Goal: Task Accomplishment & Management: Manage account settings

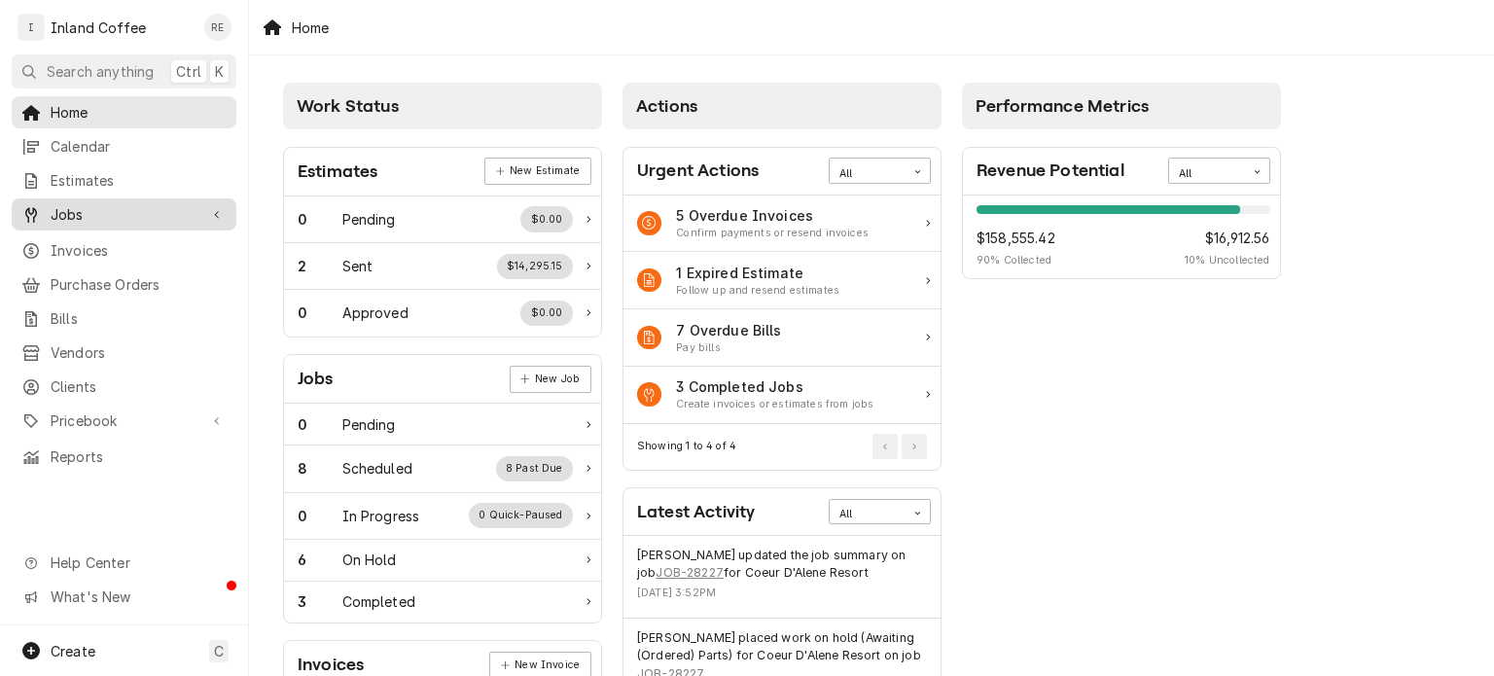
click at [118, 204] on span "Jobs" at bounding box center [124, 214] width 147 height 20
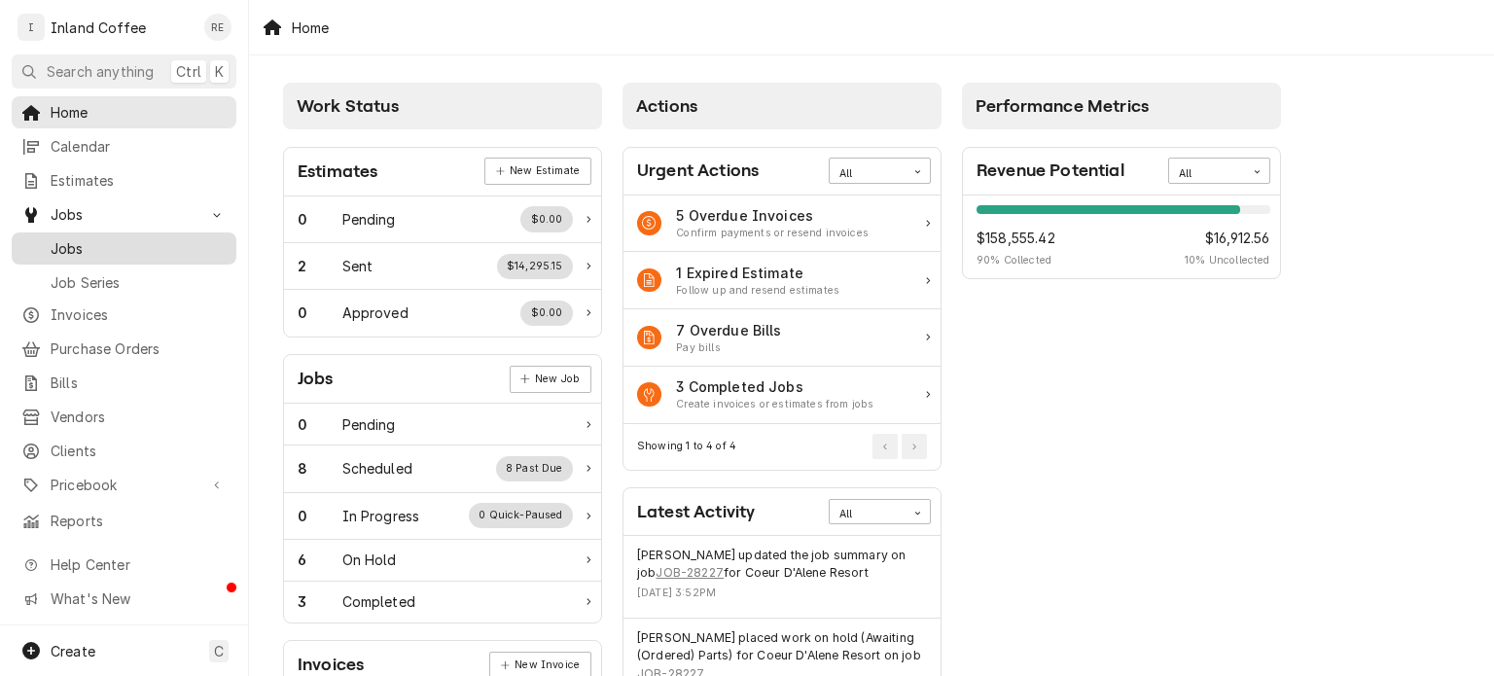
click at [89, 244] on span "Jobs" at bounding box center [139, 248] width 176 height 20
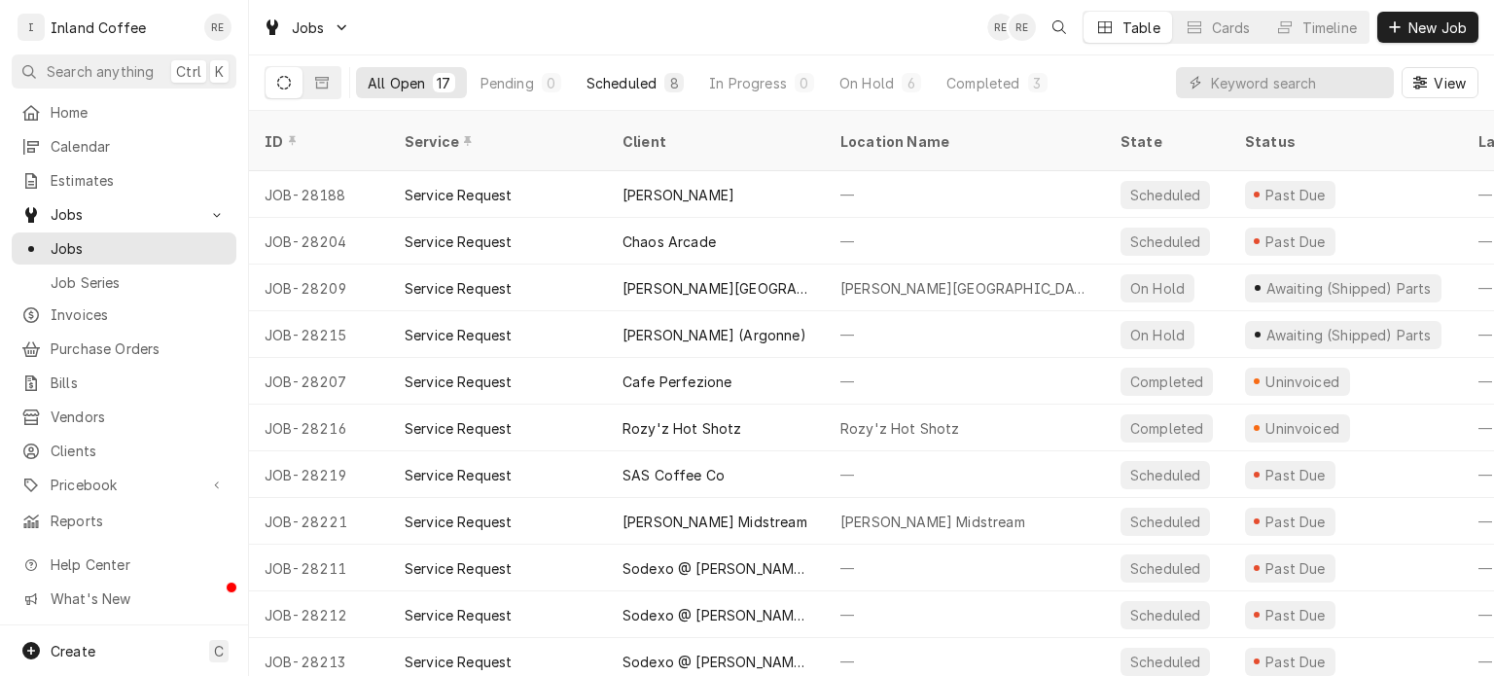
click at [631, 85] on div "Scheduled" at bounding box center [622, 83] width 70 height 20
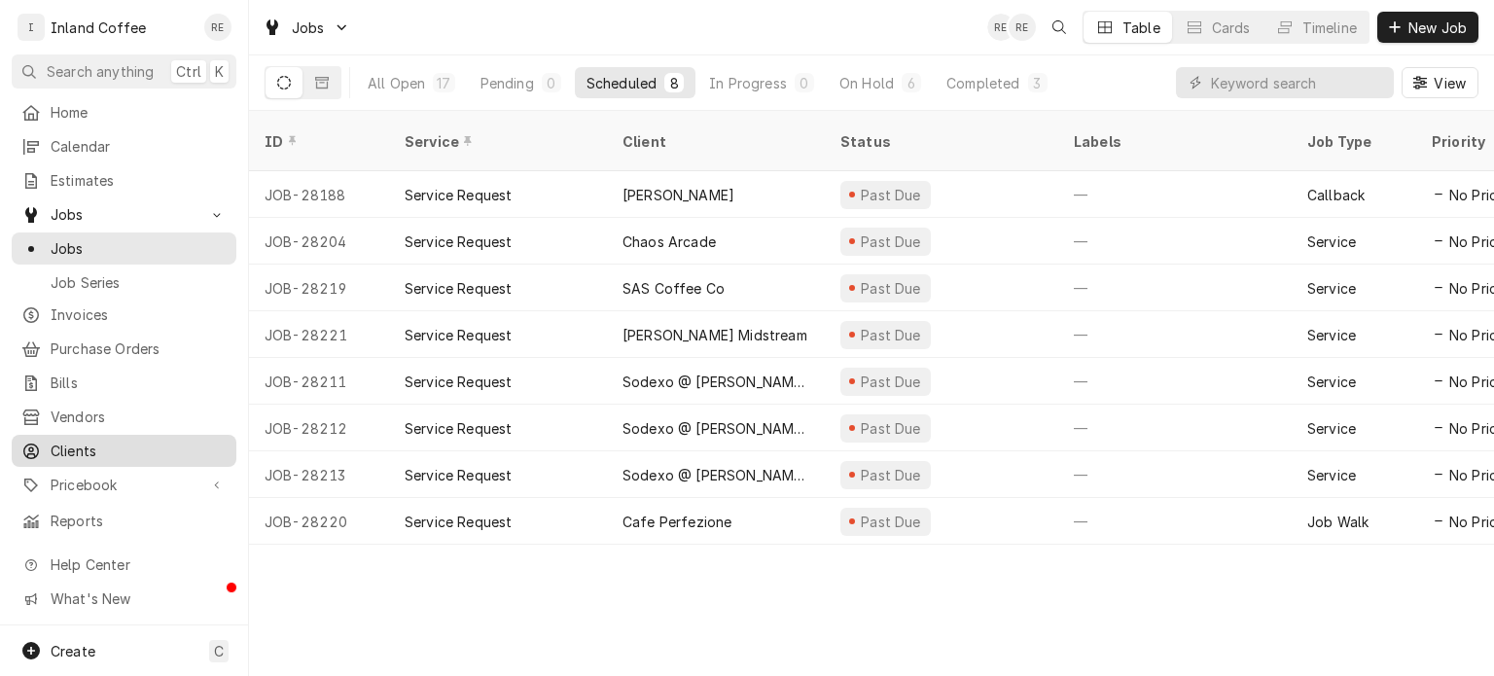
click at [61, 446] on span "Clients" at bounding box center [139, 451] width 176 height 20
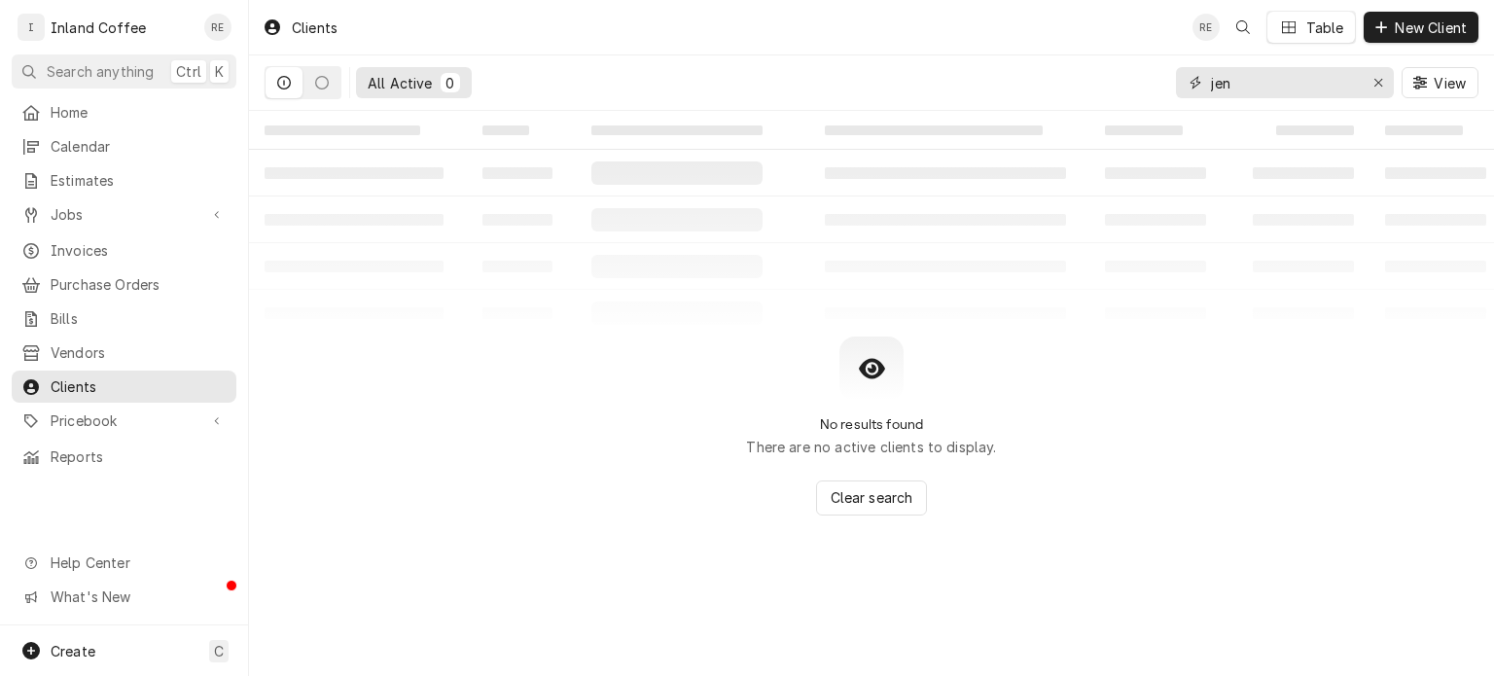
click at [1284, 86] on input "jen" at bounding box center [1284, 82] width 146 height 31
type input "j"
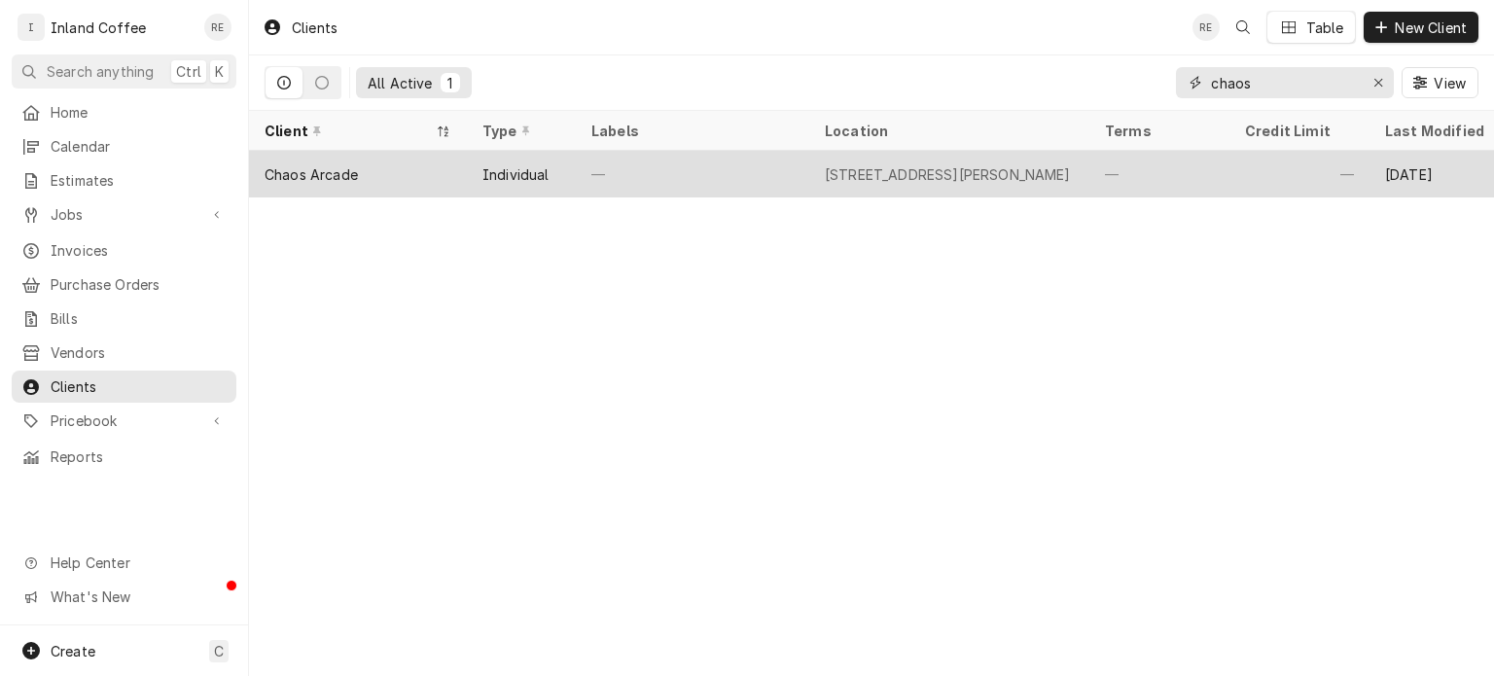
type input "chaos"
click at [456, 169] on div "Chaos Arcade" at bounding box center [358, 174] width 218 height 47
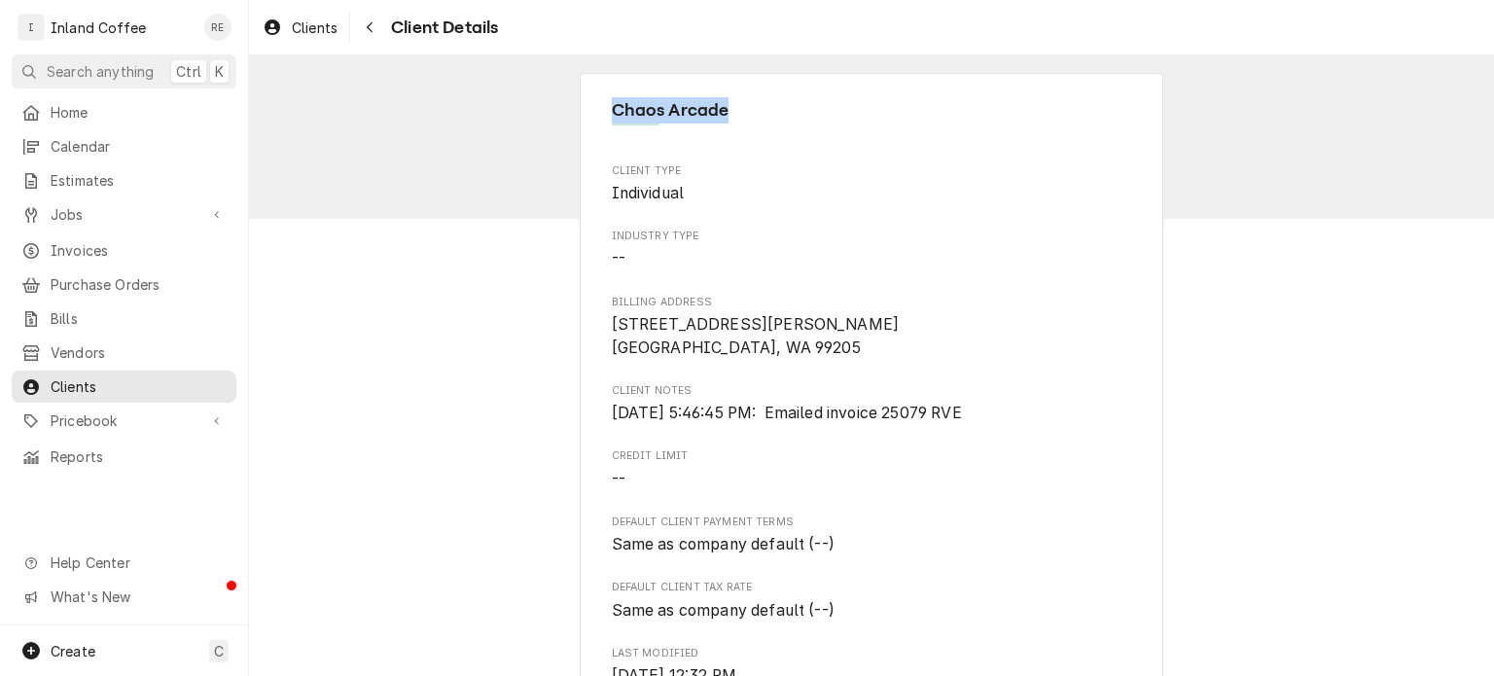
drag, startPoint x: 721, startPoint y: 108, endPoint x: 603, endPoint y: 104, distance: 117.8
click at [612, 104] on span "Chaos Arcade" at bounding box center [872, 110] width 520 height 26
copy span "Chaos Arcade"
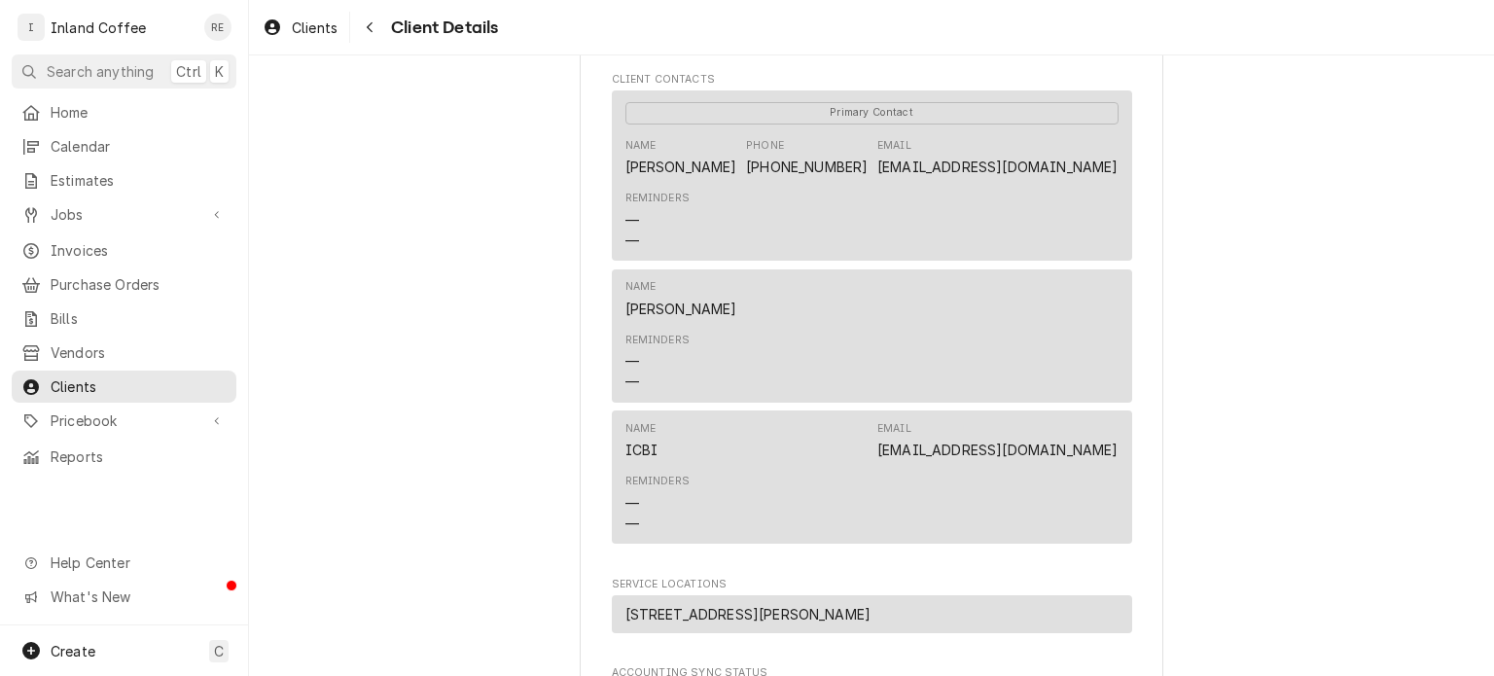
scroll to position [621, 0]
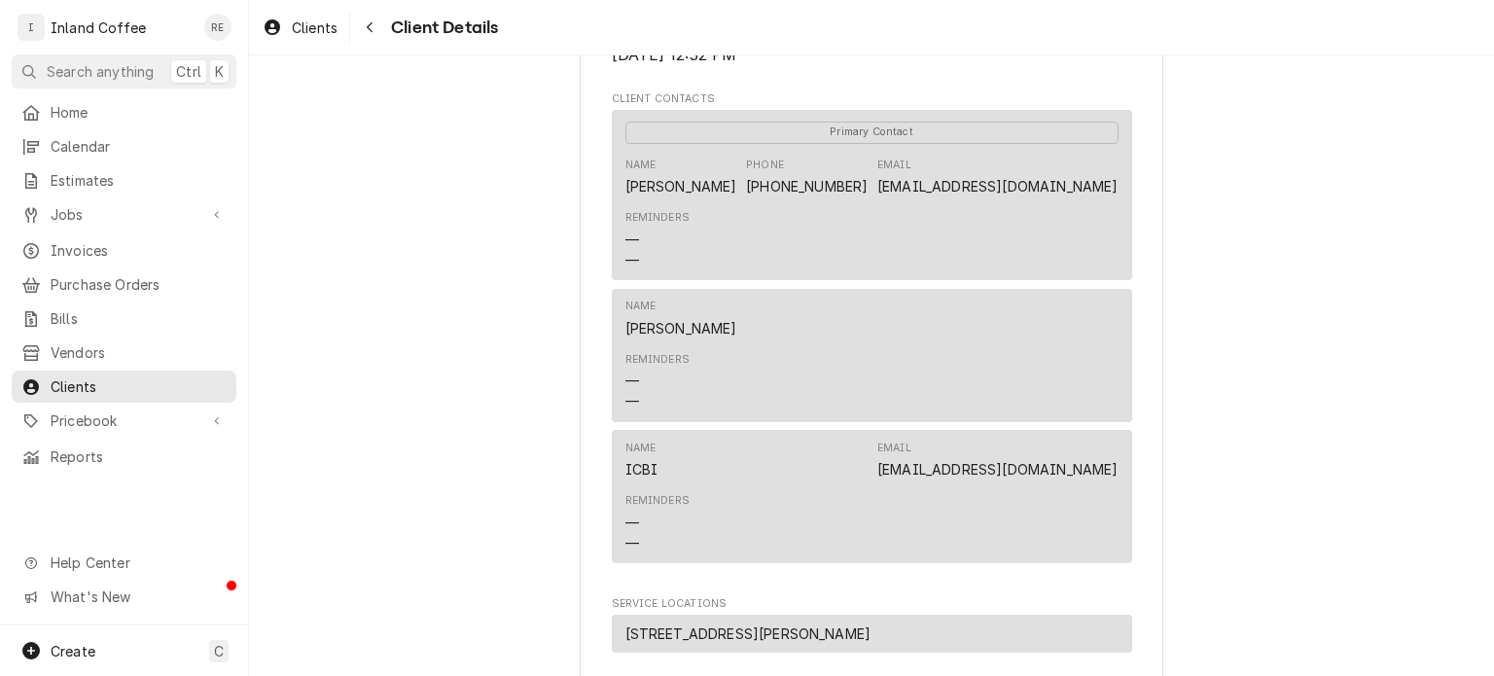
click at [931, 182] on link "business@chaosarcade.com" at bounding box center [997, 186] width 240 height 17
click at [1221, 227] on div "Chaos Arcade Client Type Individual Industry Type -- Billing Address 1020 W. Fr…" at bounding box center [871, 264] width 1245 height 1659
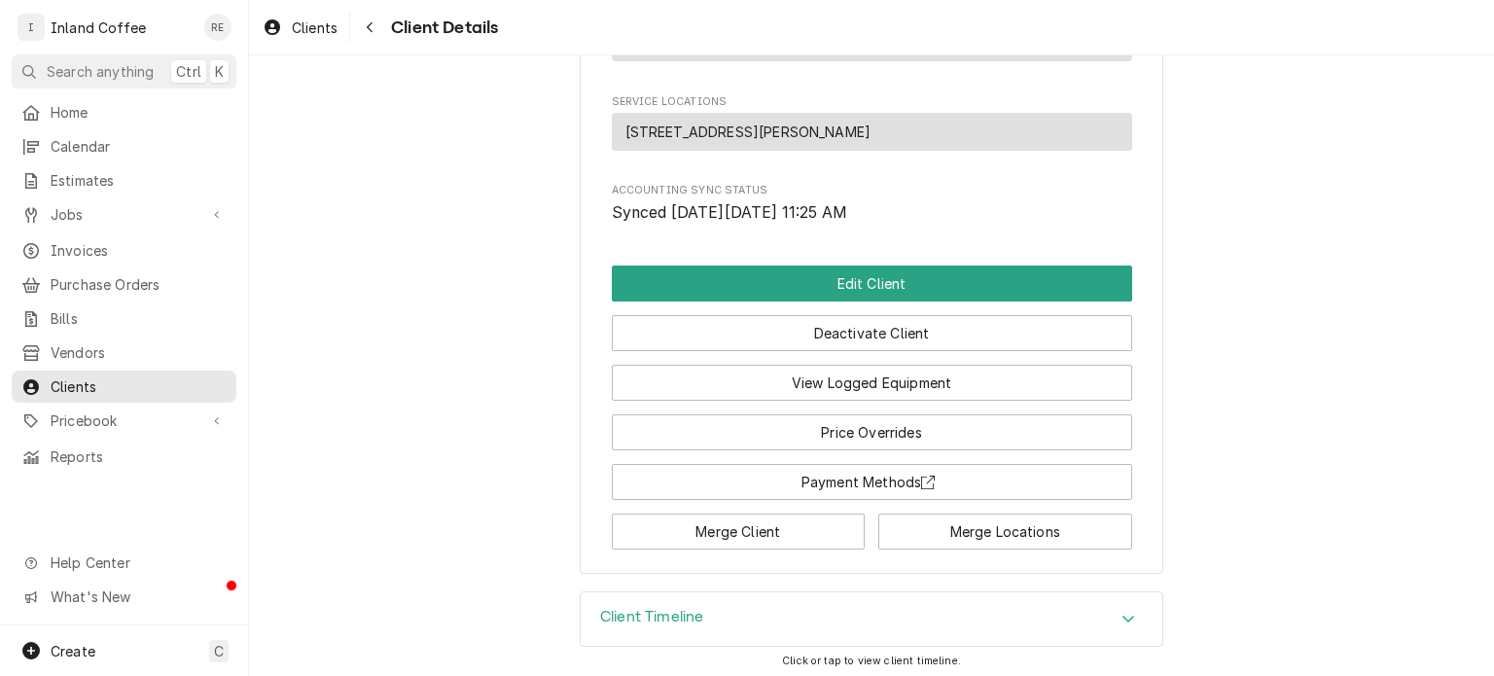
scroll to position [1125, 0]
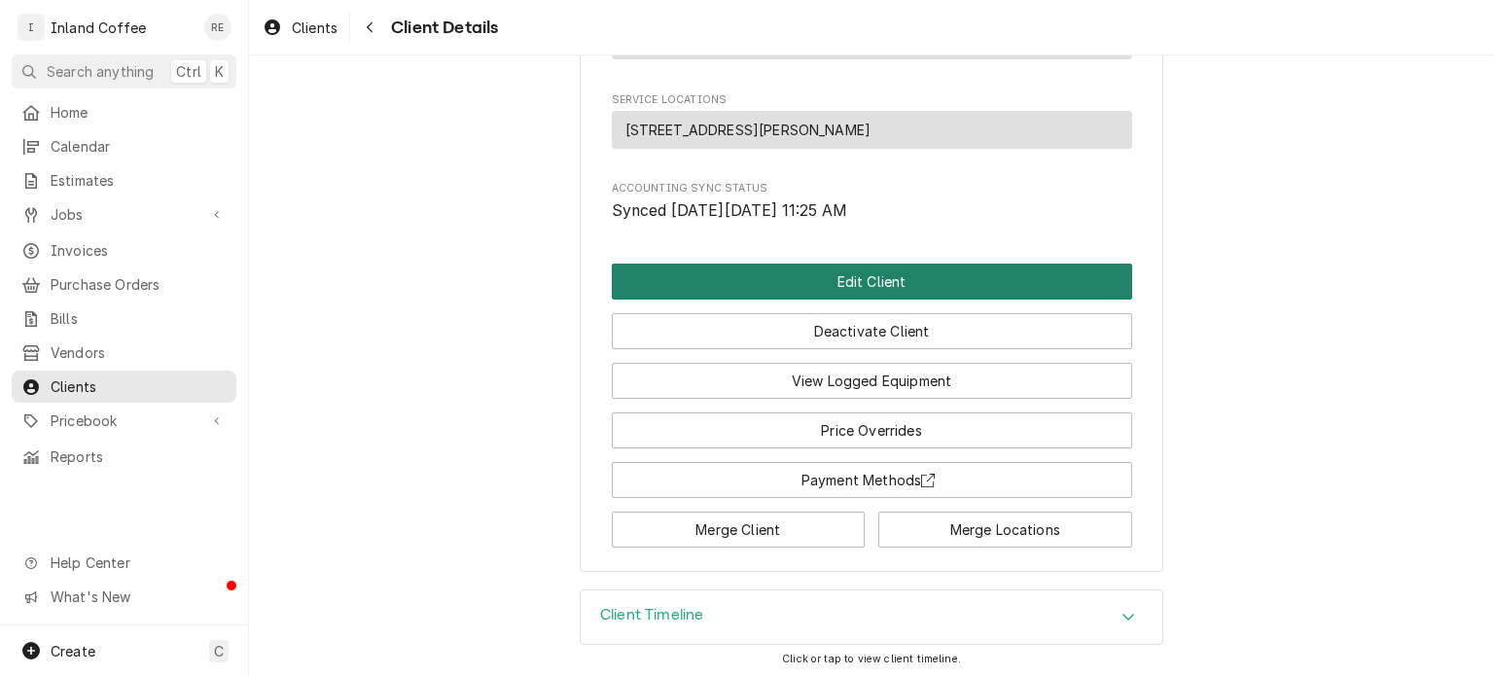
click at [883, 271] on button "Edit Client" at bounding box center [872, 282] width 520 height 36
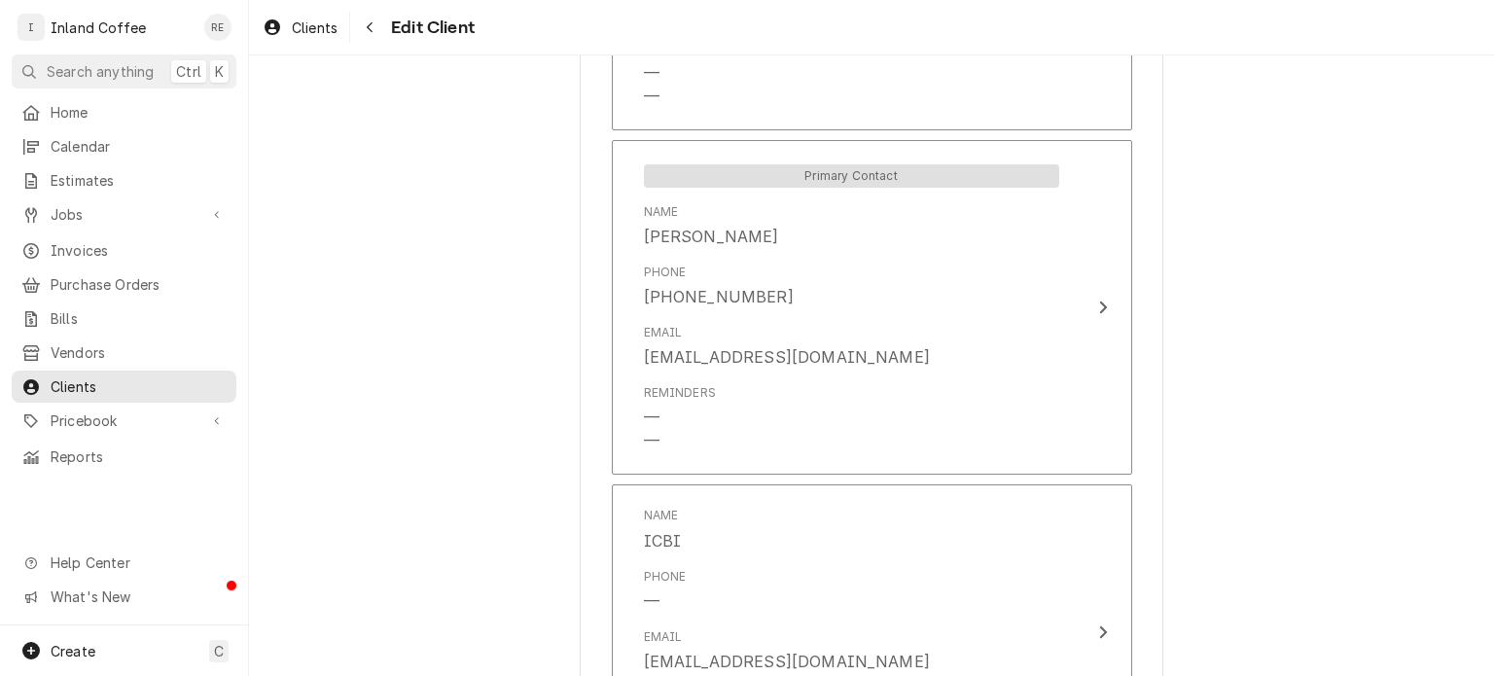
scroll to position [1576, 0]
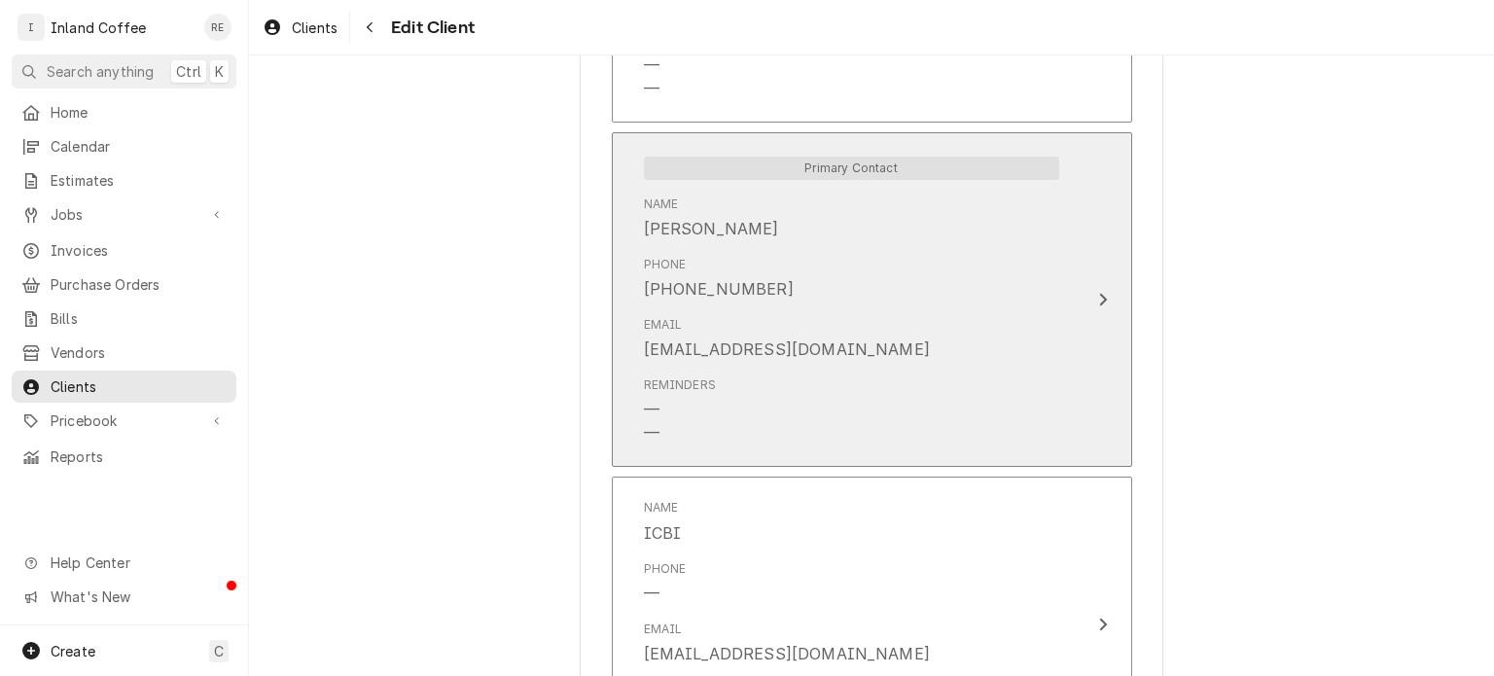
click at [1023, 269] on div "Phone [PHONE_NUMBER]" at bounding box center [851, 278] width 415 height 60
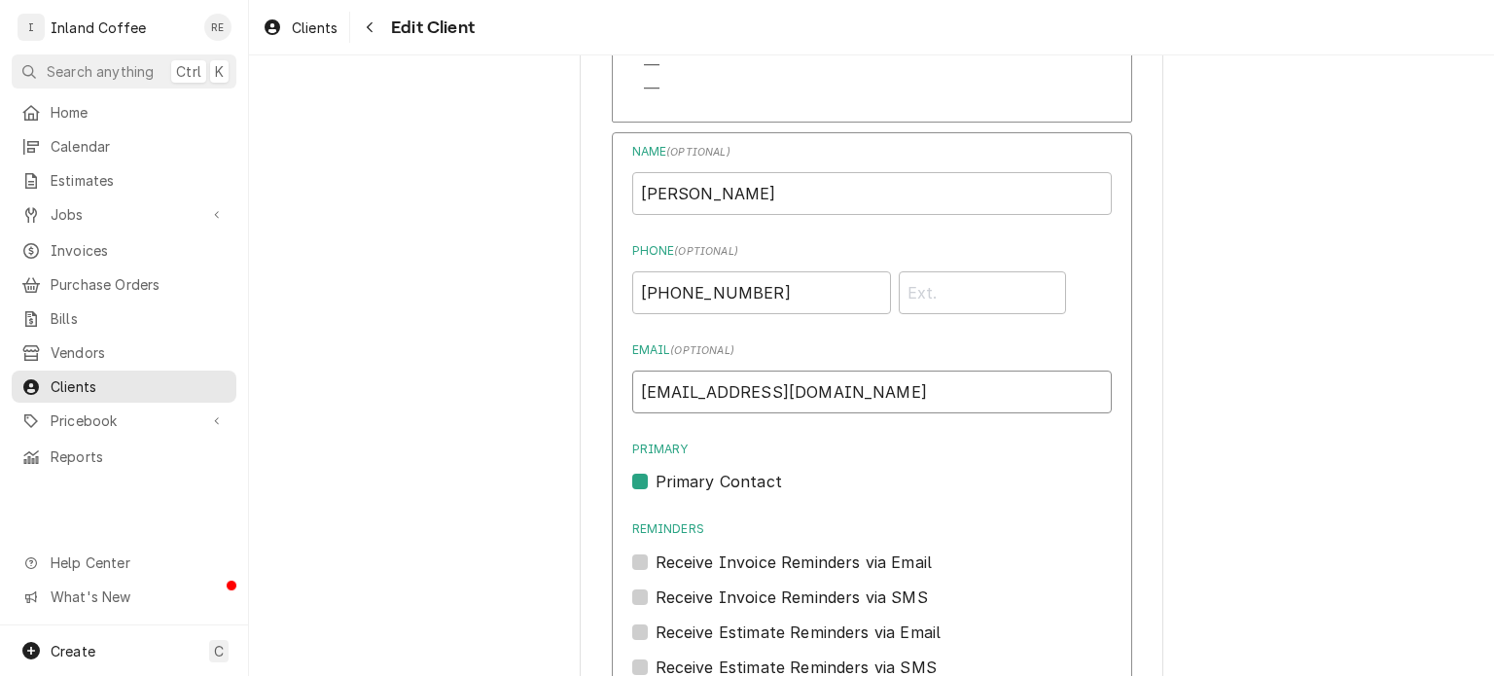
drag, startPoint x: 864, startPoint y: 388, endPoint x: 555, endPoint y: 400, distance: 308.6
drag, startPoint x: 767, startPoint y: 280, endPoint x: 564, endPoint y: 313, distance: 205.0
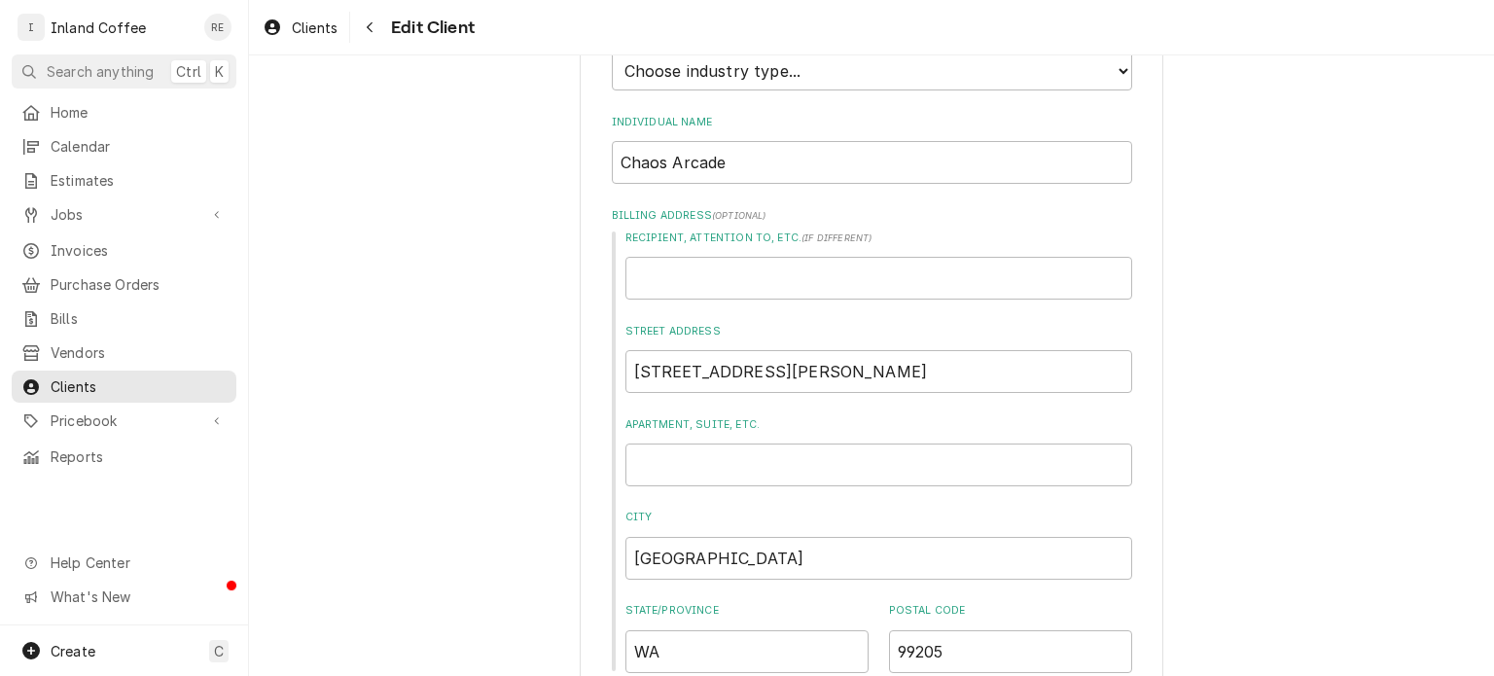
scroll to position [239, 0]
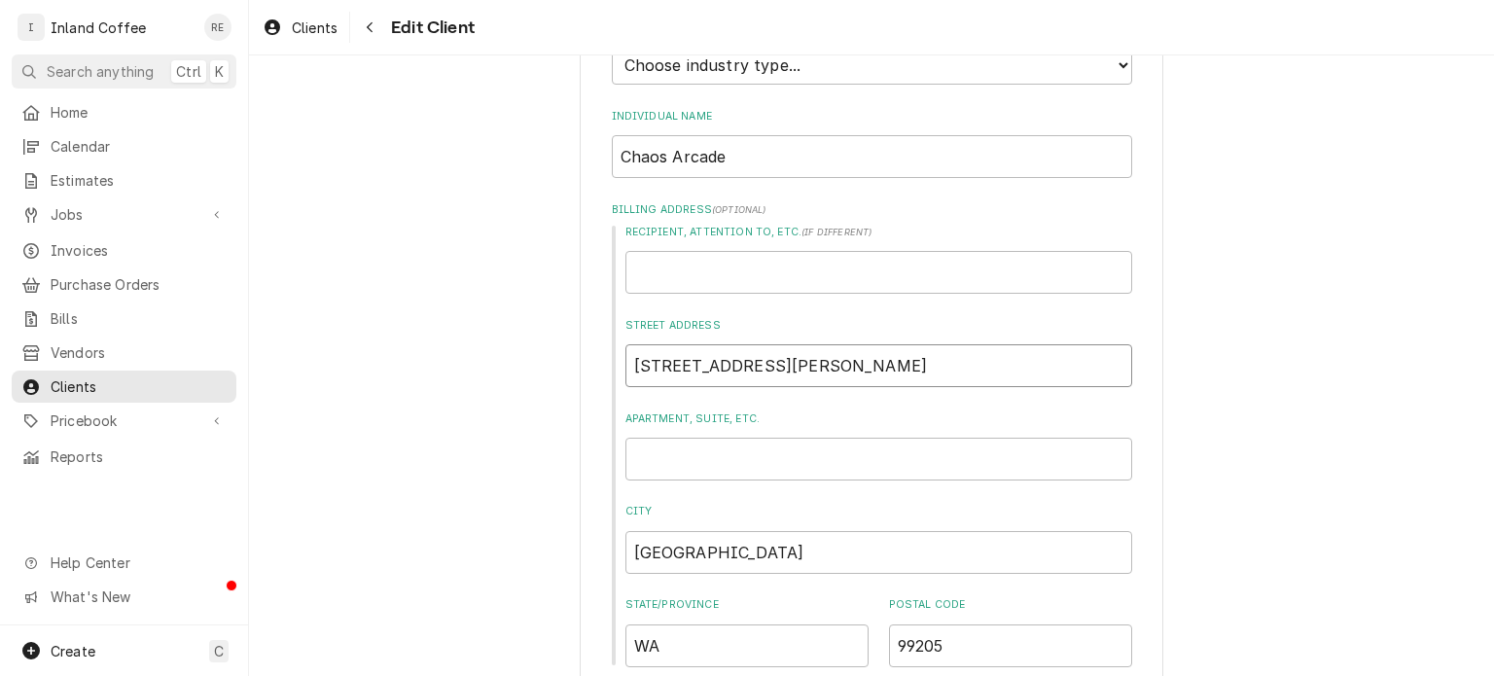
drag, startPoint x: 805, startPoint y: 368, endPoint x: 494, endPoint y: 387, distance: 311.9
drag, startPoint x: 494, startPoint y: 387, endPoint x: 831, endPoint y: 347, distance: 338.9
click at [831, 347] on input "1020 W. Francis Ave." at bounding box center [878, 365] width 507 height 43
drag, startPoint x: 811, startPoint y: 353, endPoint x: 787, endPoint y: 356, distance: 24.5
click at [787, 356] on input "1020 W. Francis Ave." at bounding box center [878, 365] width 507 height 43
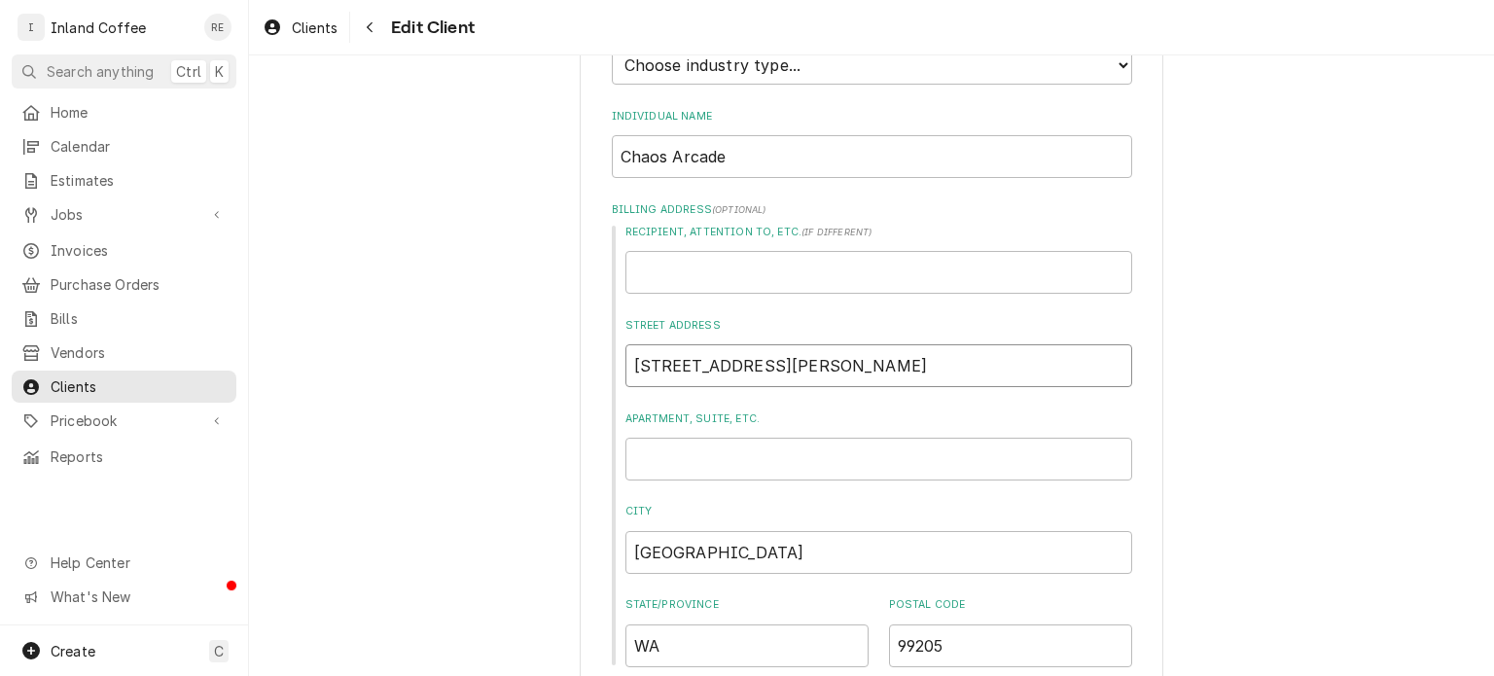
drag, startPoint x: 786, startPoint y: 356, endPoint x: 597, endPoint y: 367, distance: 189.0
drag, startPoint x: 951, startPoint y: 625, endPoint x: 804, endPoint y: 645, distance: 148.3
click at [804, 645] on div "State/Province WA Postal Code 99205" at bounding box center [878, 631] width 507 height 69
drag, startPoint x: 798, startPoint y: 358, endPoint x: 545, endPoint y: 398, distance: 256.0
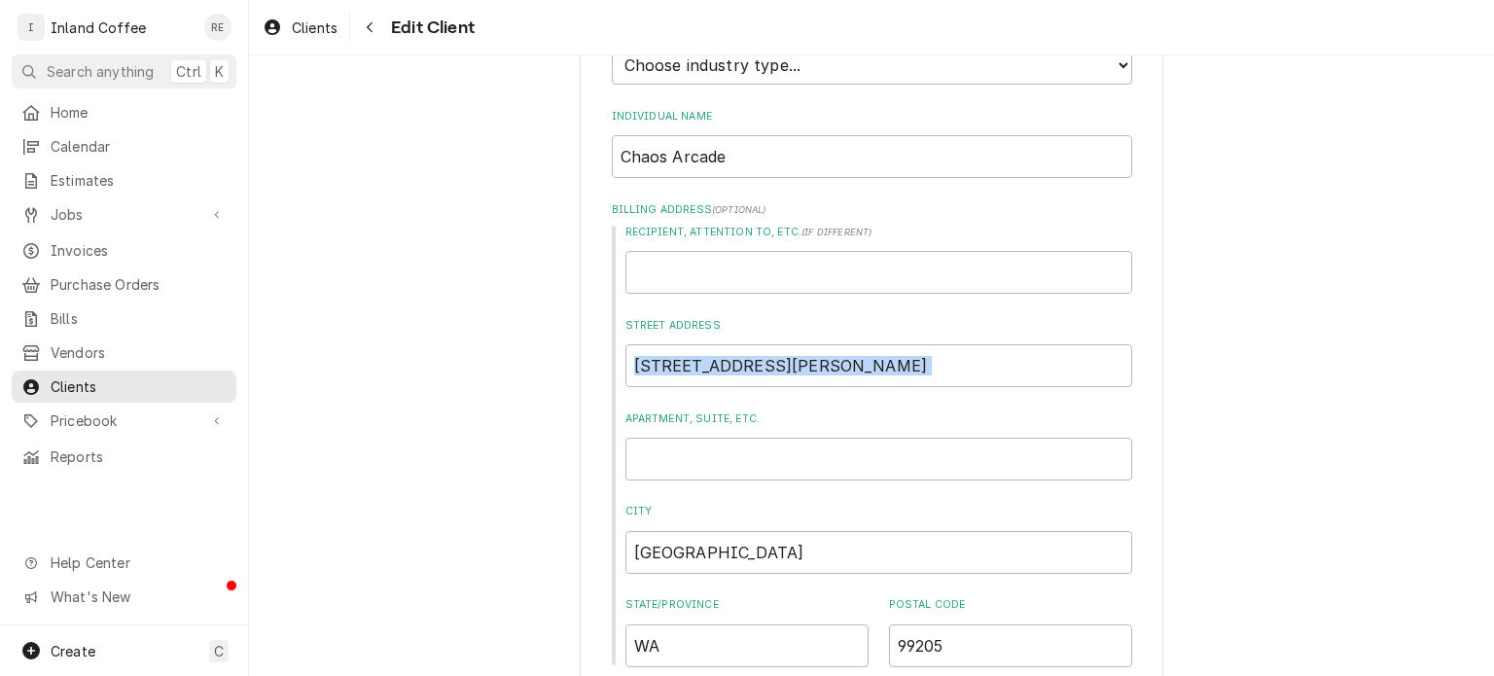
drag, startPoint x: 545, startPoint y: 398, endPoint x: 633, endPoint y: 375, distance: 91.5
drag, startPoint x: 786, startPoint y: 354, endPoint x: 575, endPoint y: 345, distance: 211.3
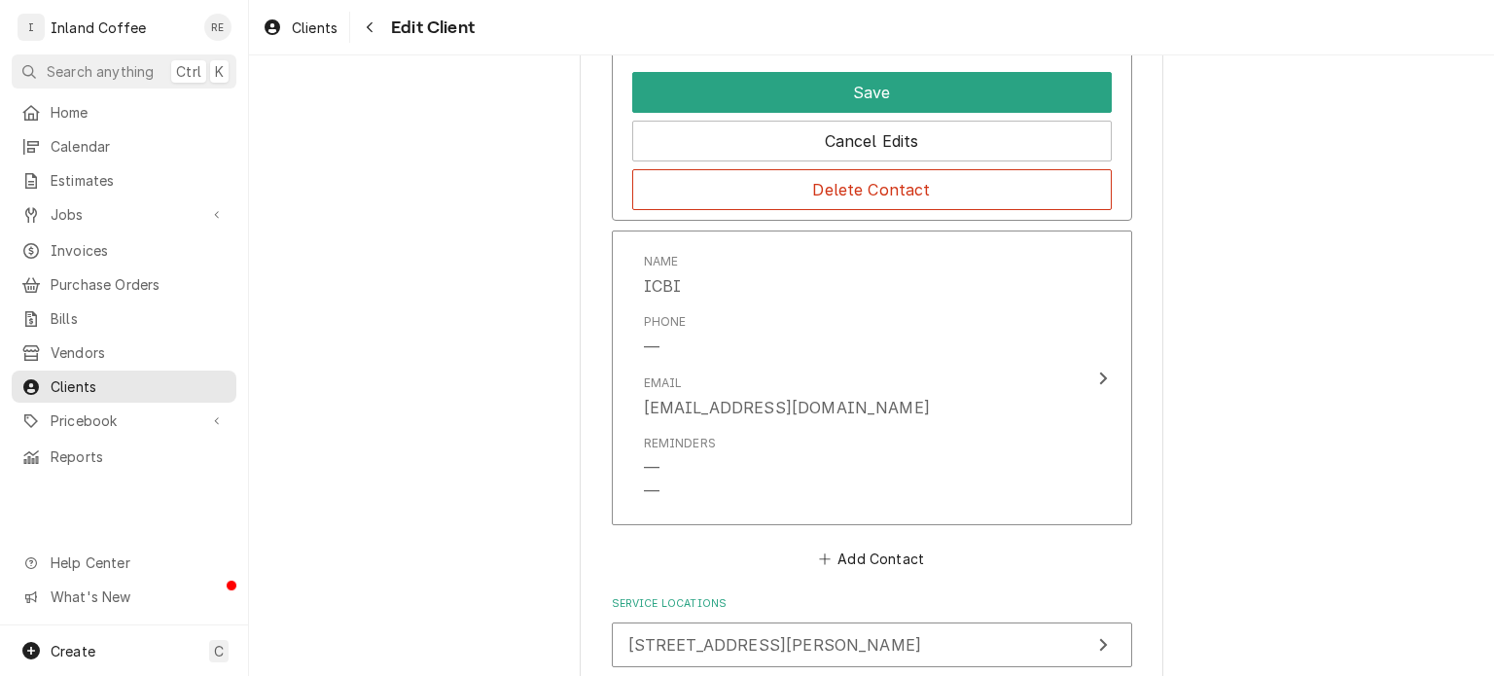
scroll to position [2366, 0]
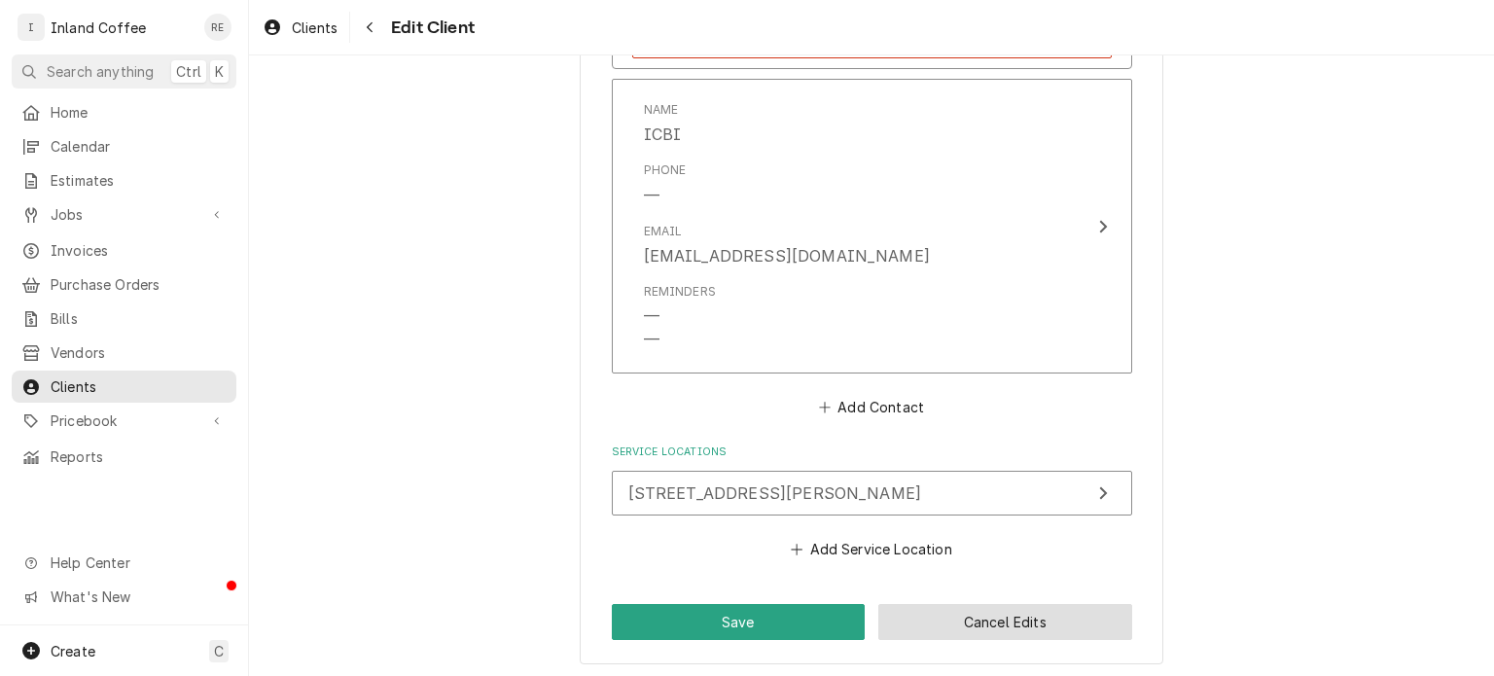
click at [944, 622] on button "Cancel Edits" at bounding box center [1005, 622] width 254 height 36
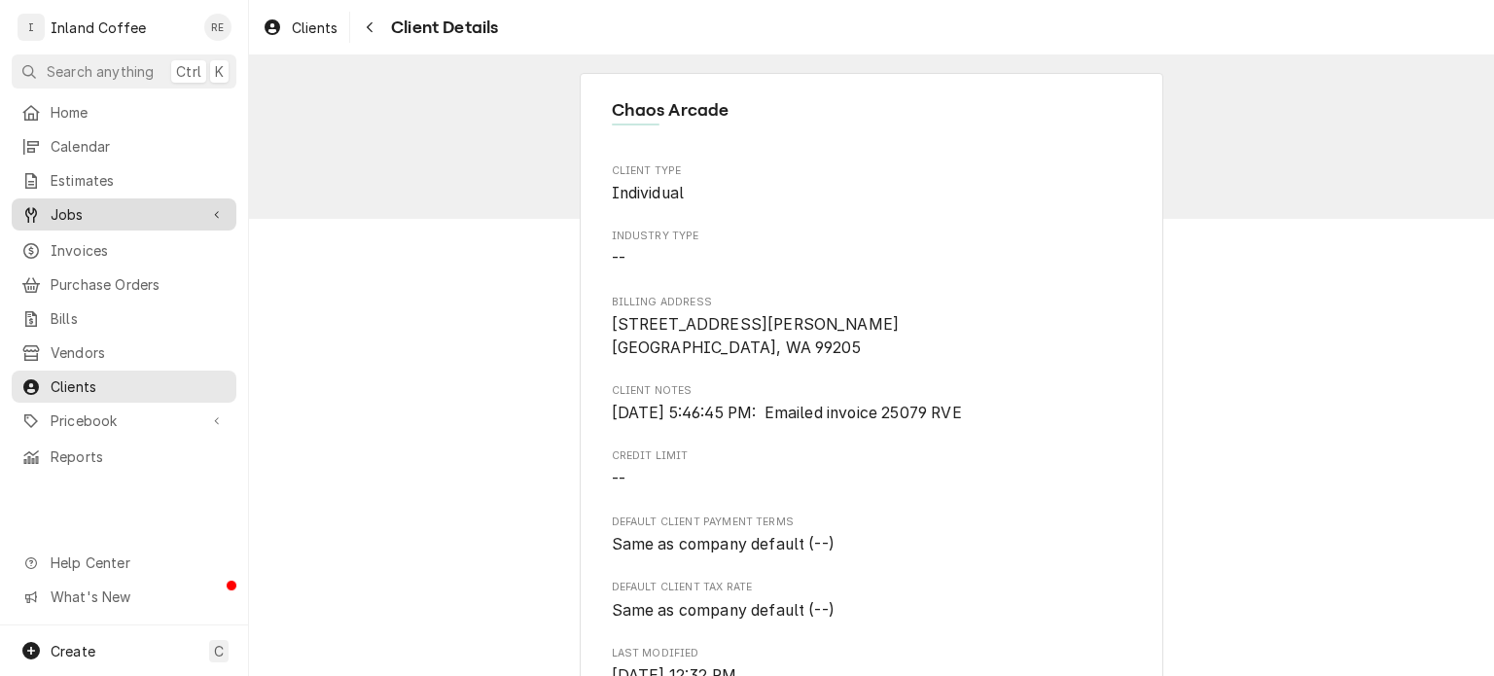
click at [61, 209] on span "Jobs" at bounding box center [124, 214] width 147 height 20
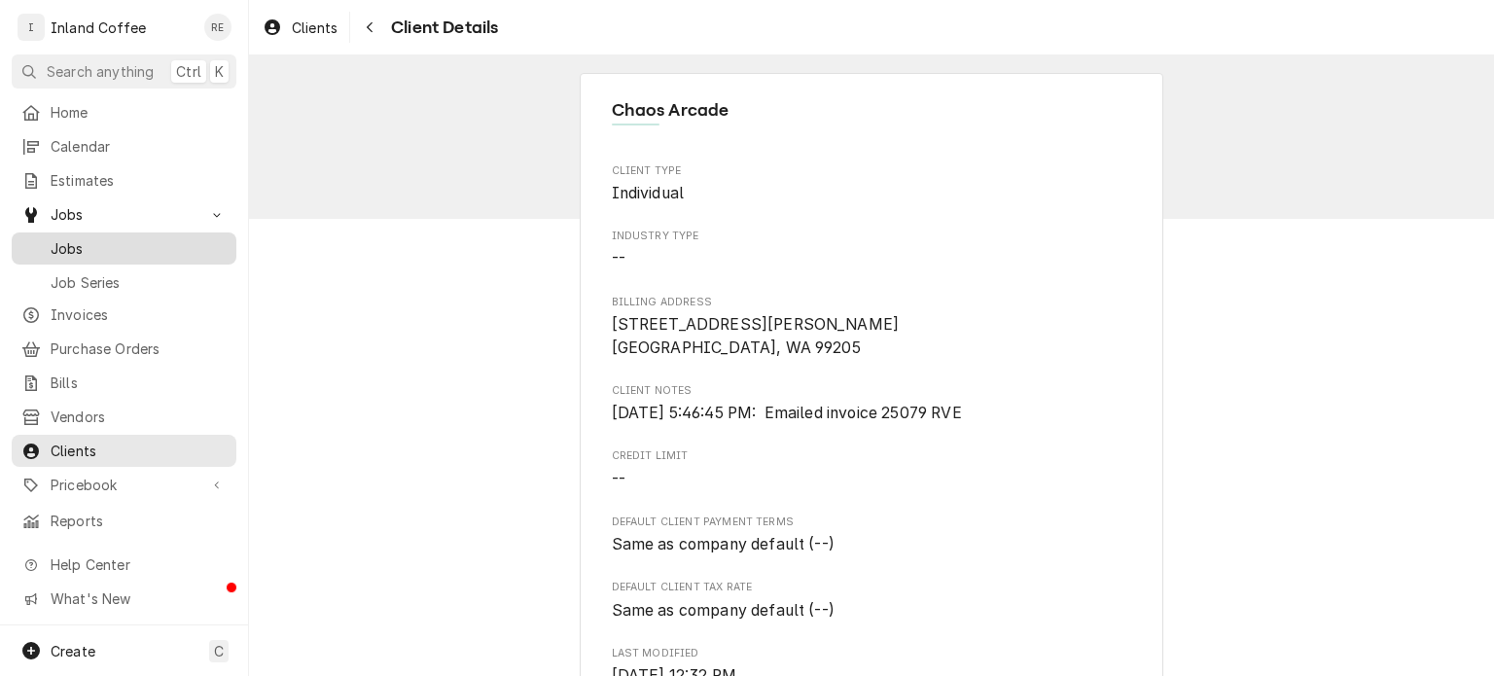
click at [79, 238] on span "Jobs" at bounding box center [139, 248] width 176 height 20
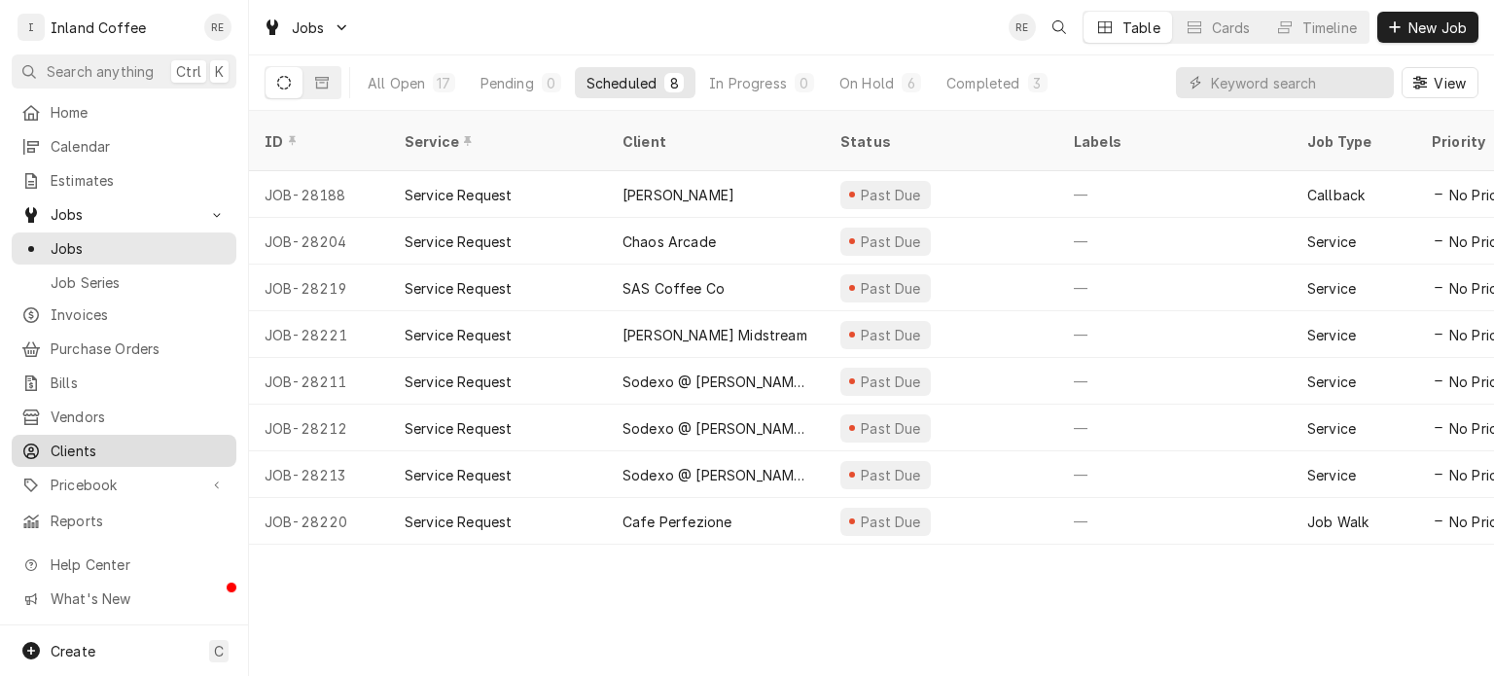
click at [92, 441] on span "Clients" at bounding box center [139, 451] width 176 height 20
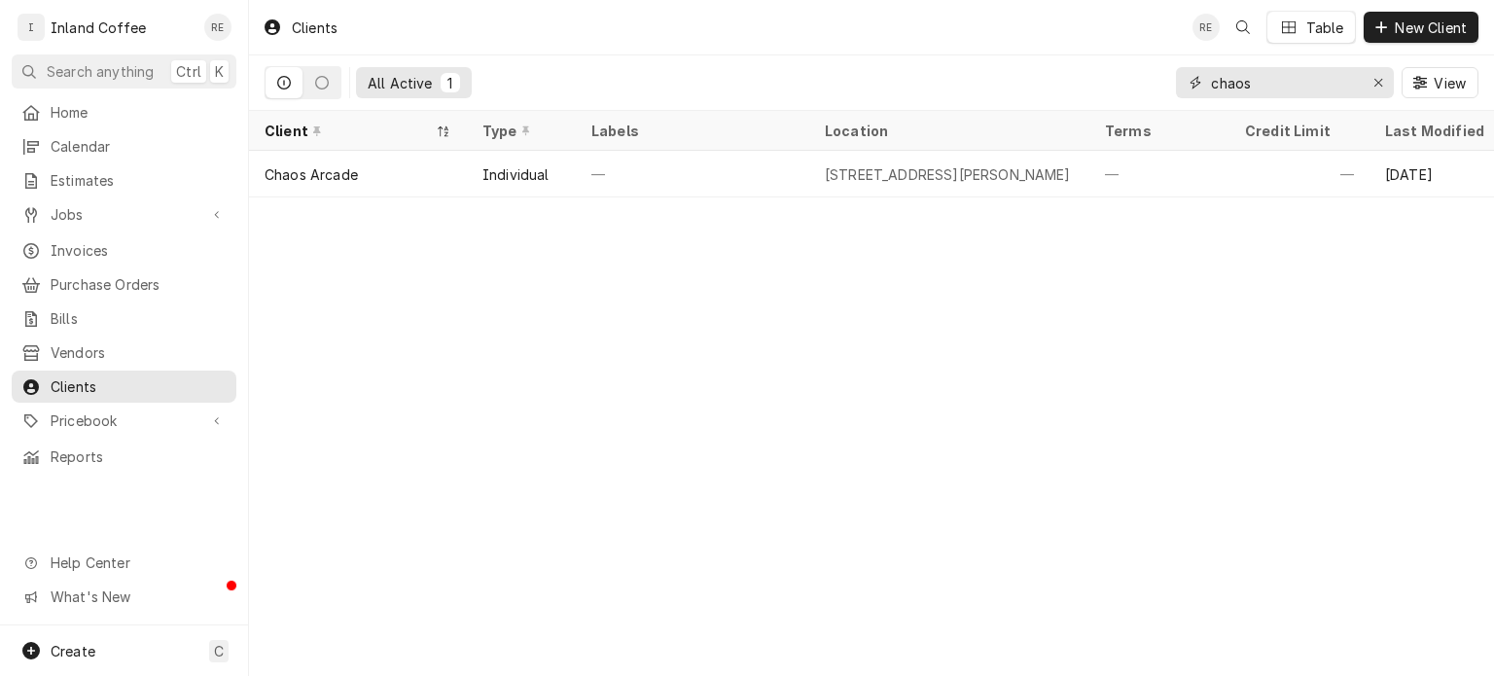
click at [1313, 68] on input "chaos" at bounding box center [1284, 82] width 146 height 31
type input "c"
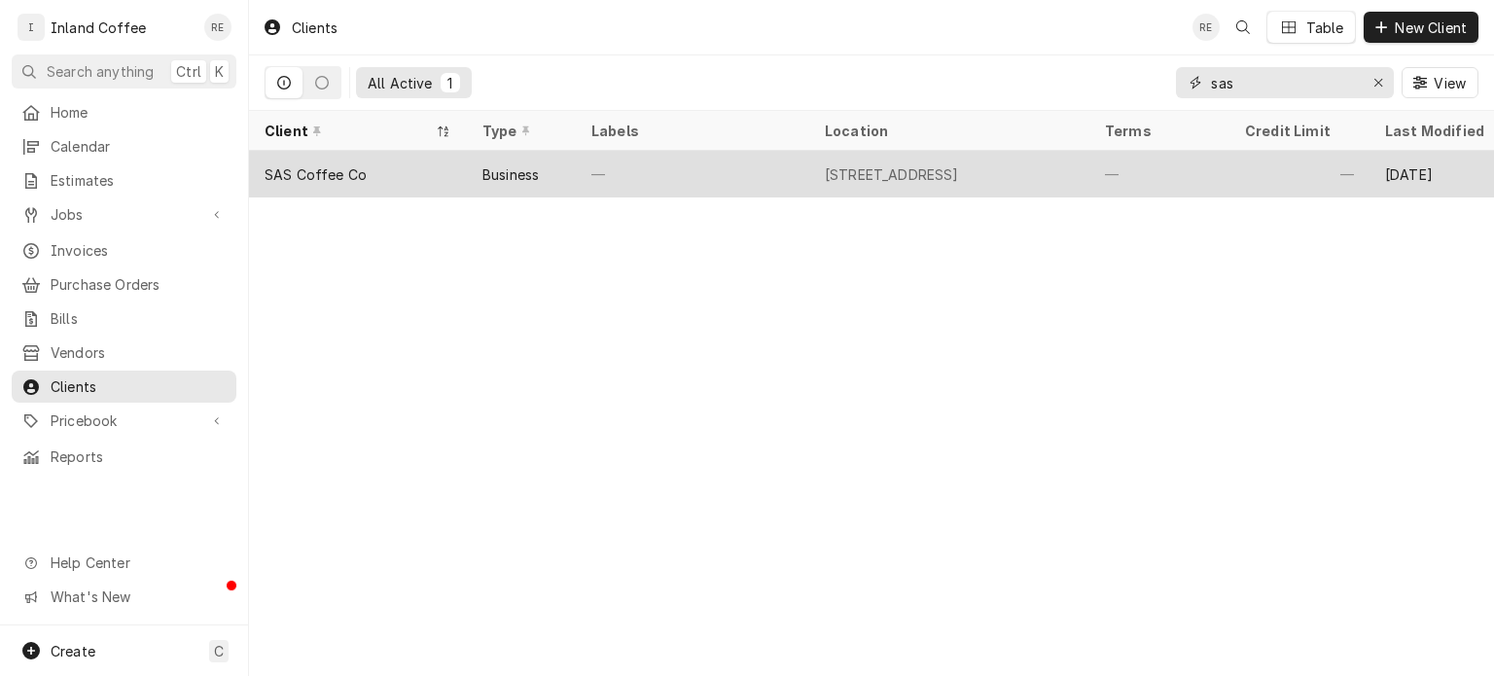
type input "sas"
click at [325, 164] on div "SAS Coffee Co" at bounding box center [316, 174] width 102 height 20
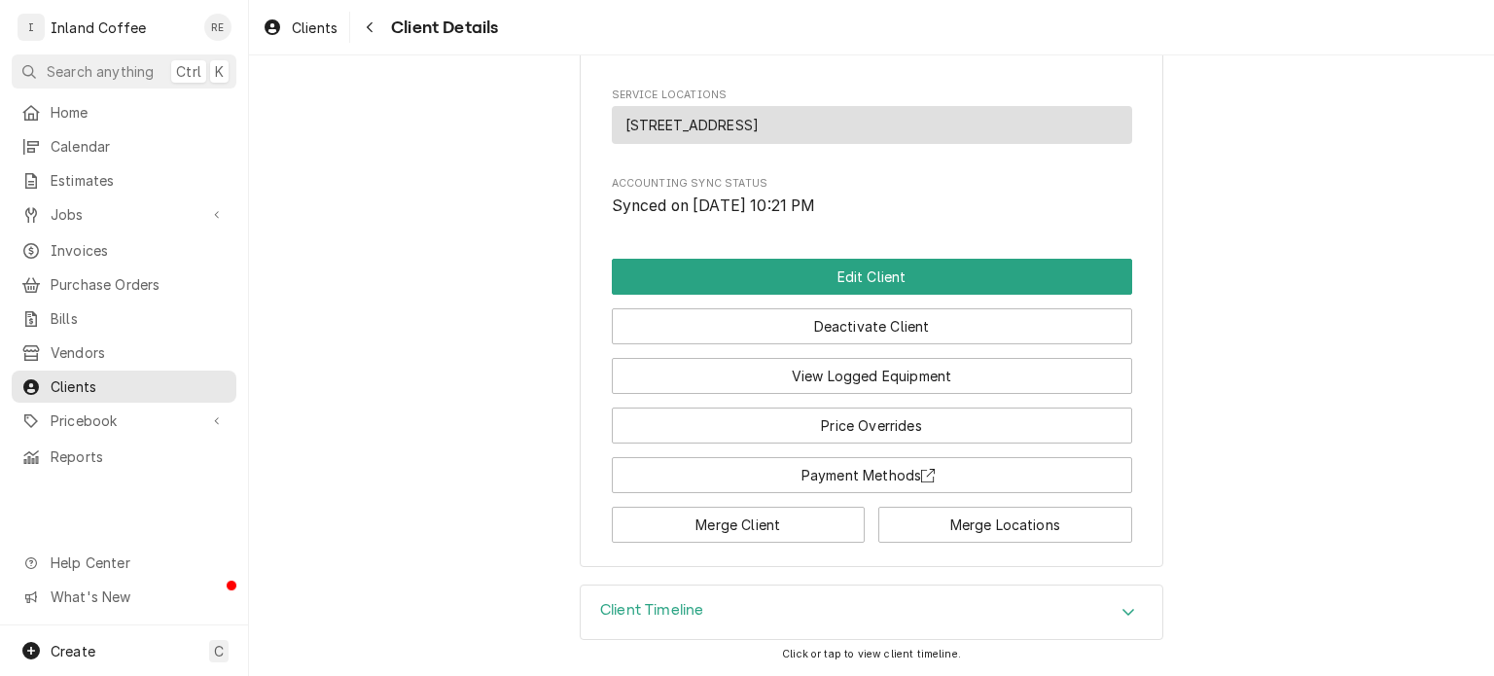
scroll to position [1148, 0]
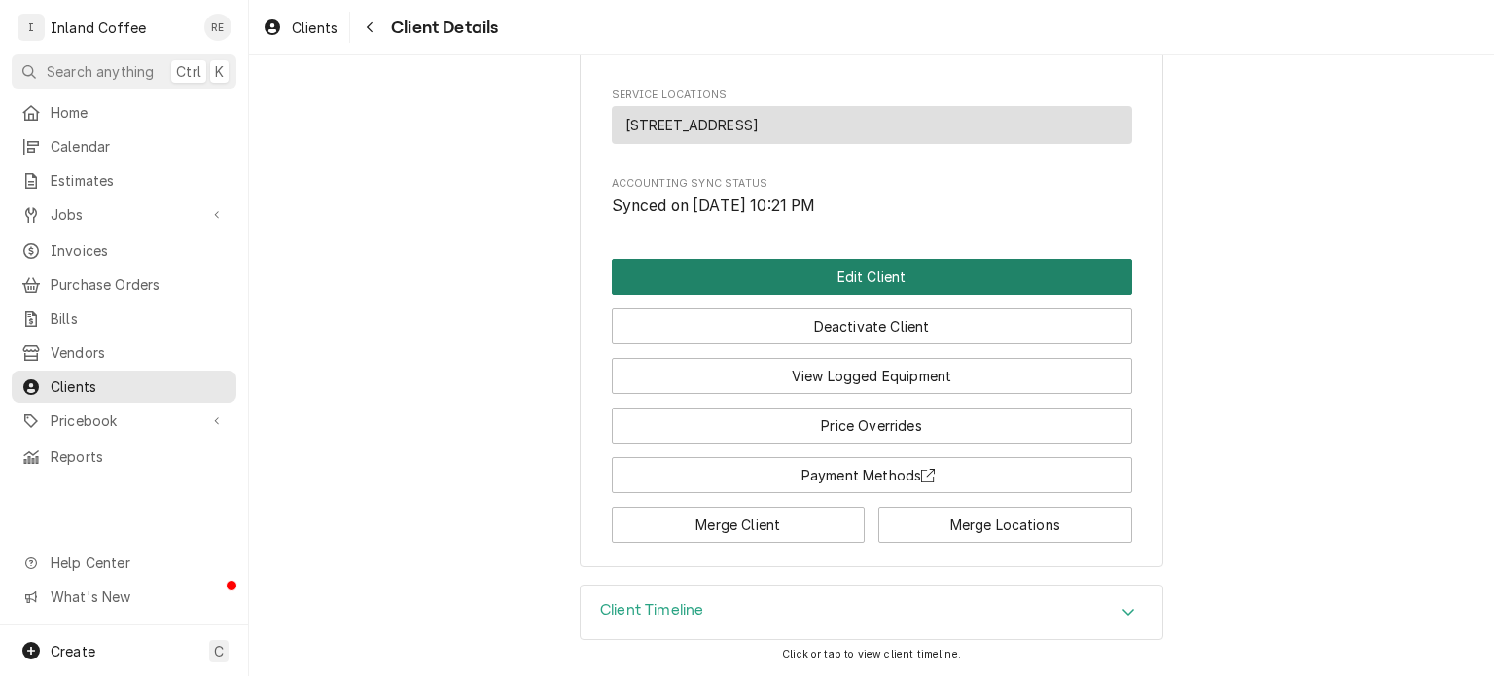
click at [807, 278] on button "Edit Client" at bounding box center [872, 277] width 520 height 36
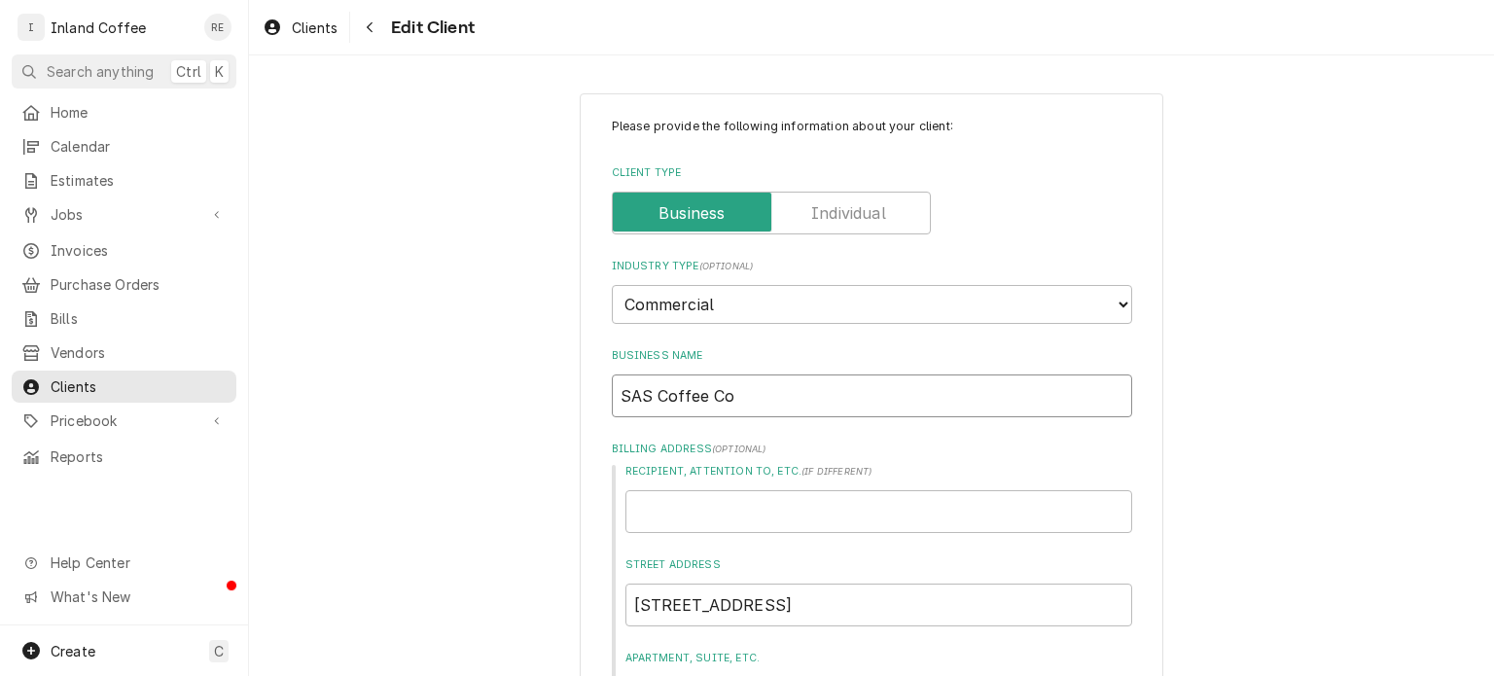
drag, startPoint x: 749, startPoint y: 392, endPoint x: 529, endPoint y: 381, distance: 220.1
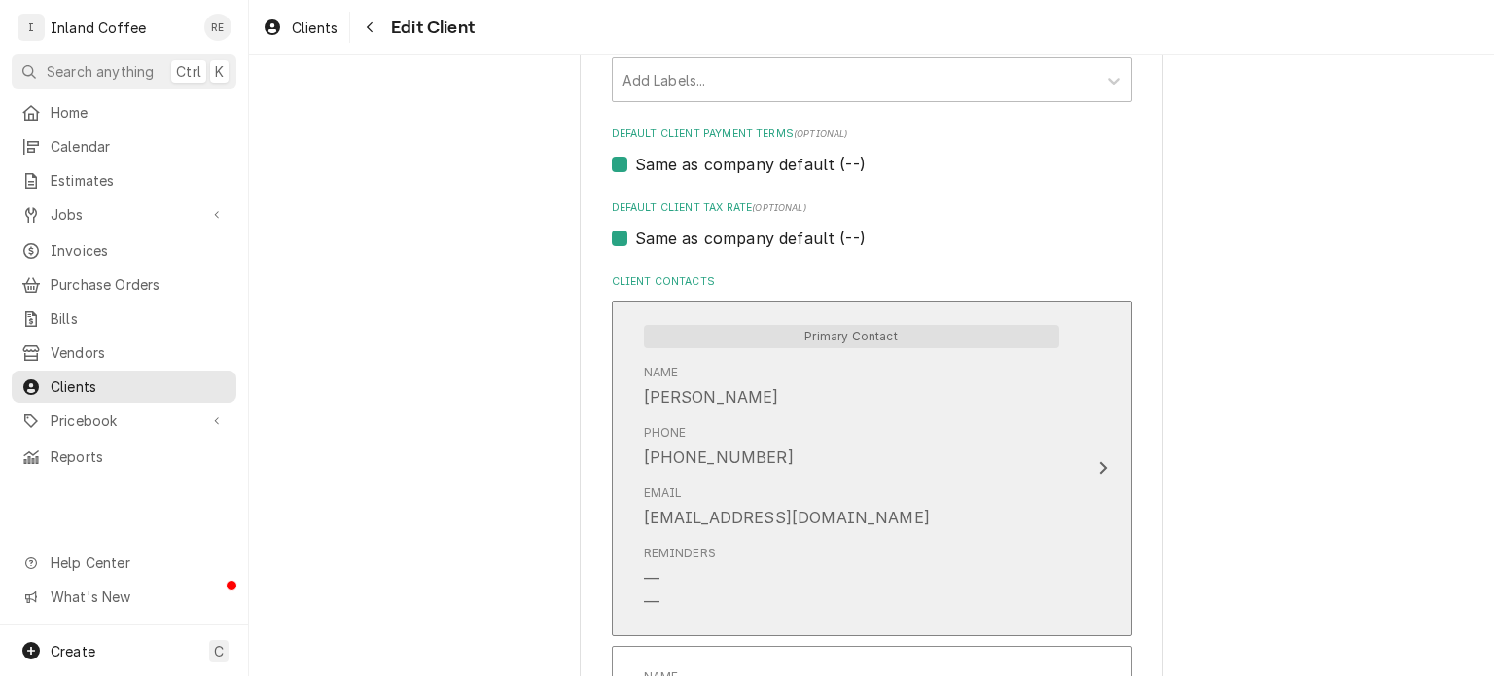
scroll to position [1101, 0]
click at [804, 446] on div "Phone [PHONE_NUMBER]" at bounding box center [851, 448] width 415 height 60
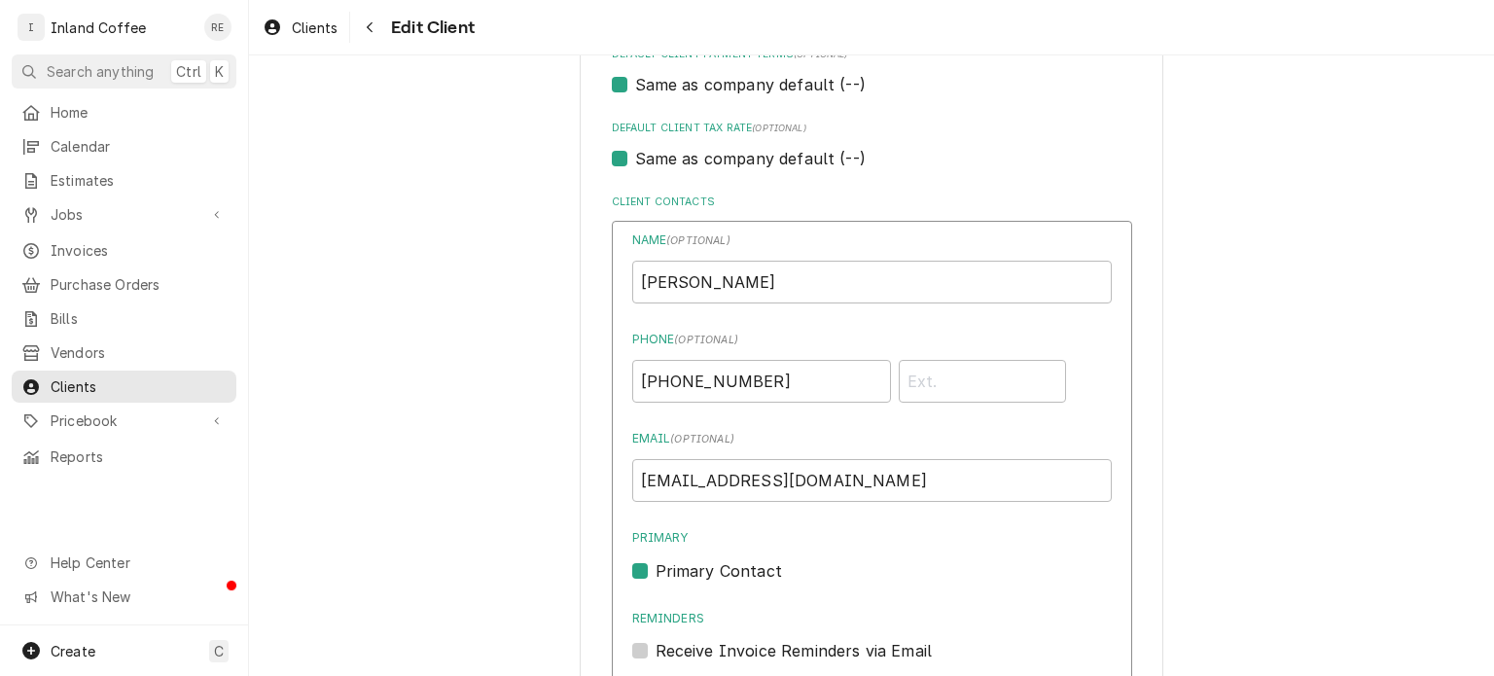
scroll to position [1185, 0]
drag, startPoint x: 844, startPoint y: 476, endPoint x: 552, endPoint y: 475, distance: 292.8
click at [552, 475] on div "Please provide the following information about your client: Client Type Industr…" at bounding box center [871, 377] width 1245 height 2972
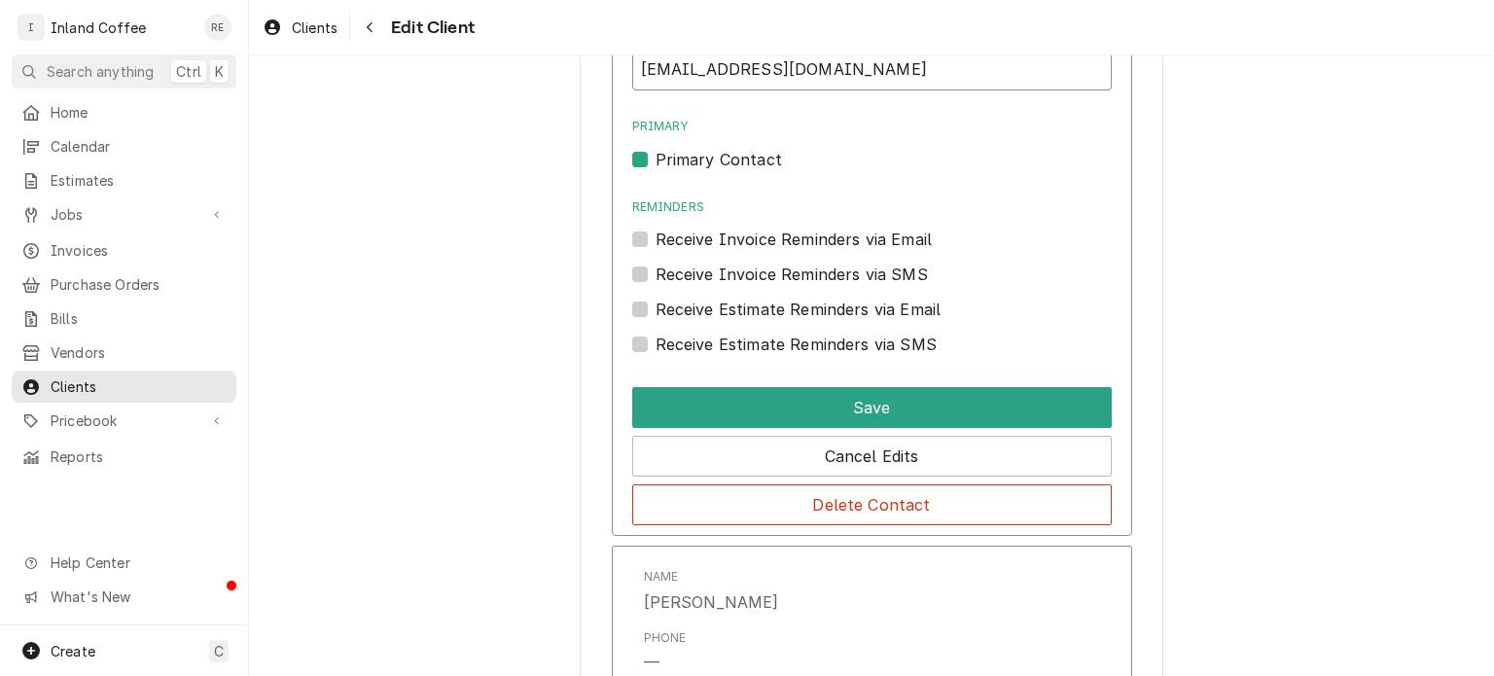
scroll to position [1595, 0]
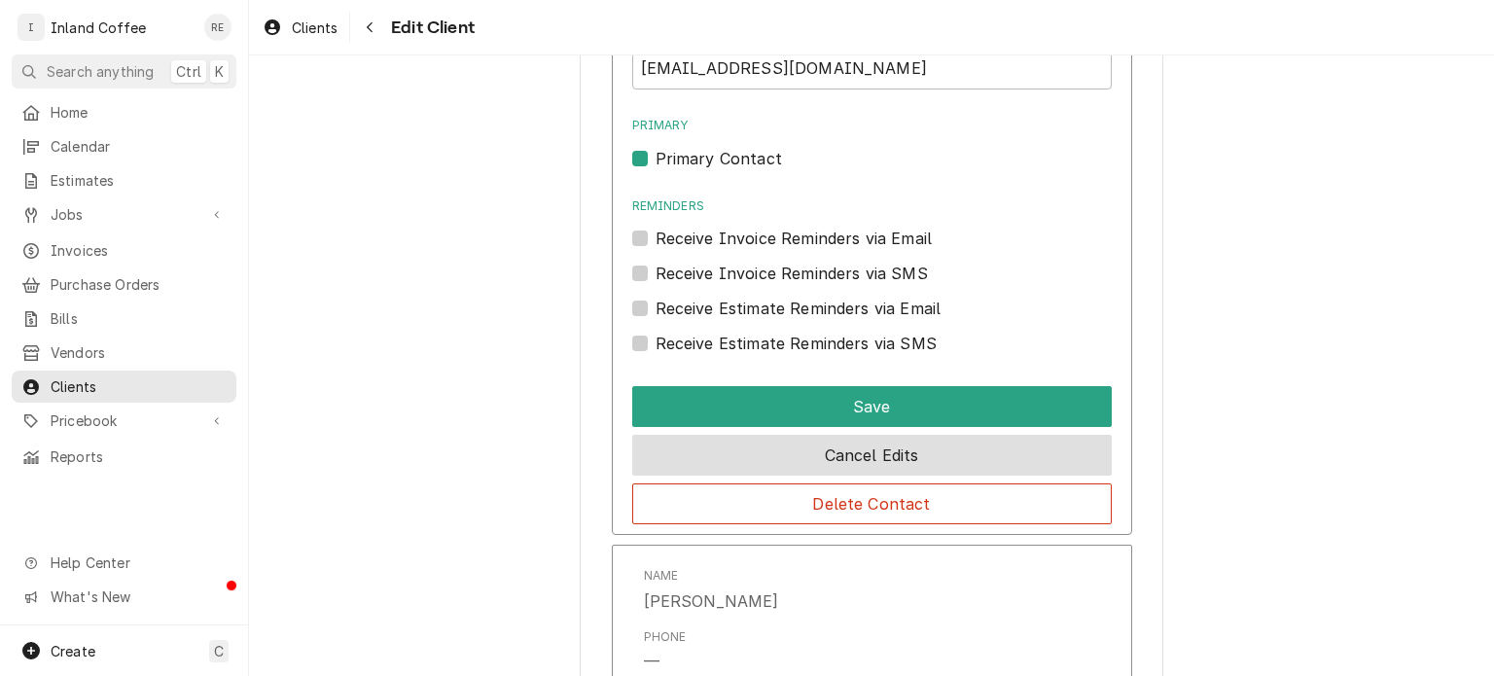
click at [869, 446] on button "Cancel Edits" at bounding box center [872, 455] width 480 height 41
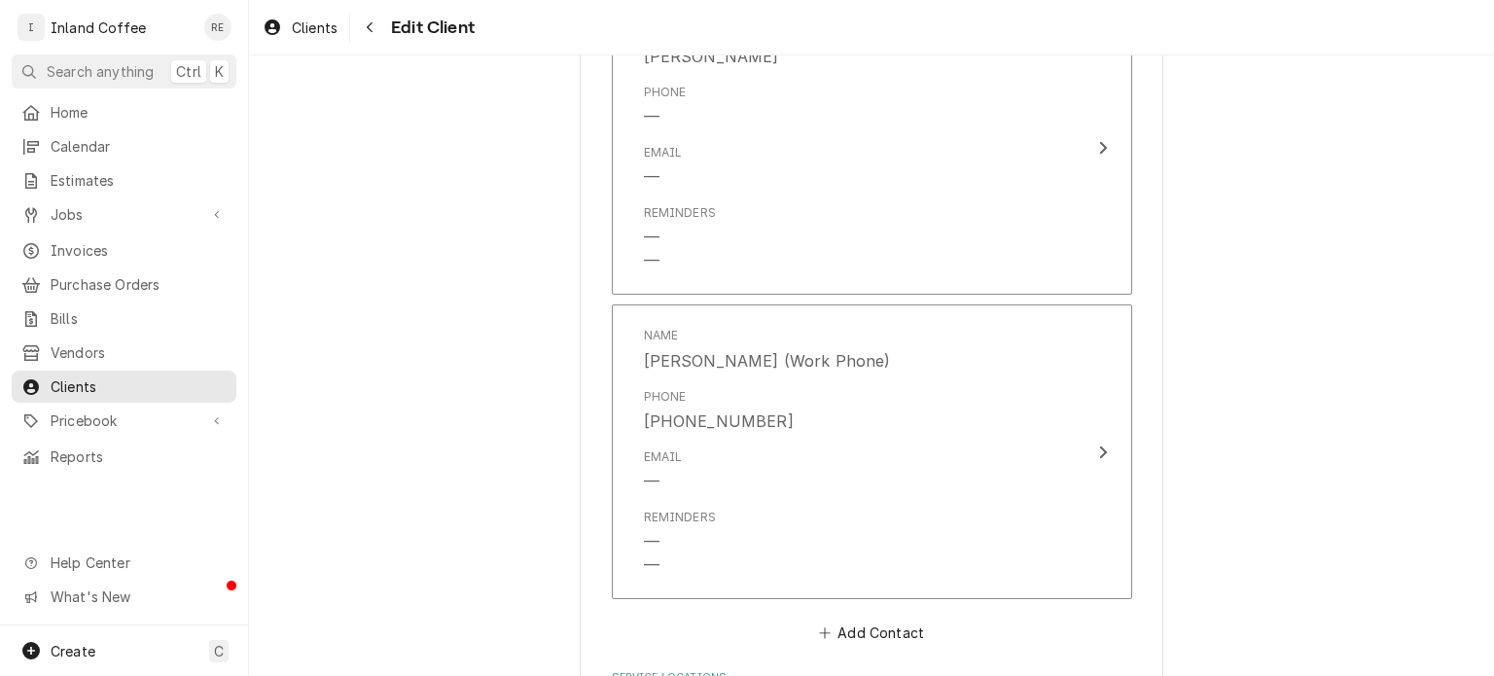
scroll to position [1749, 0]
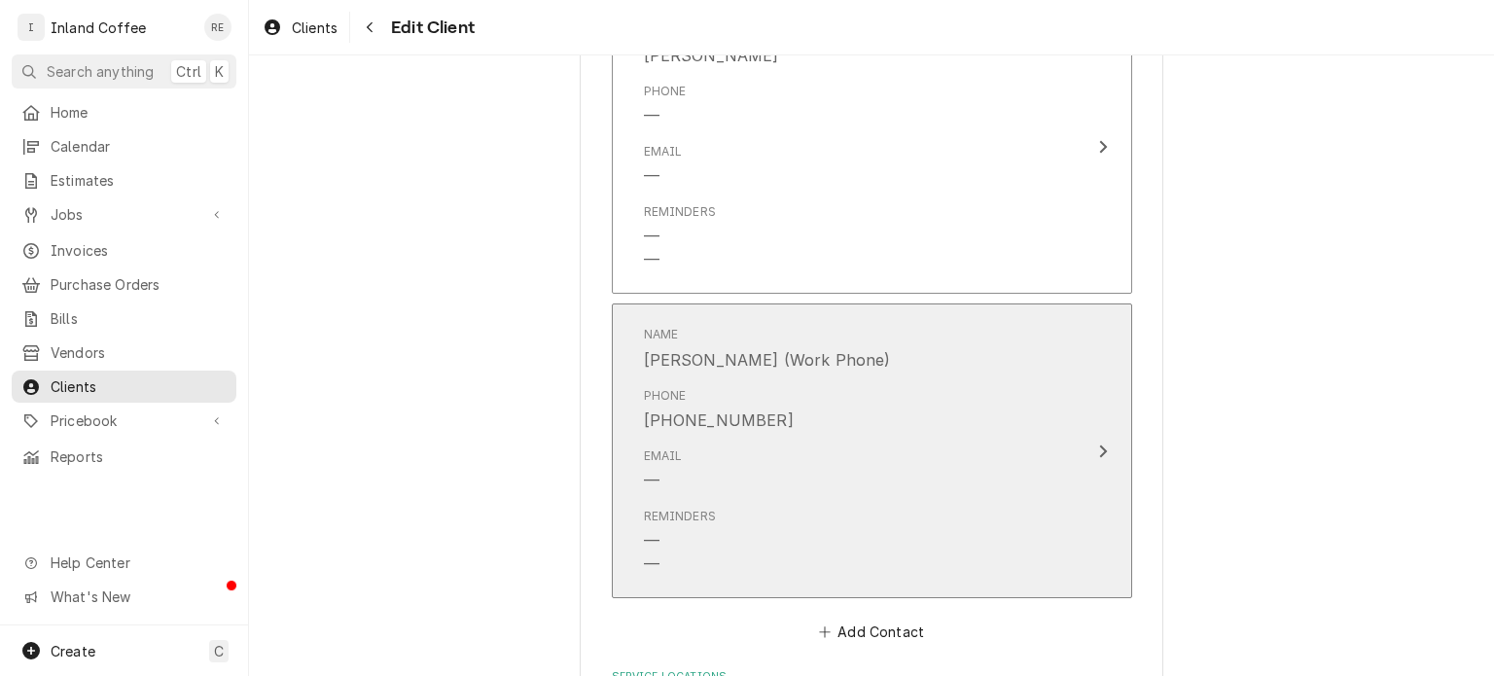
click at [869, 446] on div "Email —" at bounding box center [851, 470] width 415 height 60
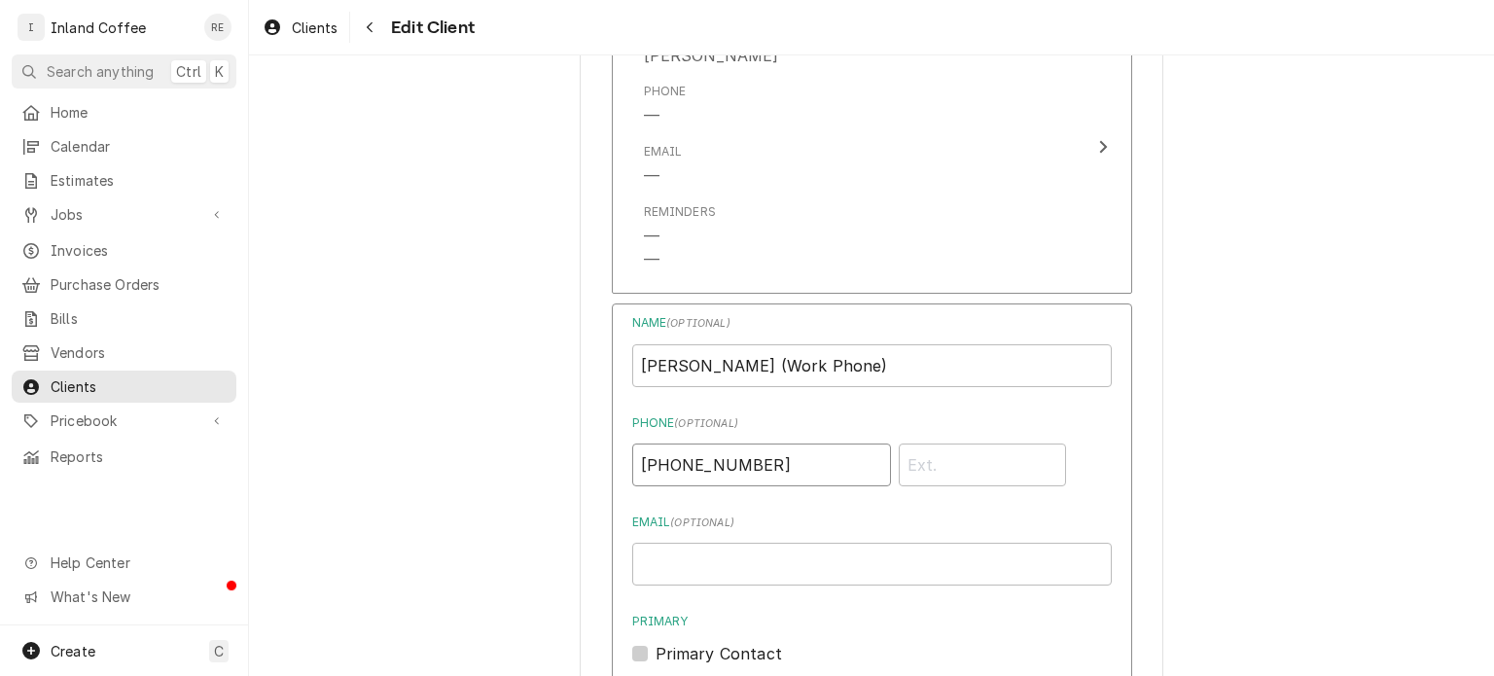
drag, startPoint x: 755, startPoint y: 462, endPoint x: 593, endPoint y: 461, distance: 161.5
drag, startPoint x: 593, startPoint y: 461, endPoint x: 760, endPoint y: 489, distance: 168.7
click at [760, 489] on div "Name ( optional ) Rachel Abel (Work Phone) Phone ( optional ) (509) 863-1511 Em…" at bounding box center [872, 582] width 480 height 537
drag, startPoint x: 760, startPoint y: 455, endPoint x: 619, endPoint y: 463, distance: 141.3
click at [619, 463] on div "Name ( optional ) Rachel Abel (Work Phone) Phone ( optional ) (509) 863-1511 Em…" at bounding box center [872, 668] width 520 height 728
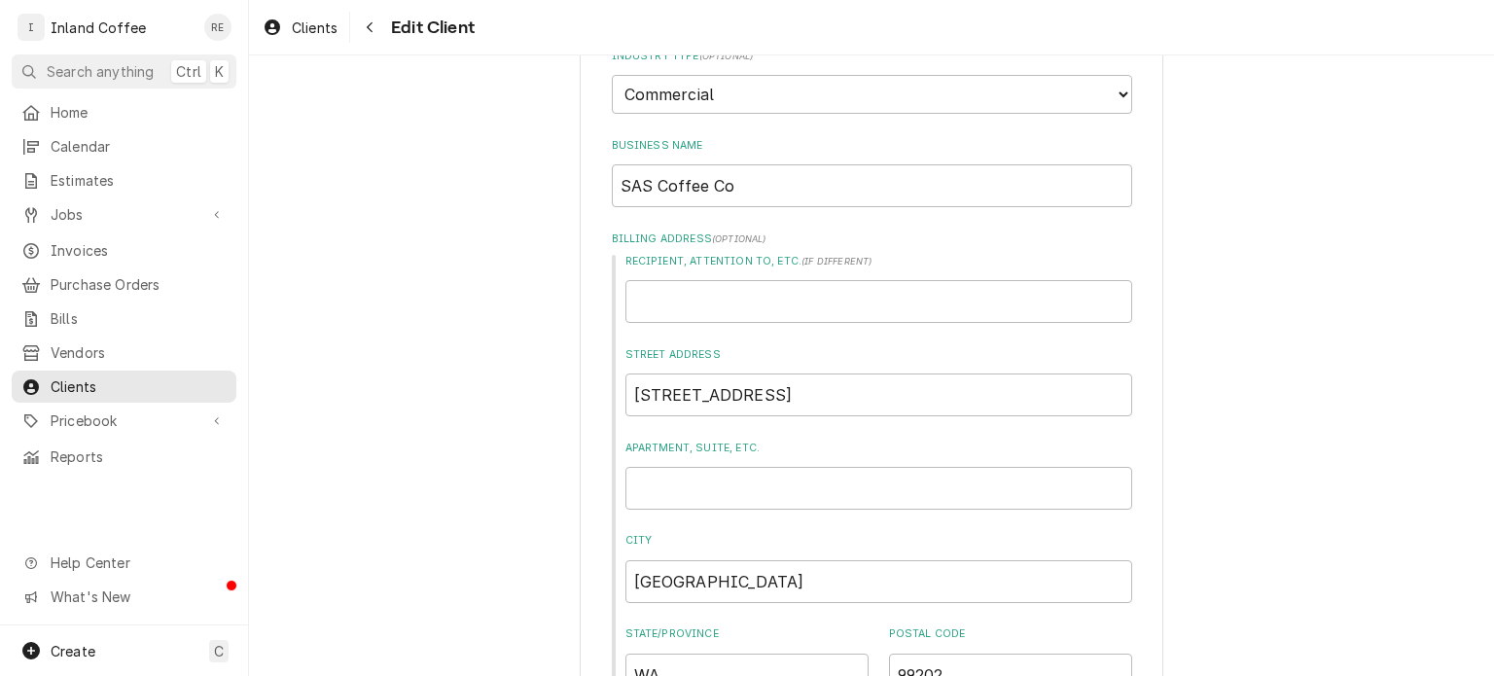
scroll to position [212, 0]
drag, startPoint x: 788, startPoint y: 370, endPoint x: 509, endPoint y: 408, distance: 281.7
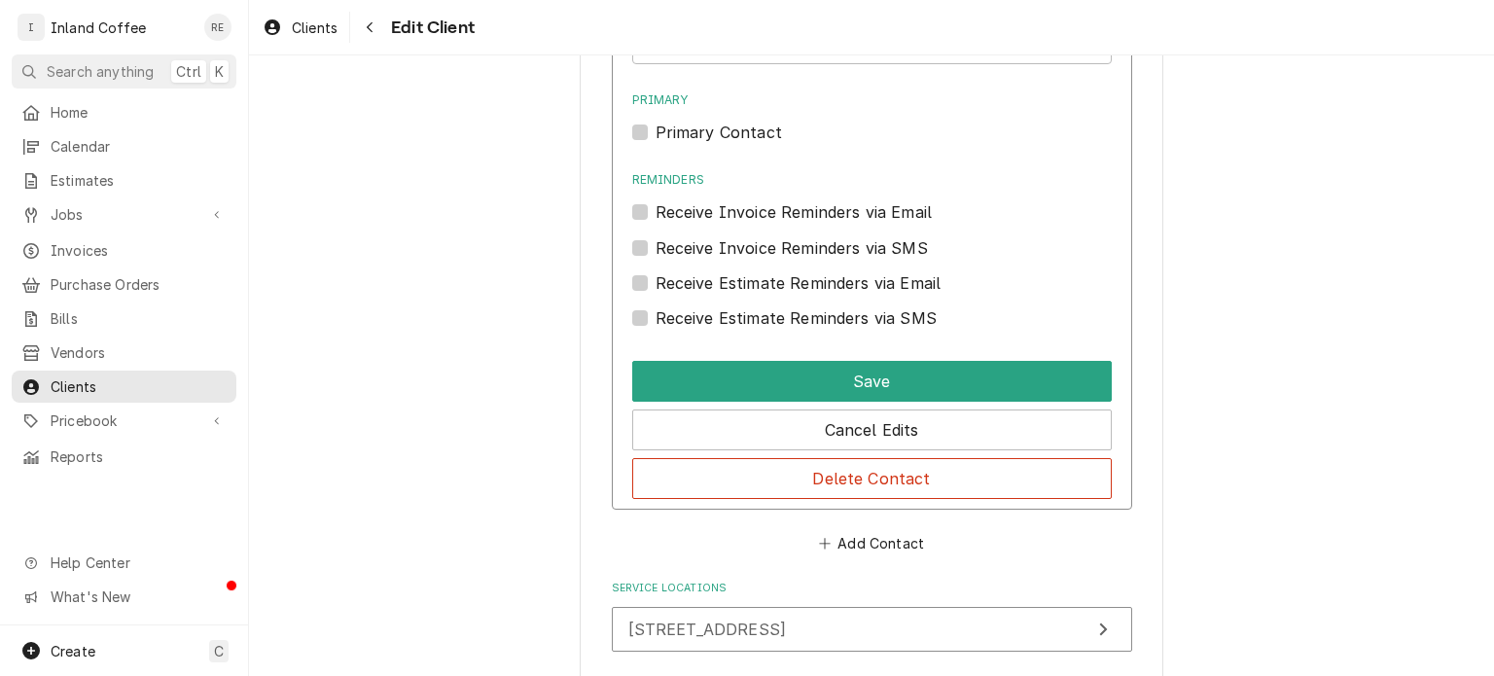
scroll to position [2406, 0]
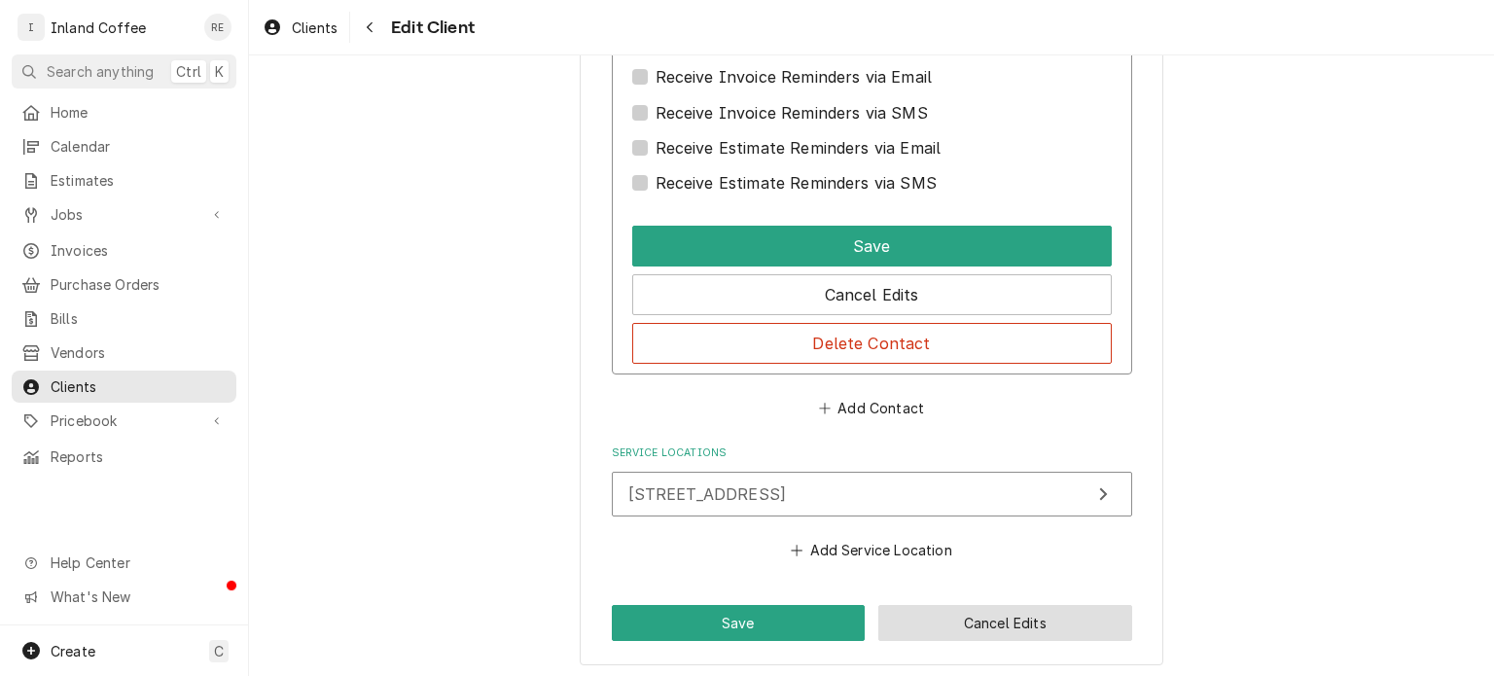
click at [979, 612] on button "Cancel Edits" at bounding box center [1005, 623] width 254 height 36
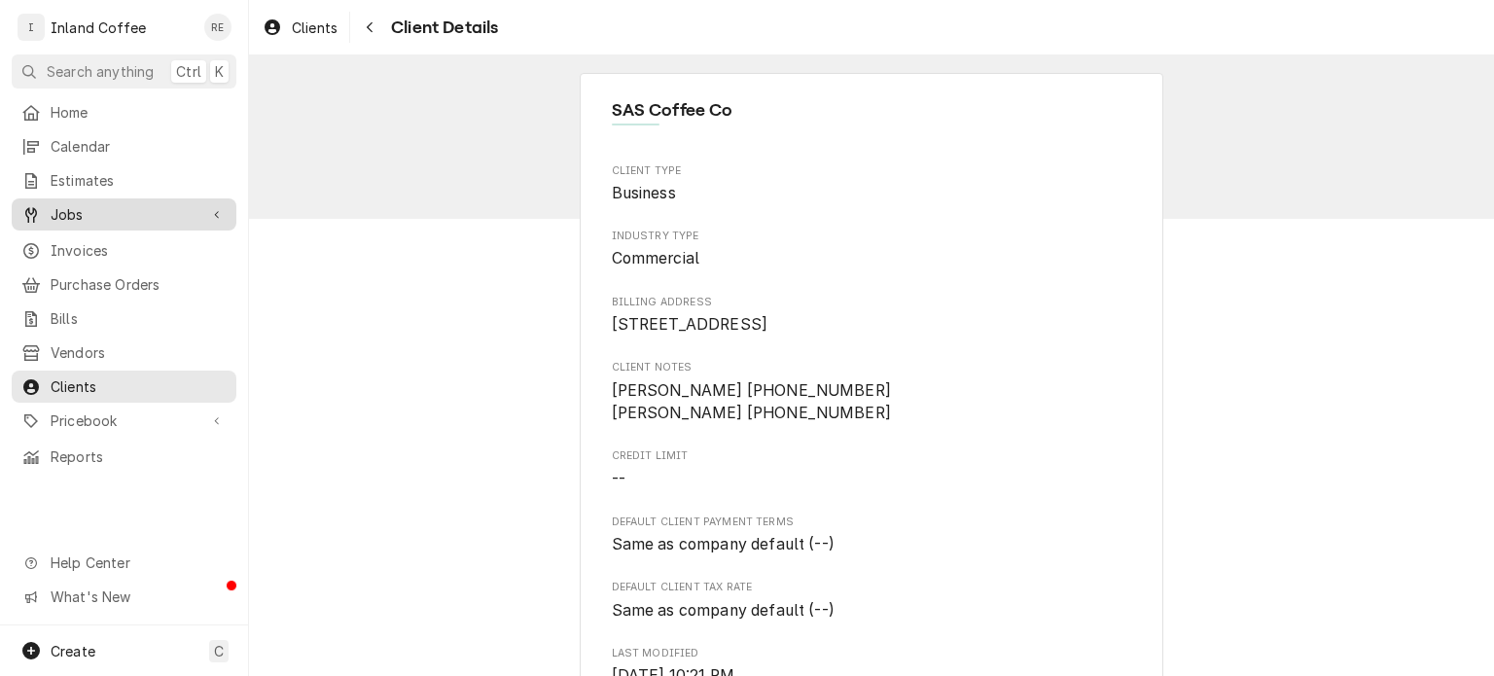
click at [79, 206] on span "Jobs" at bounding box center [124, 214] width 147 height 20
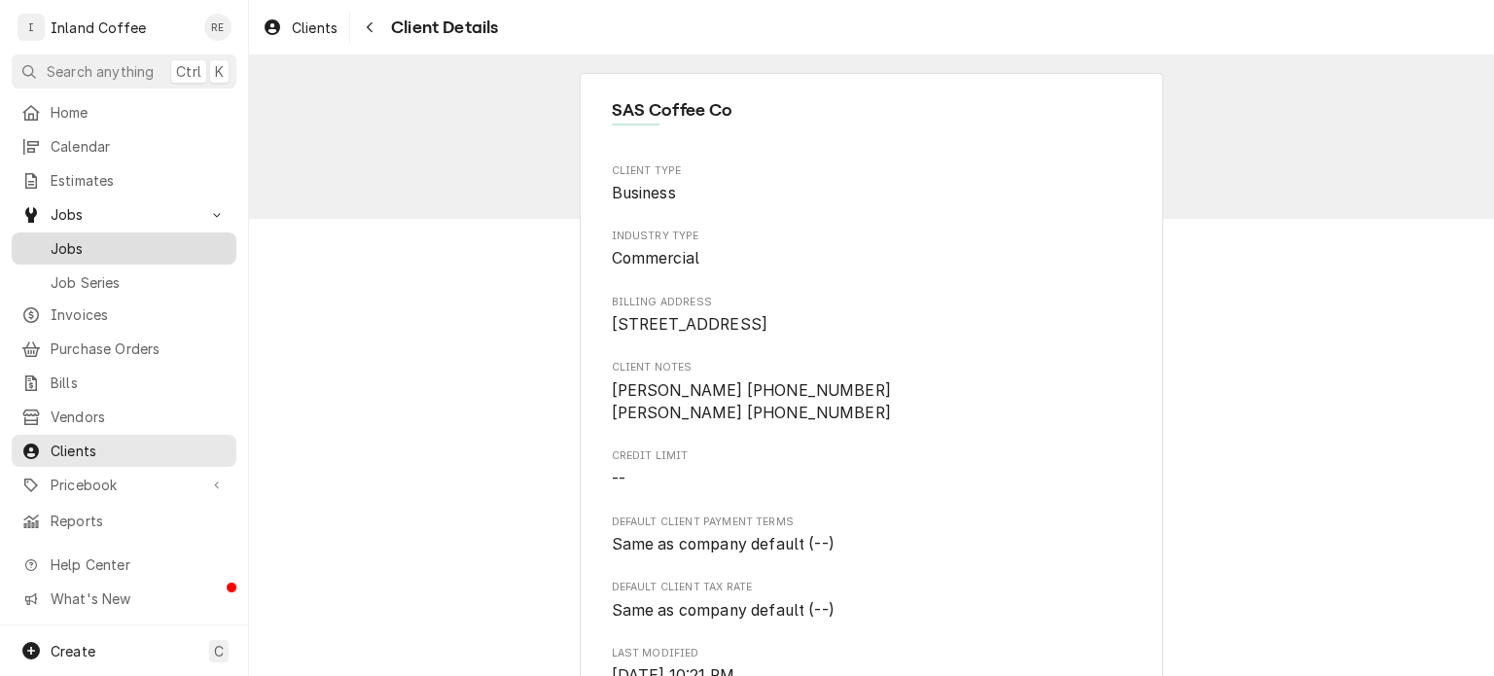
click at [78, 240] on span "Jobs" at bounding box center [139, 248] width 176 height 20
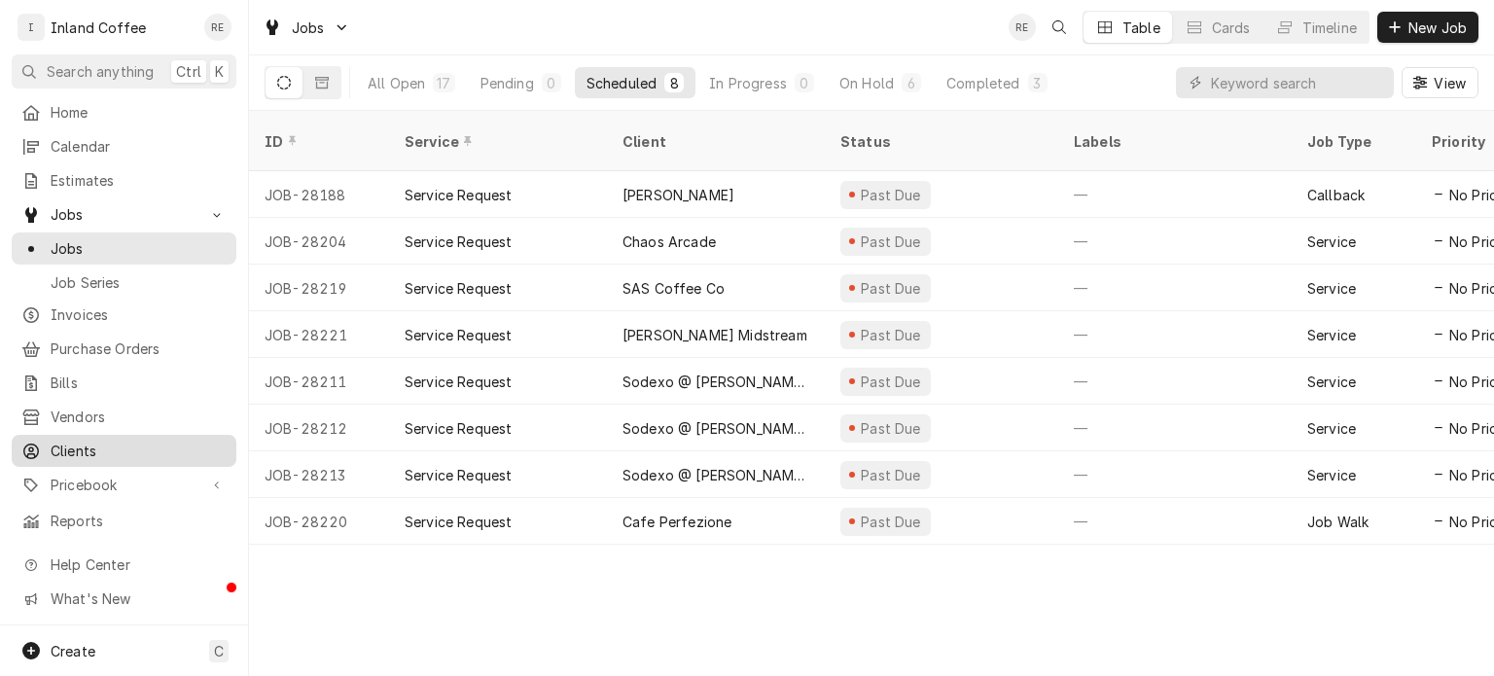
click at [96, 441] on span "Clients" at bounding box center [139, 451] width 176 height 20
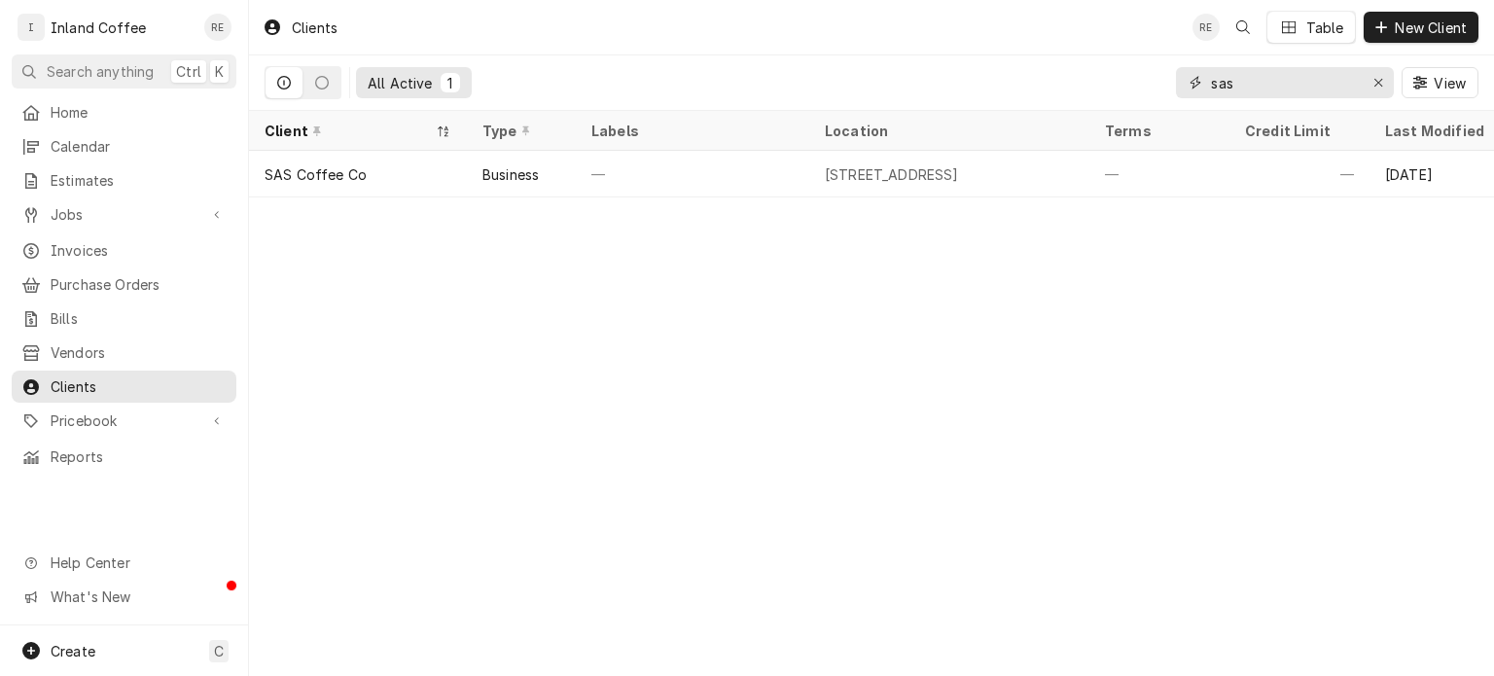
click at [1266, 79] on input "sas" at bounding box center [1284, 82] width 146 height 31
type input "s"
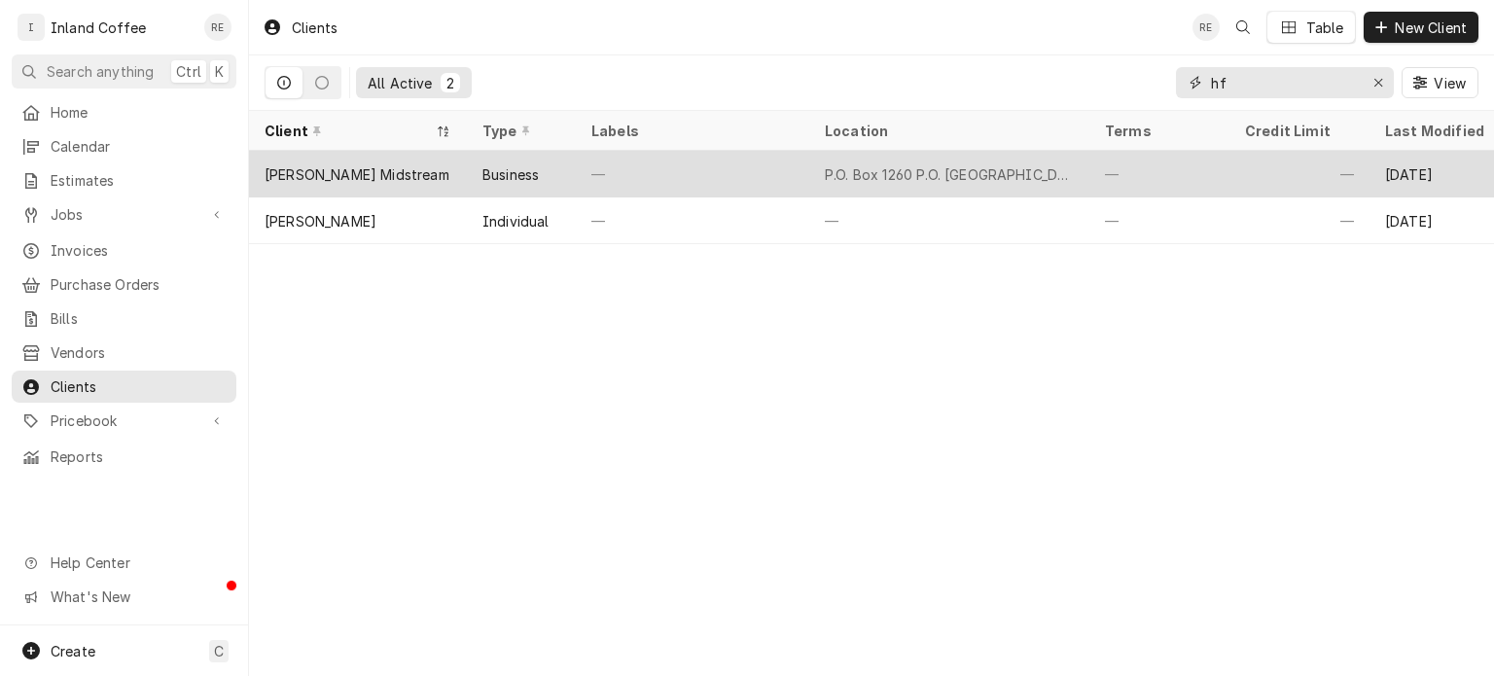
type input "hf"
click at [395, 164] on div "[PERSON_NAME] Midstream" at bounding box center [357, 174] width 185 height 20
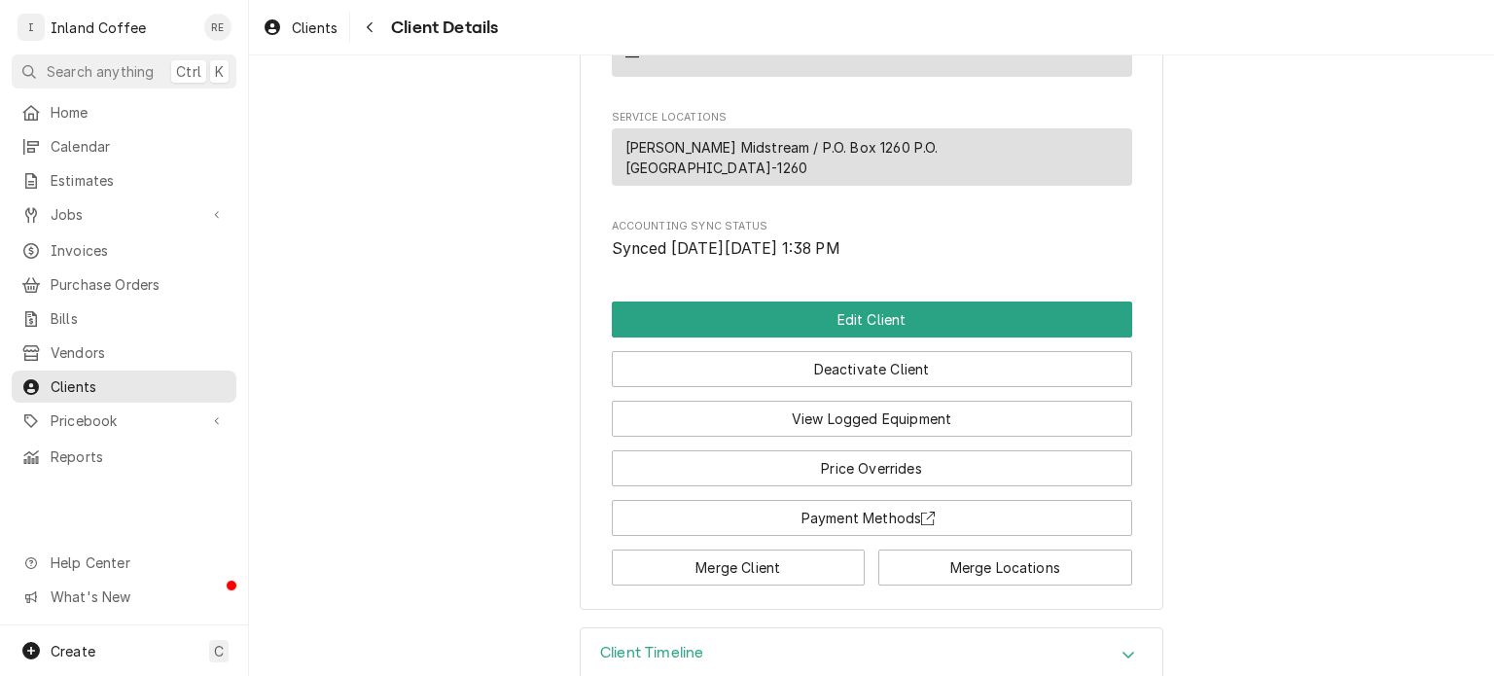
scroll to position [1428, 0]
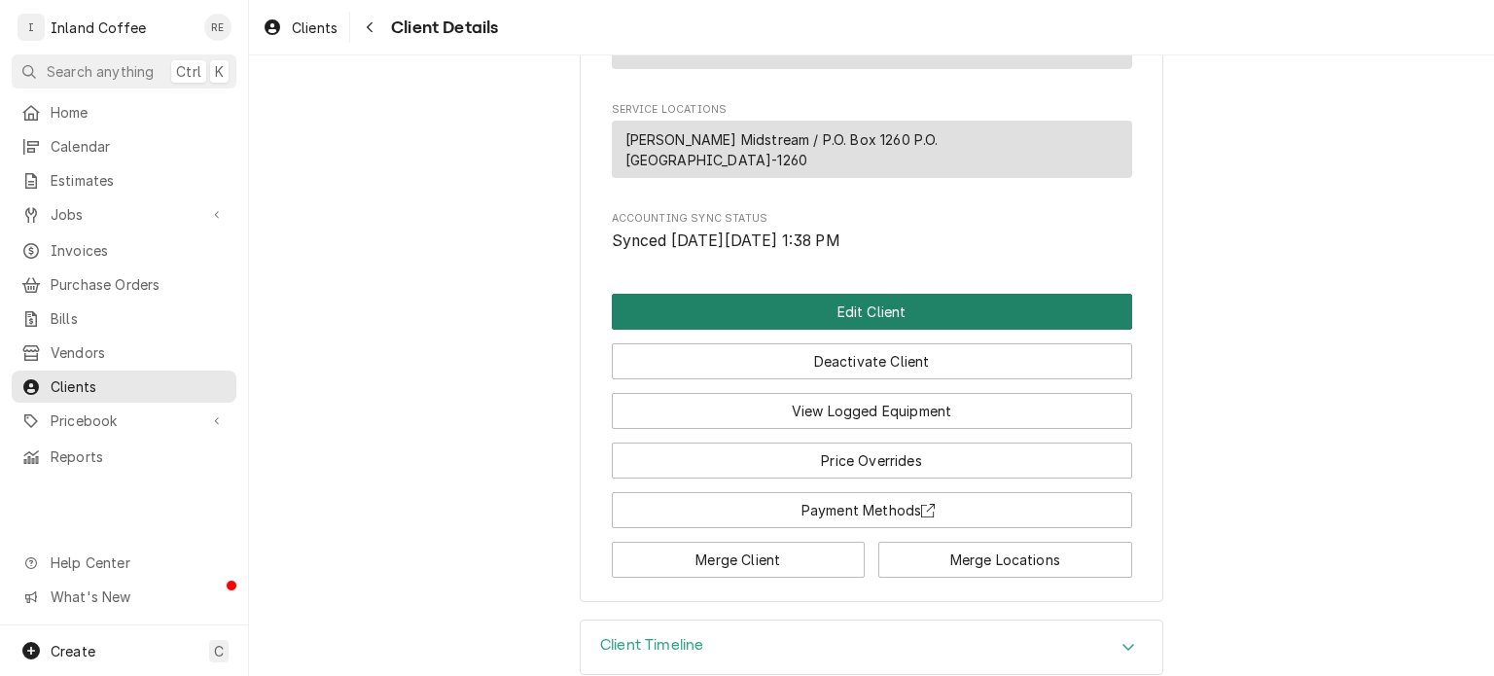
click at [852, 294] on button "Edit Client" at bounding box center [872, 312] width 520 height 36
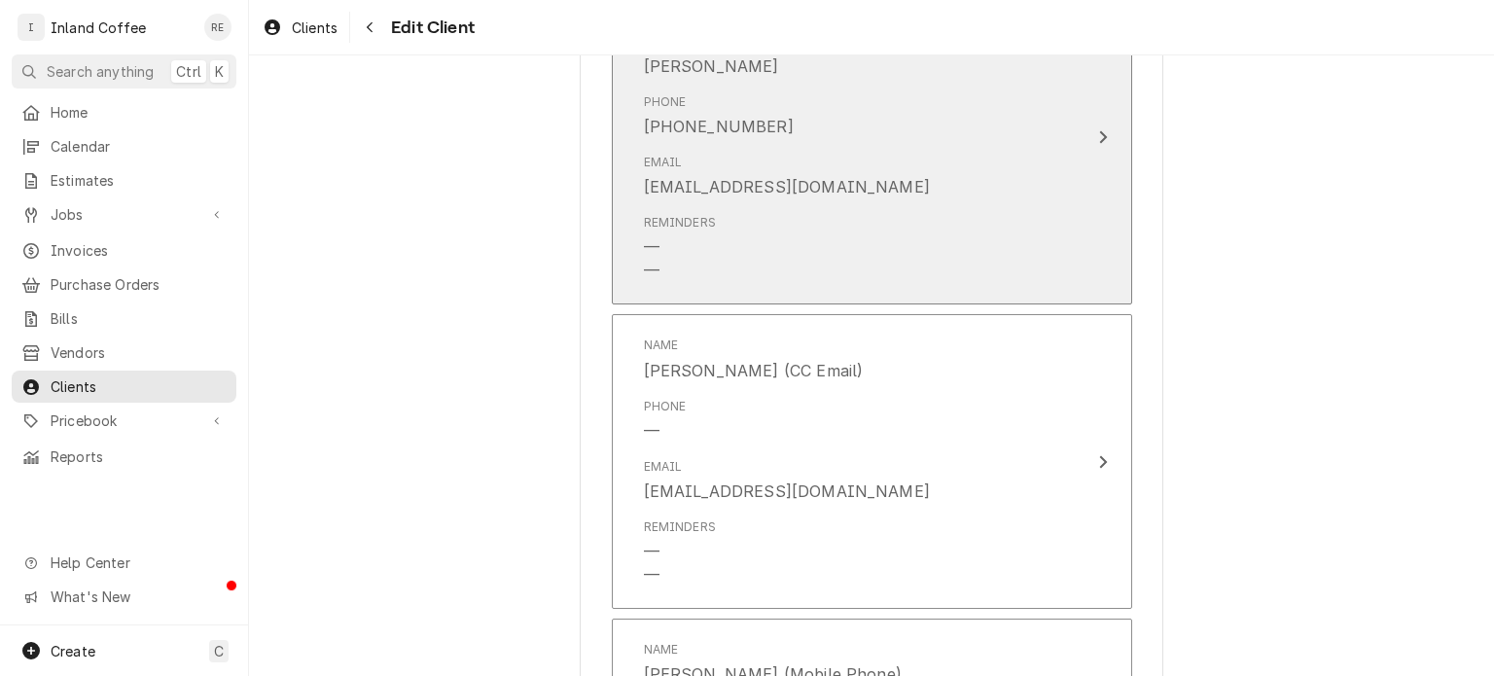
scroll to position [1739, 0]
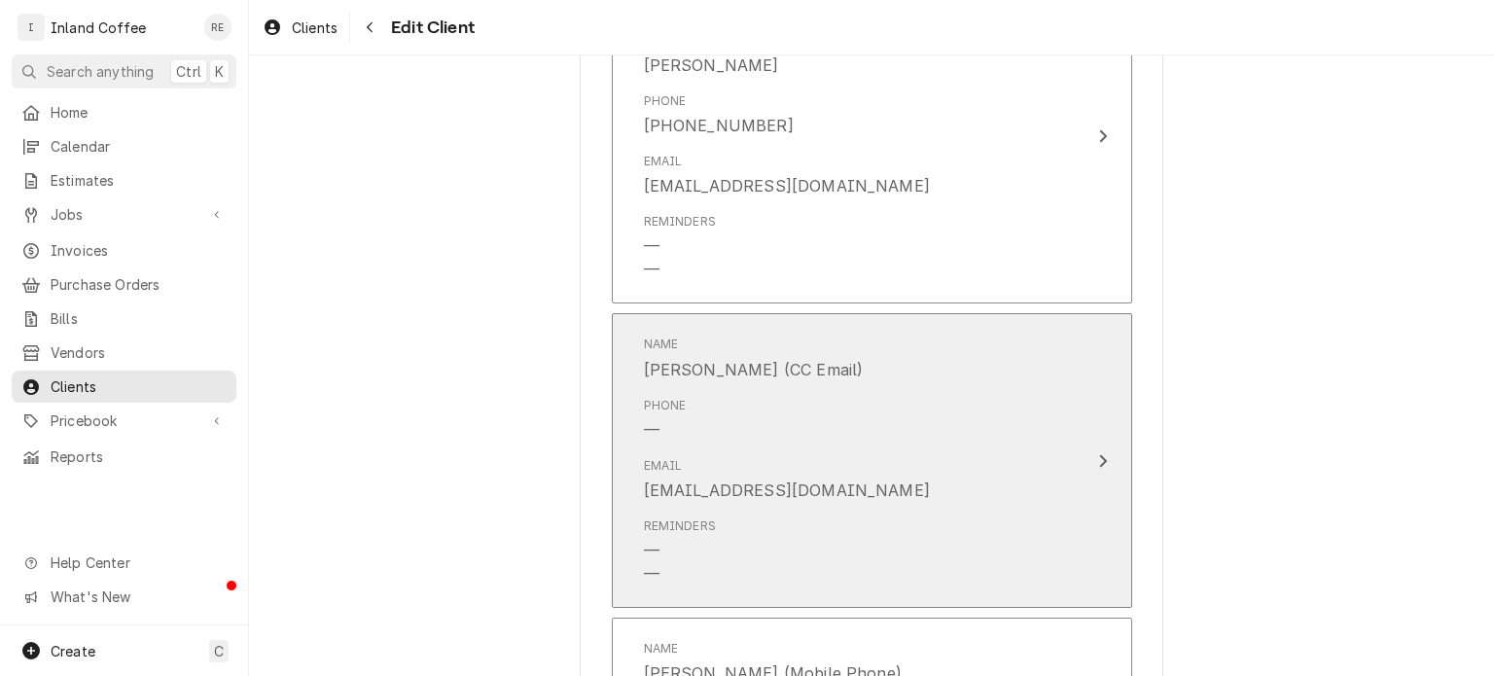
click at [935, 436] on div "Phone —" at bounding box center [851, 419] width 415 height 60
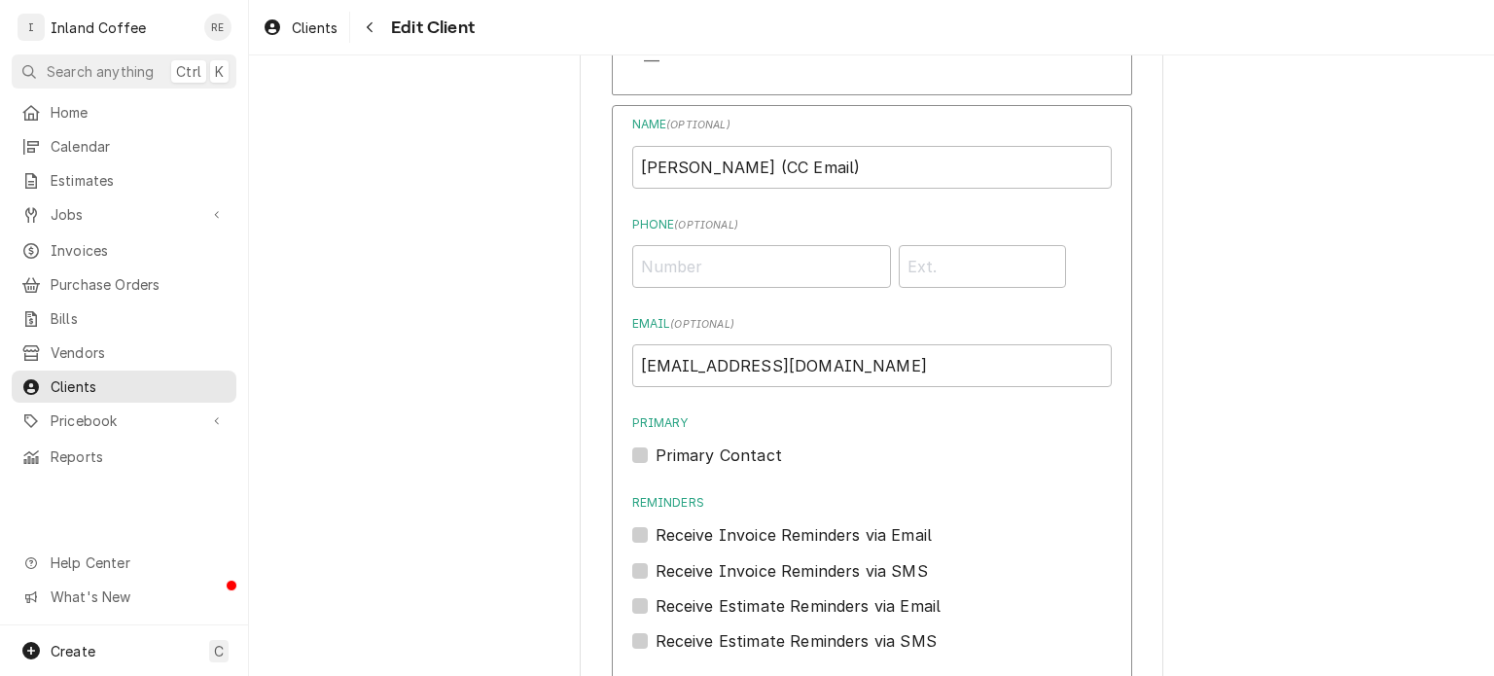
scroll to position [1948, 0]
drag, startPoint x: 967, startPoint y: 361, endPoint x: 634, endPoint y: 364, distance: 332.7
click at [634, 364] on input "HEP-AccountsPayable@hollyenergy.com" at bounding box center [872, 364] width 480 height 43
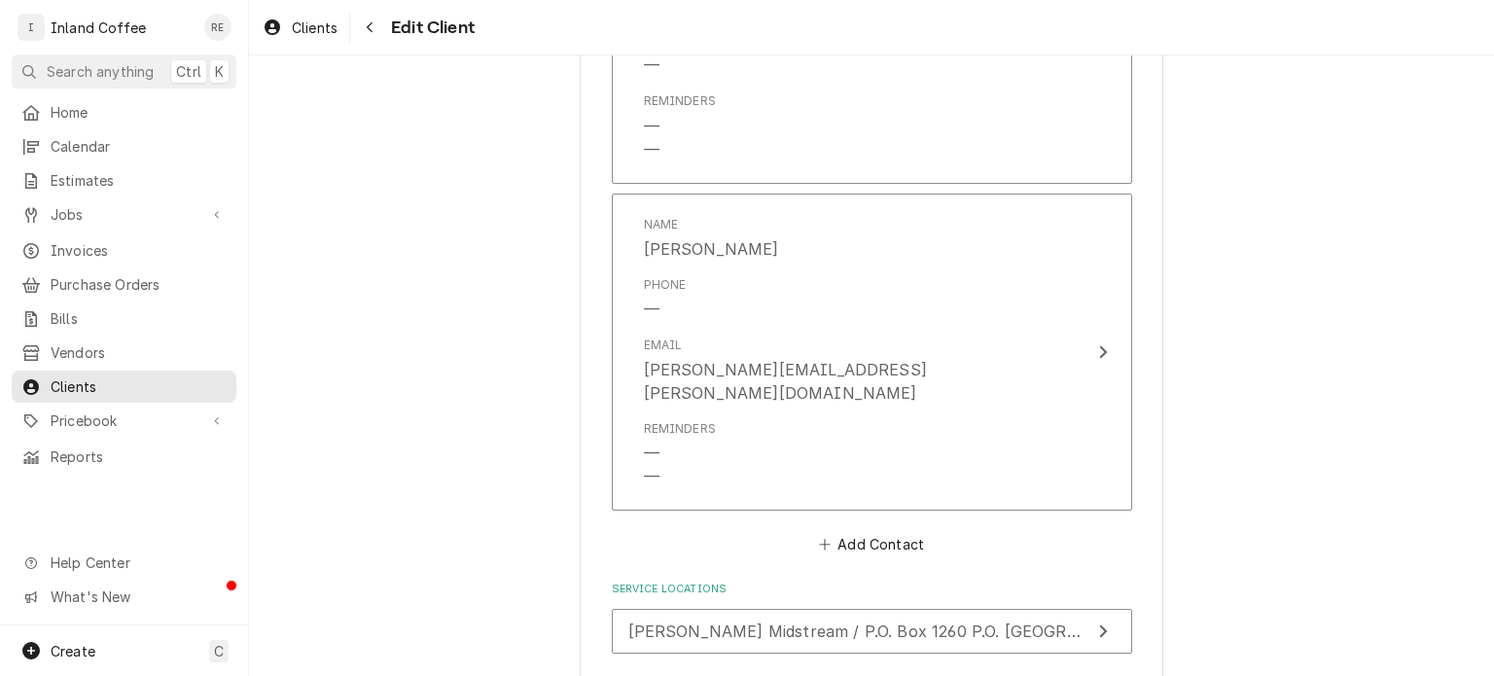
scroll to position [3014, 0]
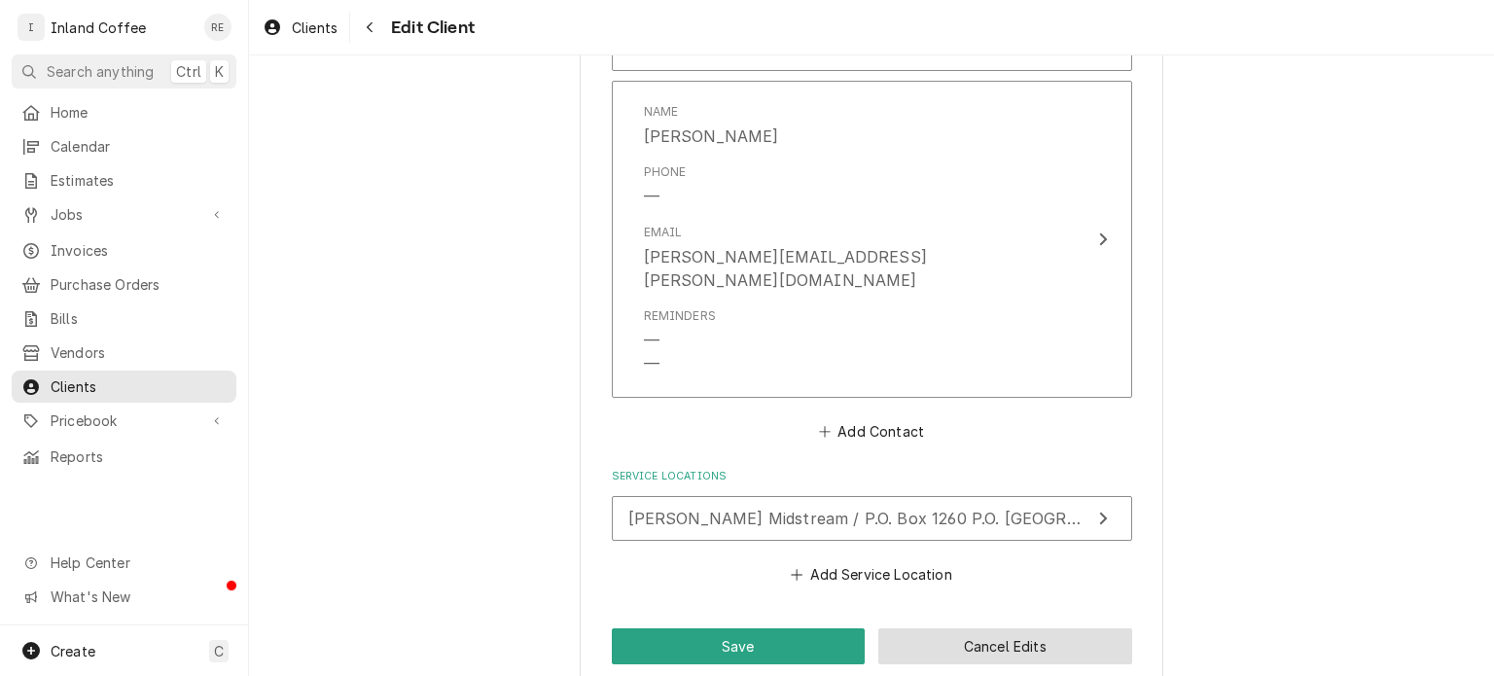
click at [977, 628] on button "Cancel Edits" at bounding box center [1005, 646] width 254 height 36
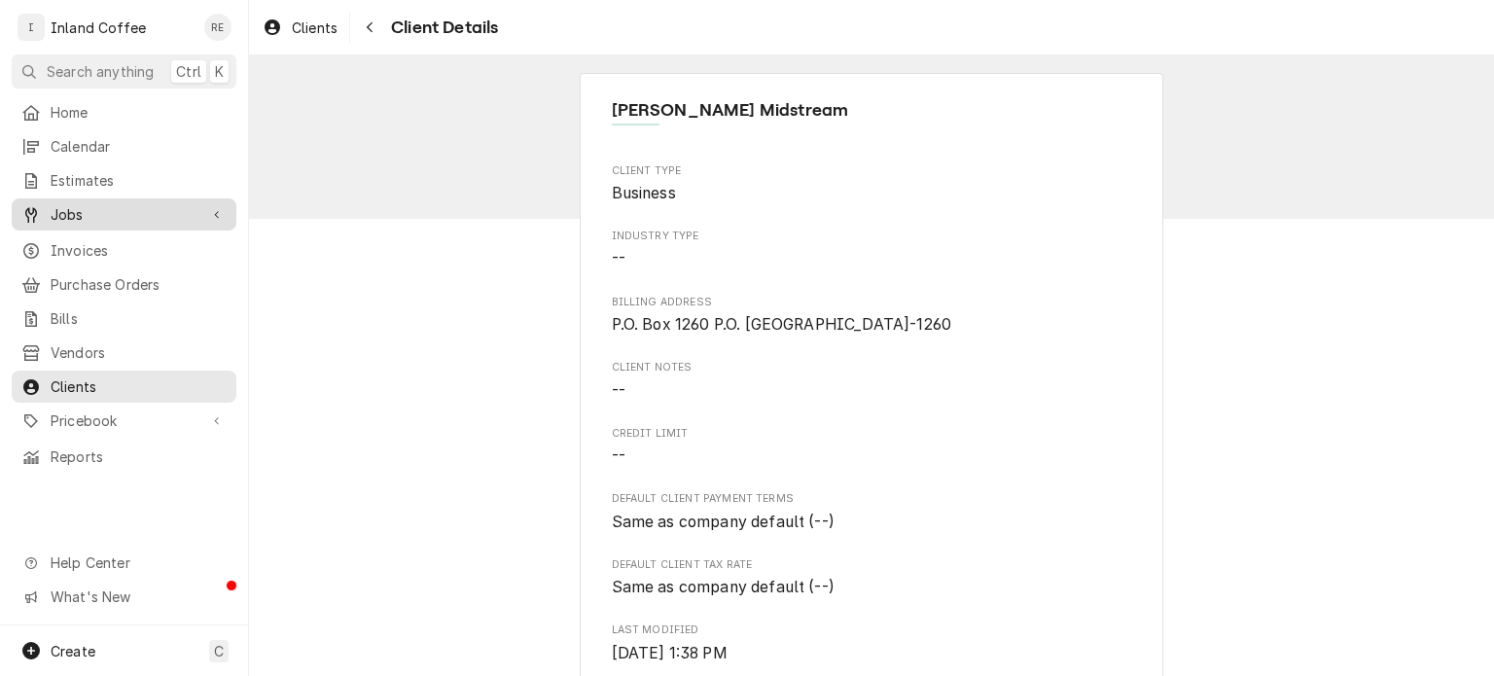
click at [93, 205] on span "Jobs" at bounding box center [124, 214] width 147 height 20
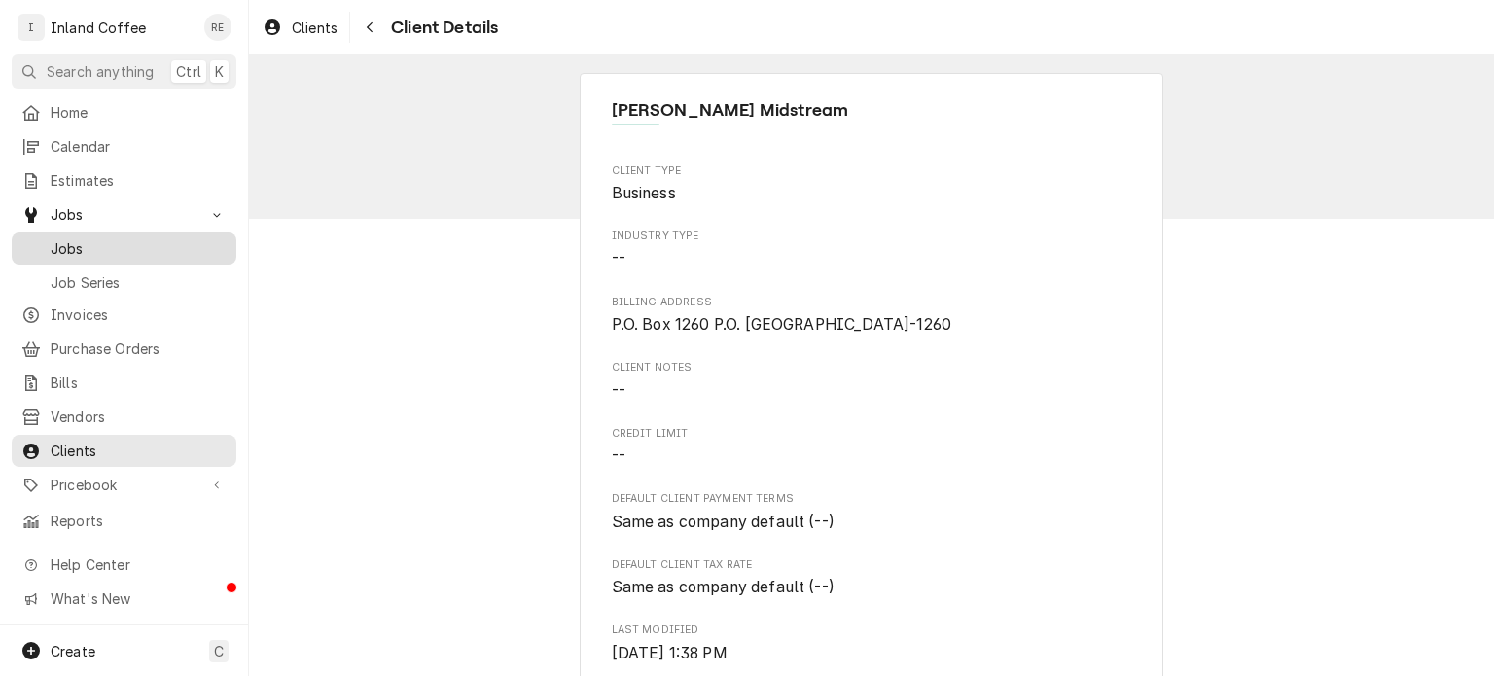
click at [87, 242] on span "Jobs" at bounding box center [139, 248] width 176 height 20
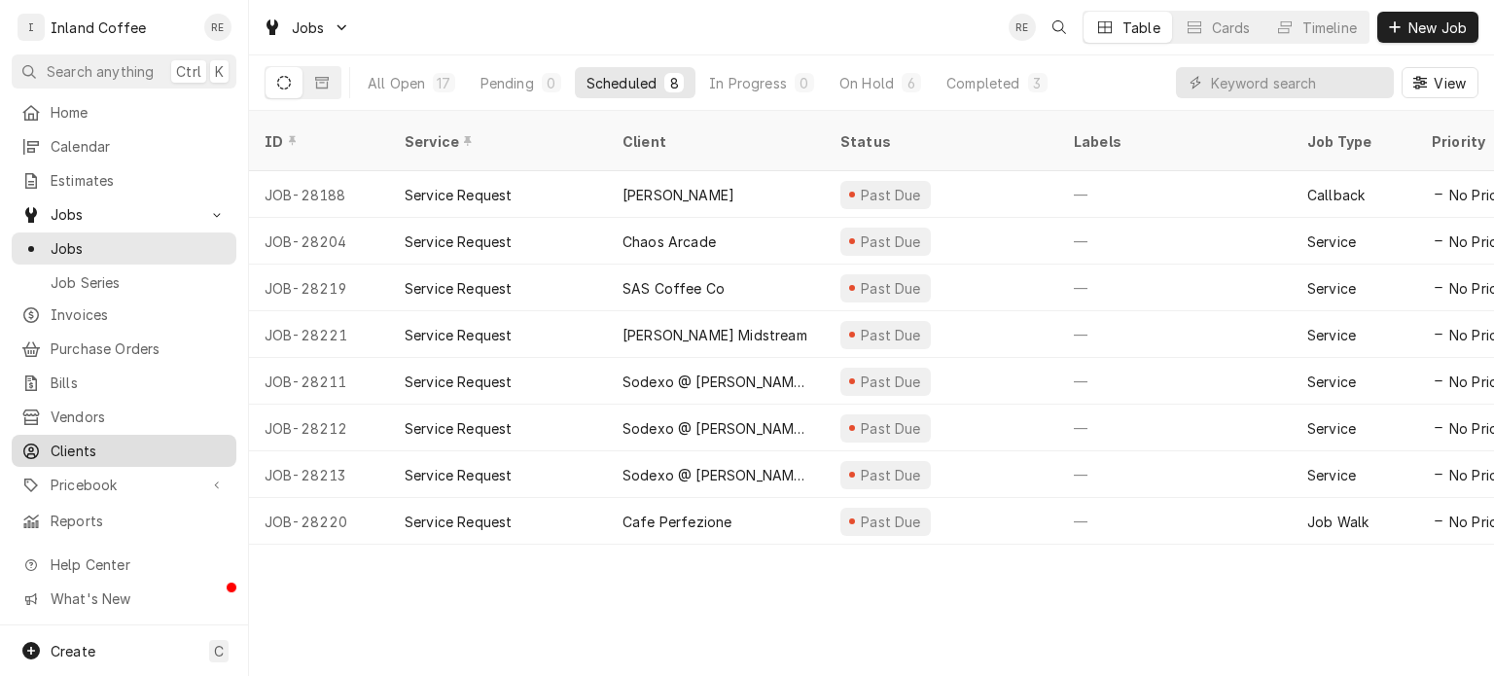
click at [77, 441] on span "Clients" at bounding box center [139, 451] width 176 height 20
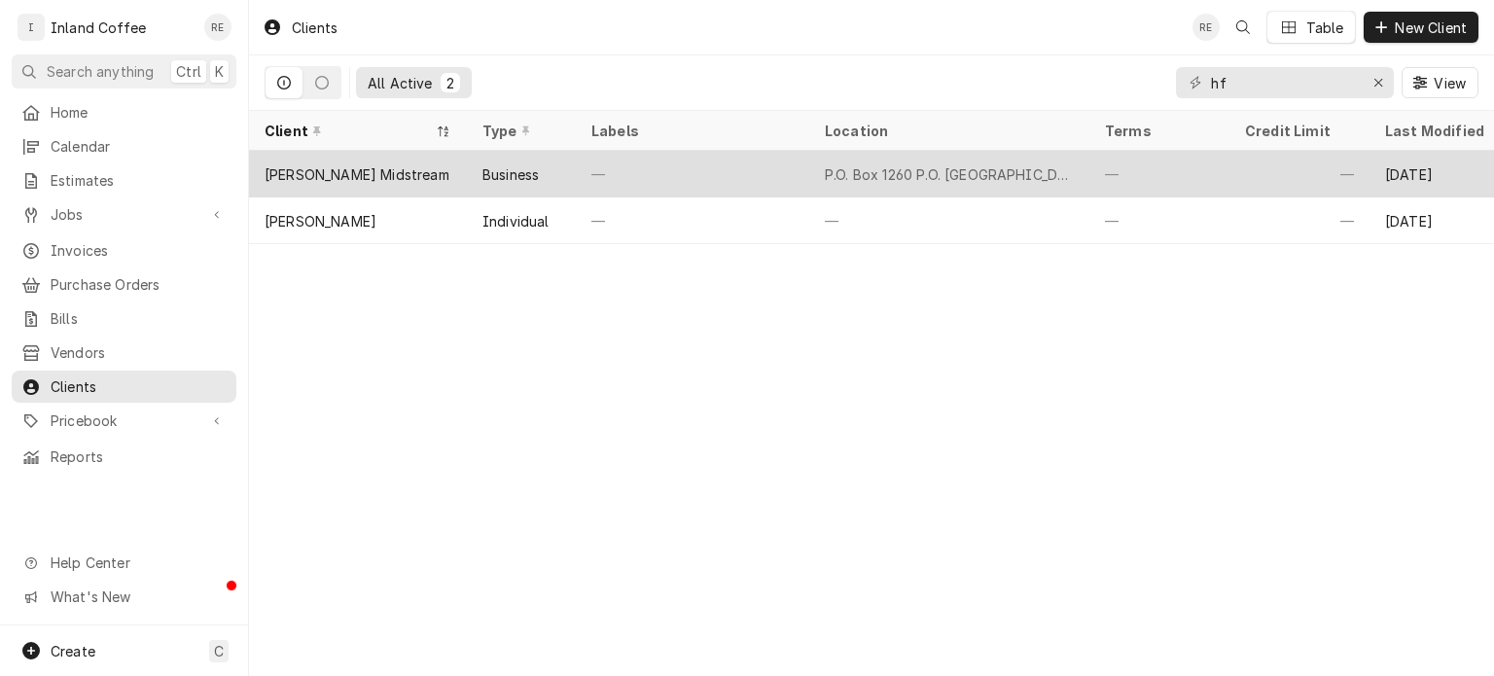
click at [361, 182] on div "[PERSON_NAME] Midstream" at bounding box center [358, 174] width 218 height 47
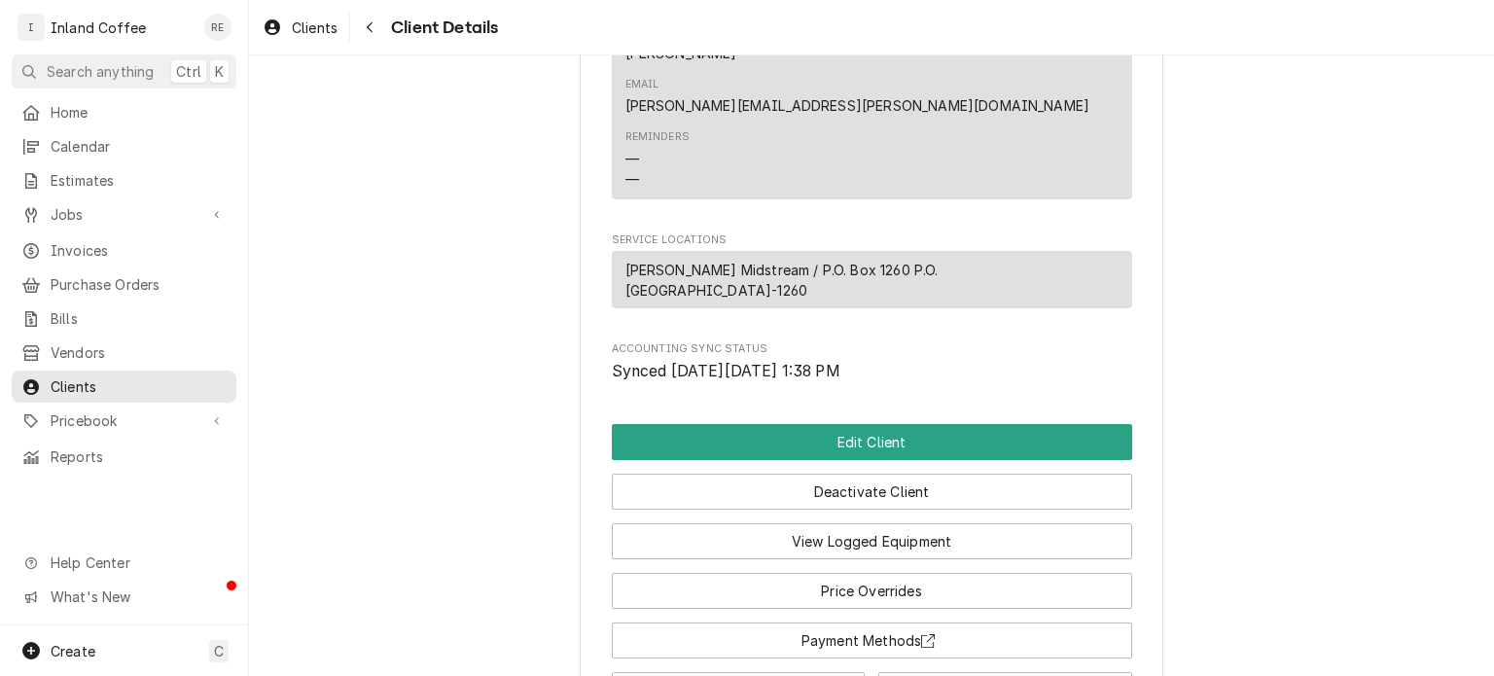
scroll to position [1428, 0]
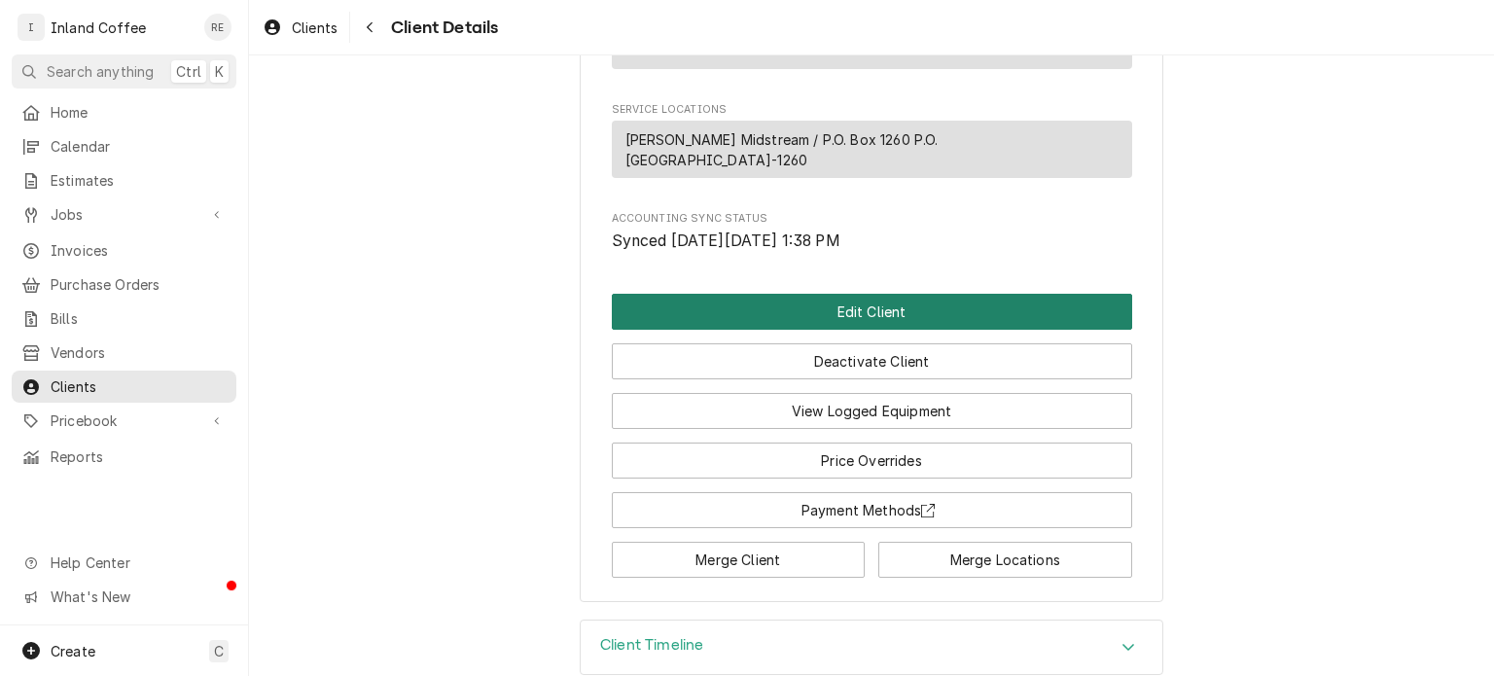
click at [741, 294] on button "Edit Client" at bounding box center [872, 312] width 520 height 36
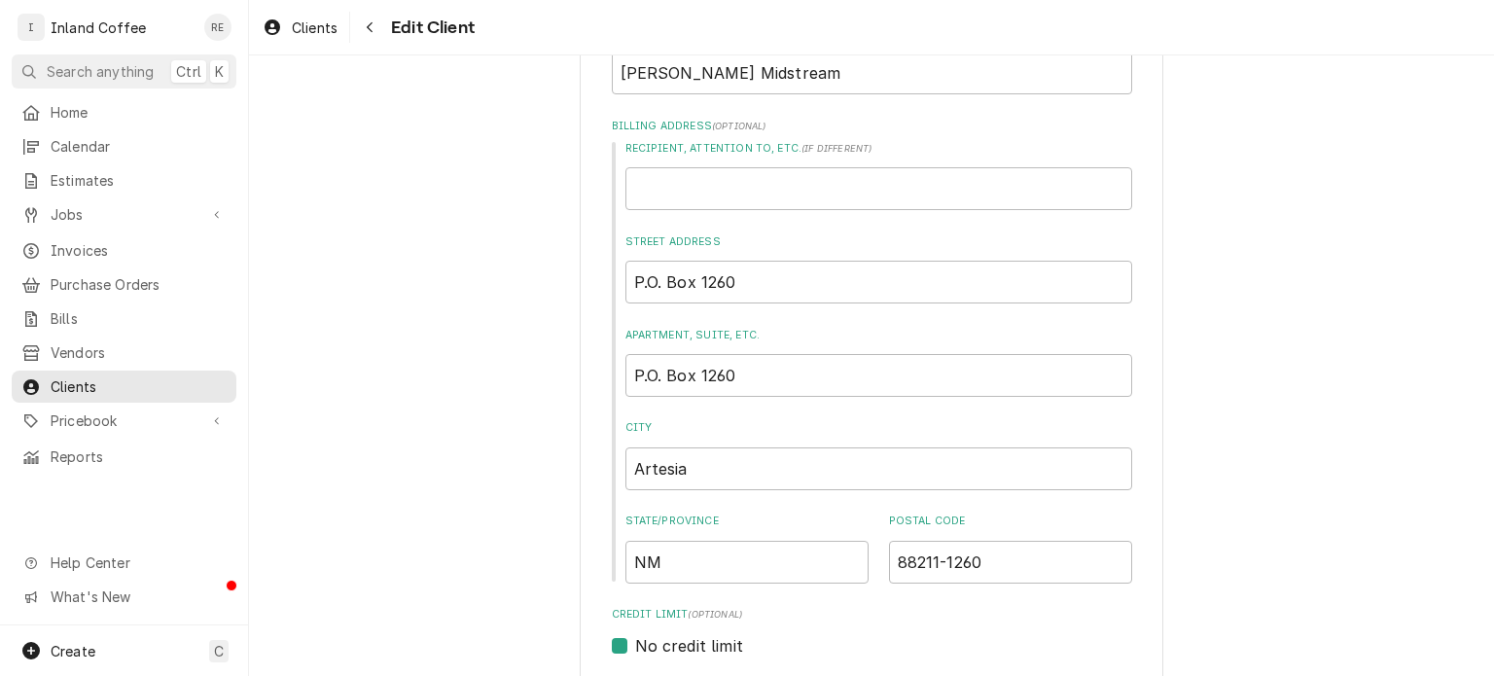
scroll to position [93, 0]
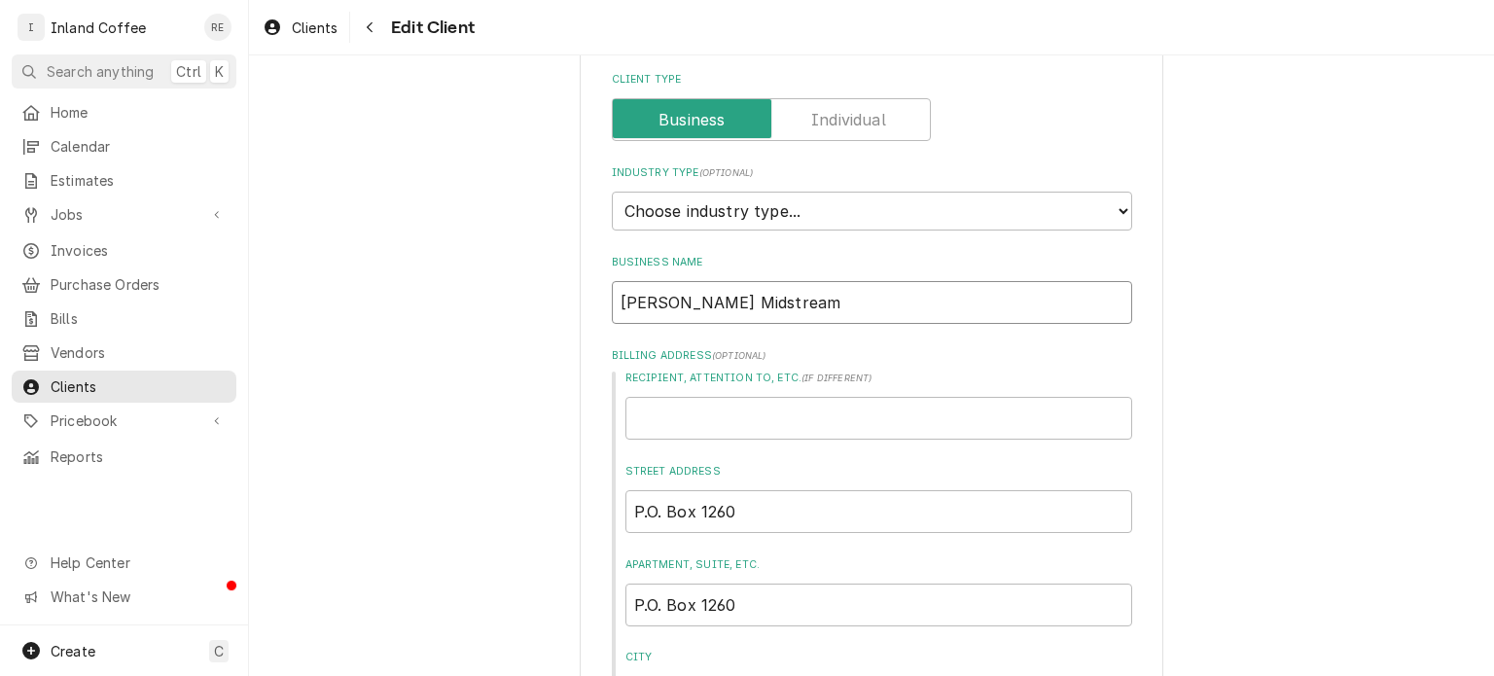
drag, startPoint x: 786, startPoint y: 299, endPoint x: 408, endPoint y: 336, distance: 380.2
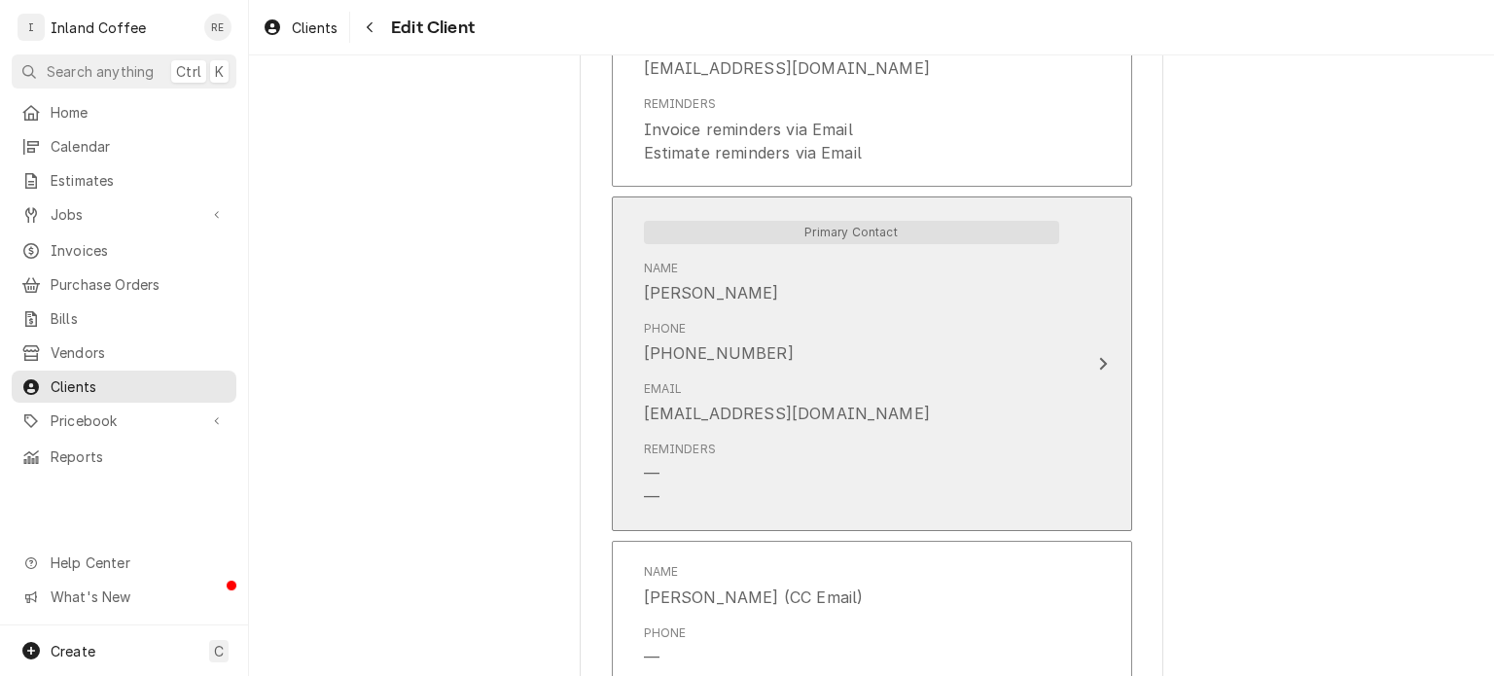
scroll to position [1510, 0]
click at [1011, 368] on div "Phone (509) 467-6491" at bounding box center [851, 344] width 415 height 60
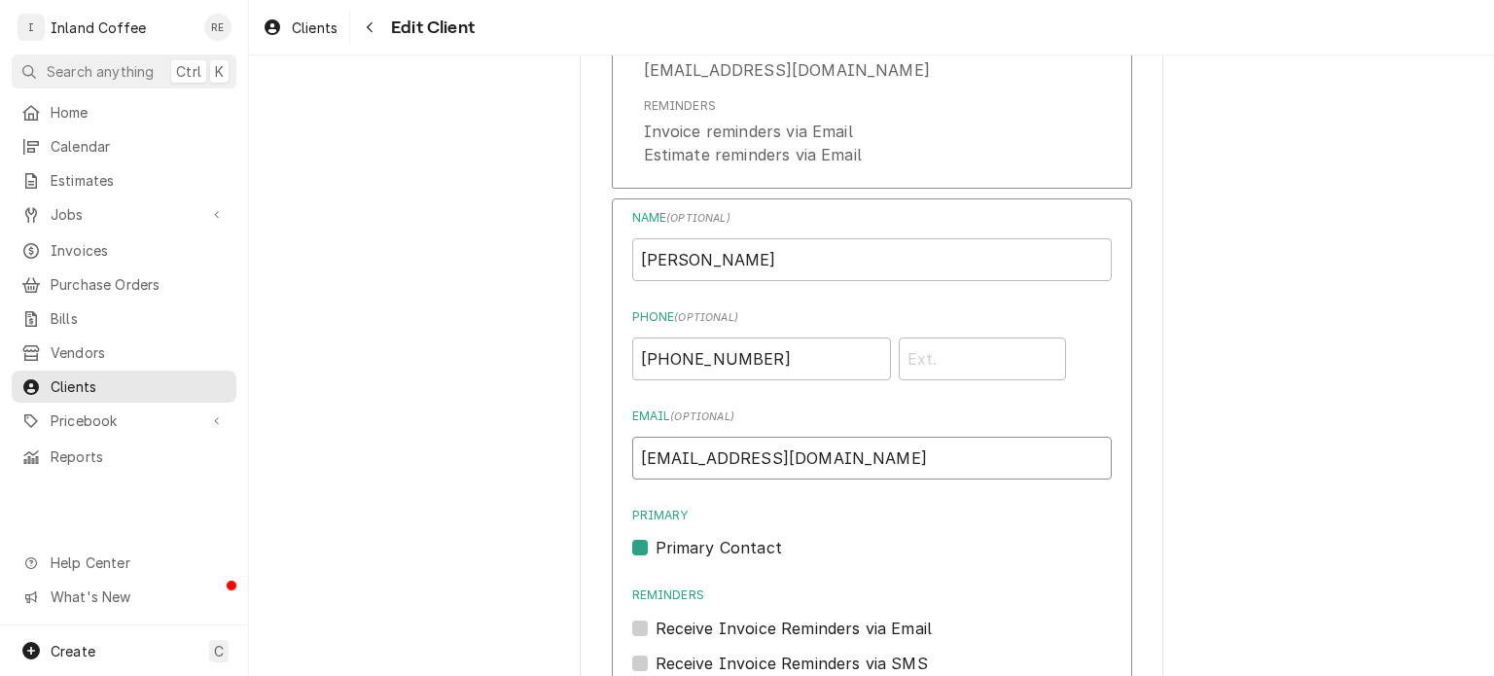
drag, startPoint x: 1016, startPoint y: 456, endPoint x: 611, endPoint y: 438, distance: 405.1
click at [612, 438] on div "Name ( optional ) Scott Phone ( optional ) (509) 467-6491 Email ( optional ) HE…" at bounding box center [872, 562] width 520 height 728
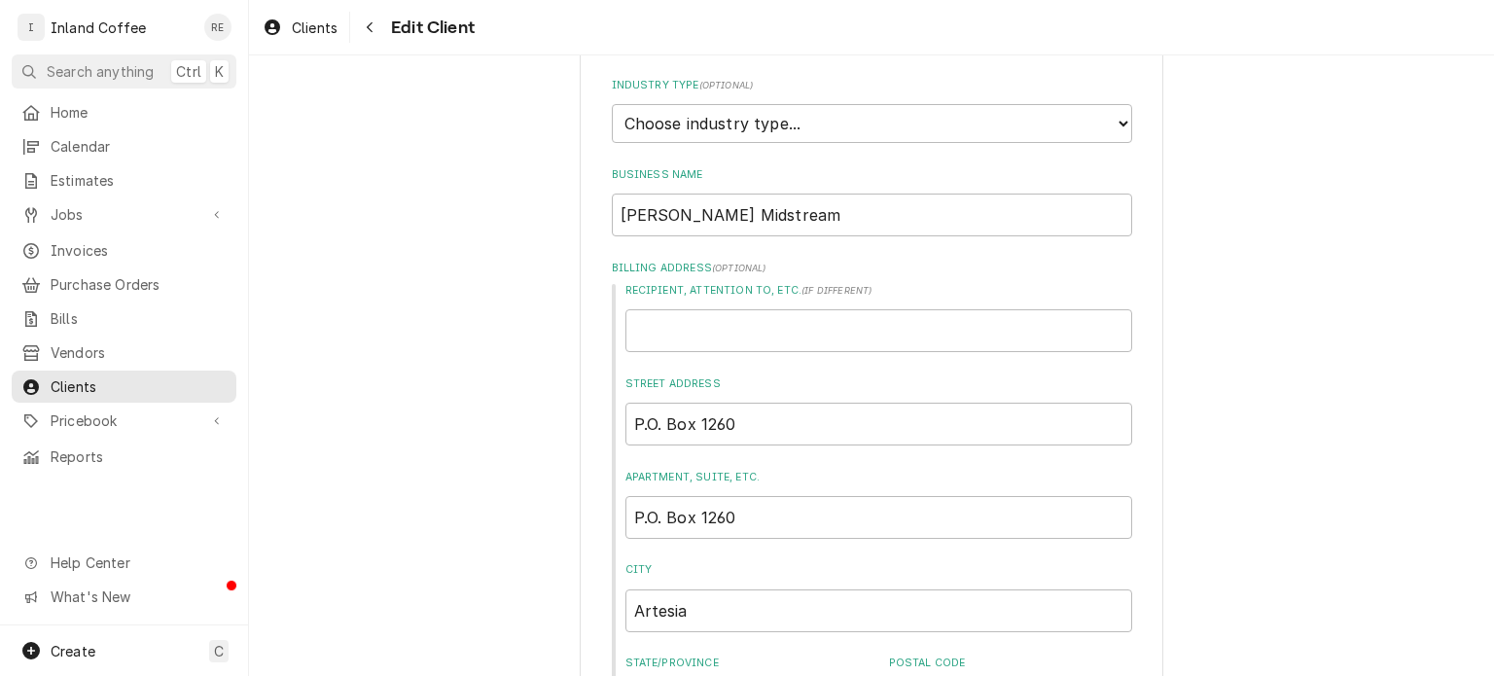
scroll to position [182, 0]
drag, startPoint x: 753, startPoint y: 430, endPoint x: 533, endPoint y: 416, distance: 220.3
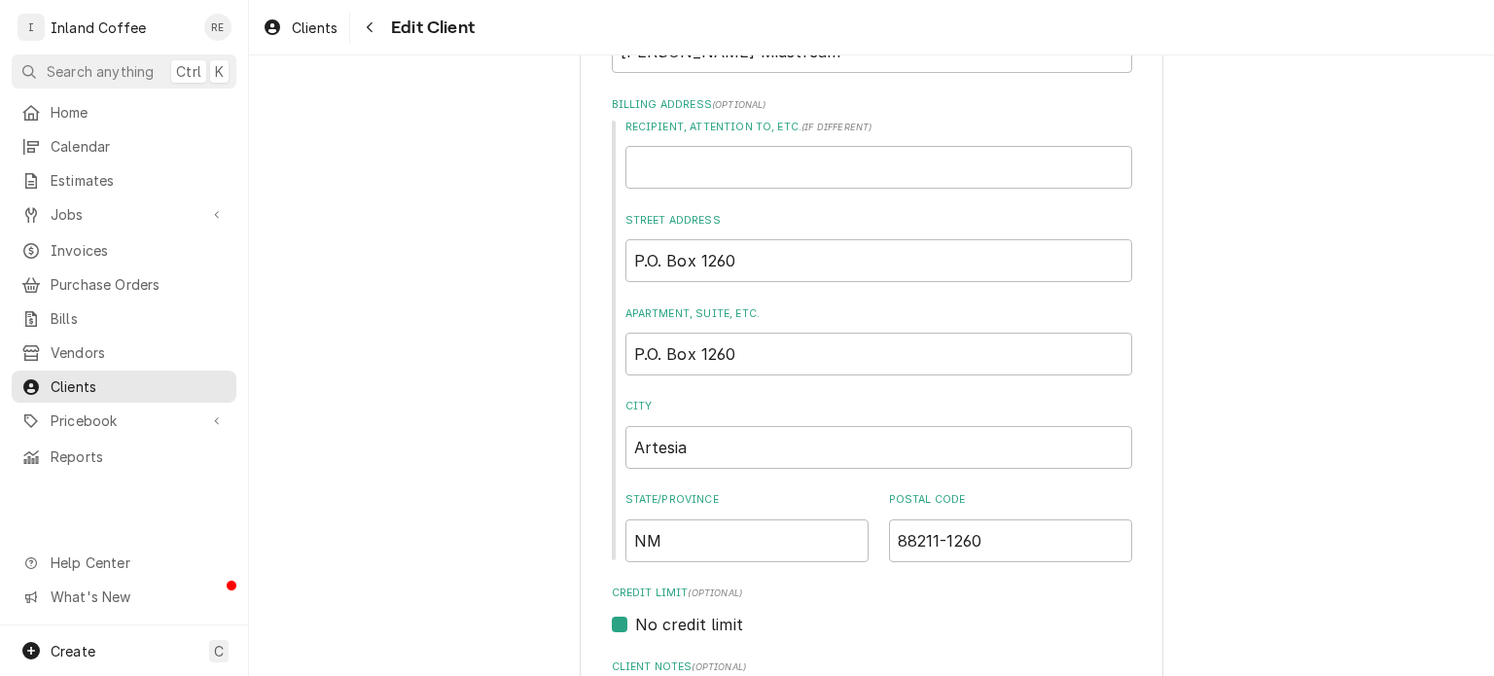
scroll to position [346, 0]
drag, startPoint x: 704, startPoint y: 446, endPoint x: 562, endPoint y: 435, distance: 142.4
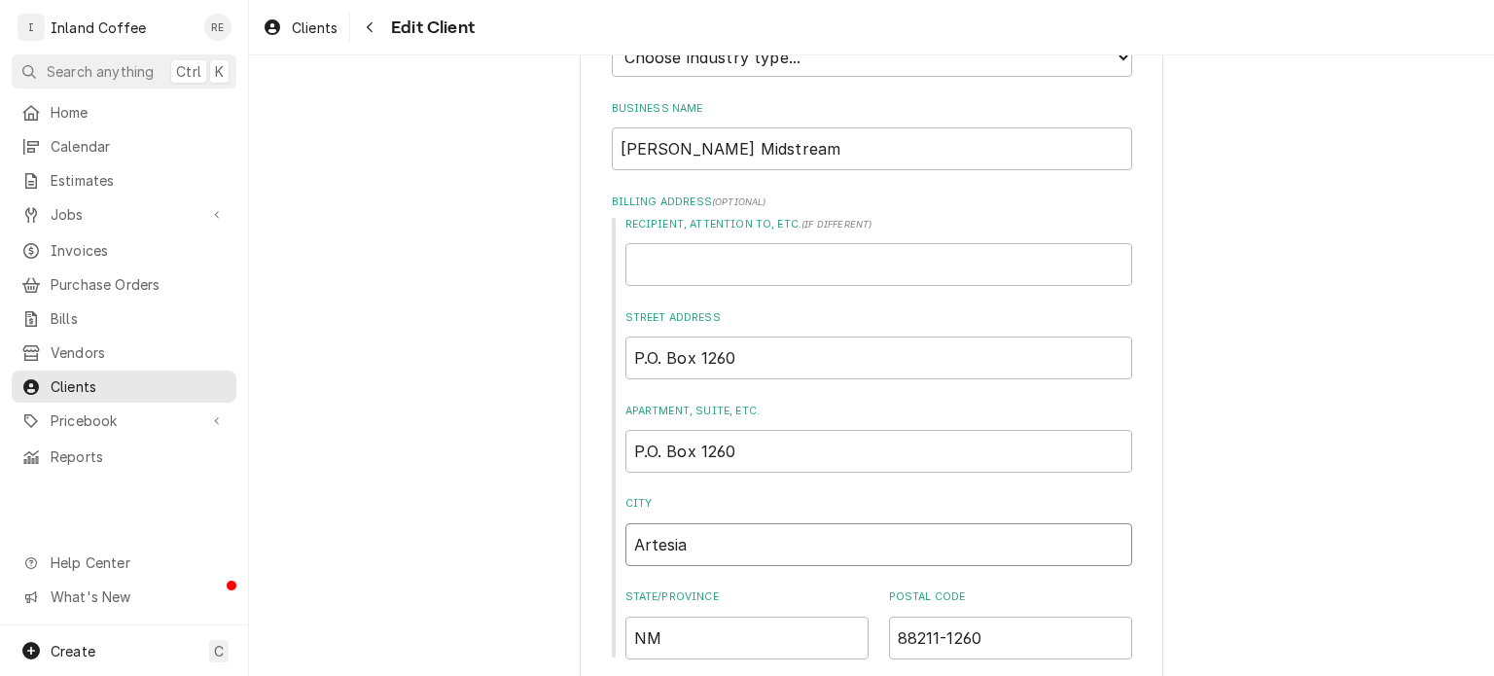
scroll to position [248, 0]
drag, startPoint x: 985, startPoint y: 635, endPoint x: 799, endPoint y: 639, distance: 186.8
click at [799, 639] on div "State/Province NM Postal Code 88211-1260" at bounding box center [878, 623] width 507 height 69
drag, startPoint x: 690, startPoint y: 524, endPoint x: 471, endPoint y: 535, distance: 219.1
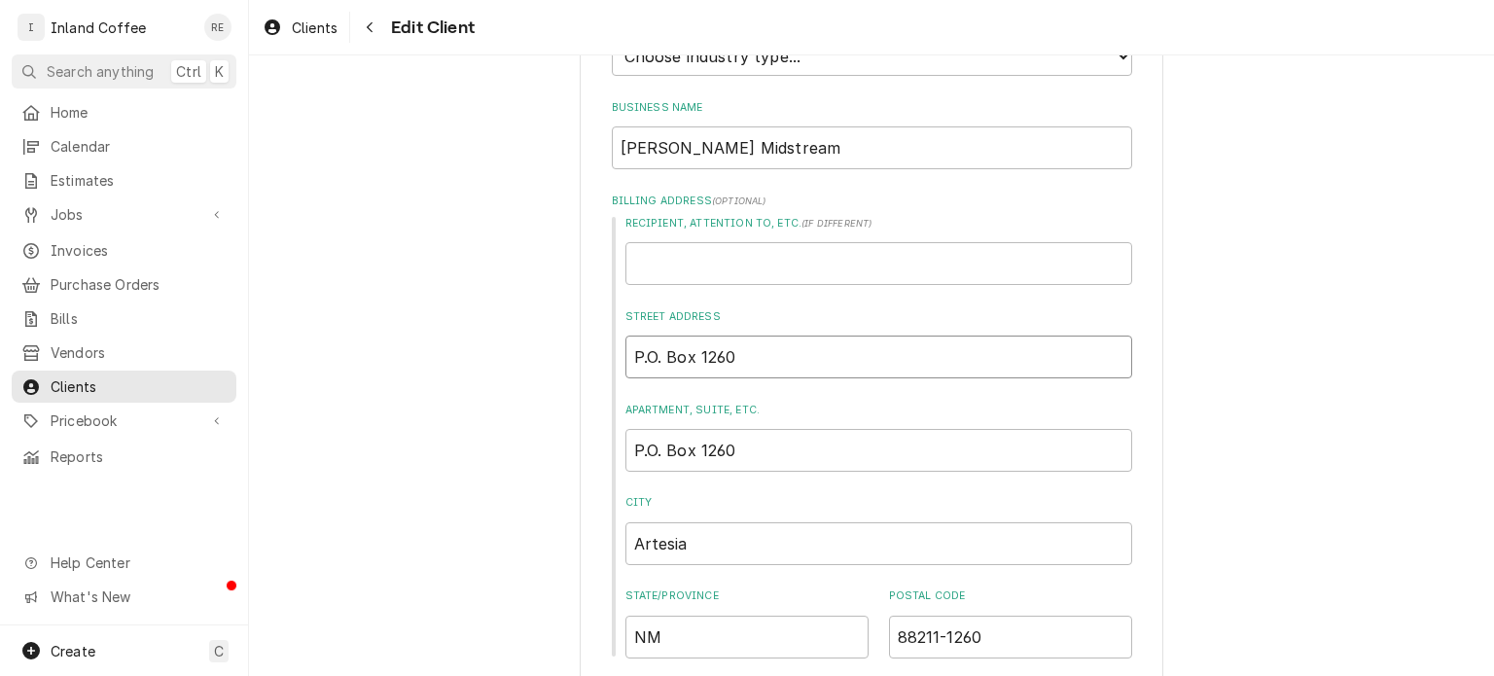
drag, startPoint x: 765, startPoint y: 345, endPoint x: 401, endPoint y: 348, distance: 363.8
drag, startPoint x: 401, startPoint y: 348, endPoint x: 772, endPoint y: 378, distance: 372.8
click at [772, 378] on div "Recipient, Attention To, etc. ( if different ) Street Address P.O. Box 1260 Apa…" at bounding box center [872, 437] width 520 height 443
drag, startPoint x: 740, startPoint y: 358, endPoint x: 567, endPoint y: 346, distance: 173.5
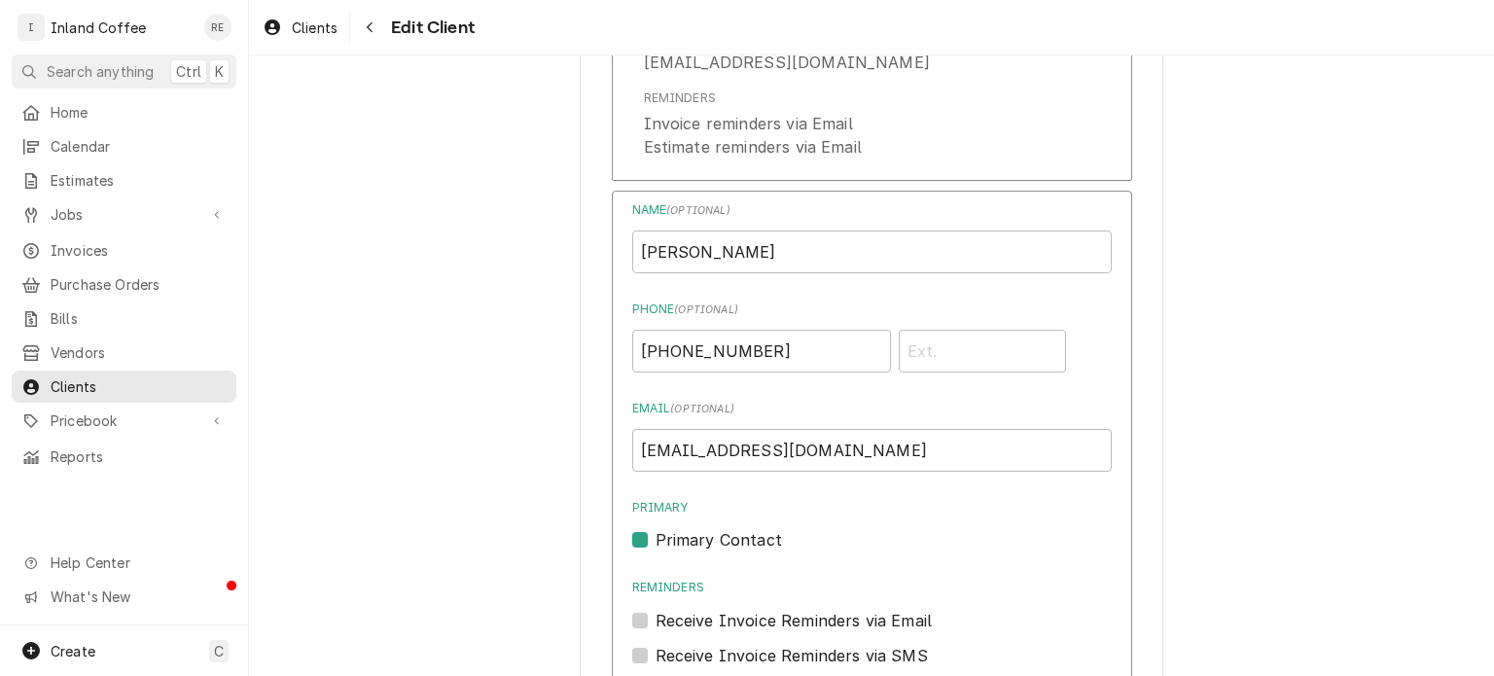
scroll to position [1512, 0]
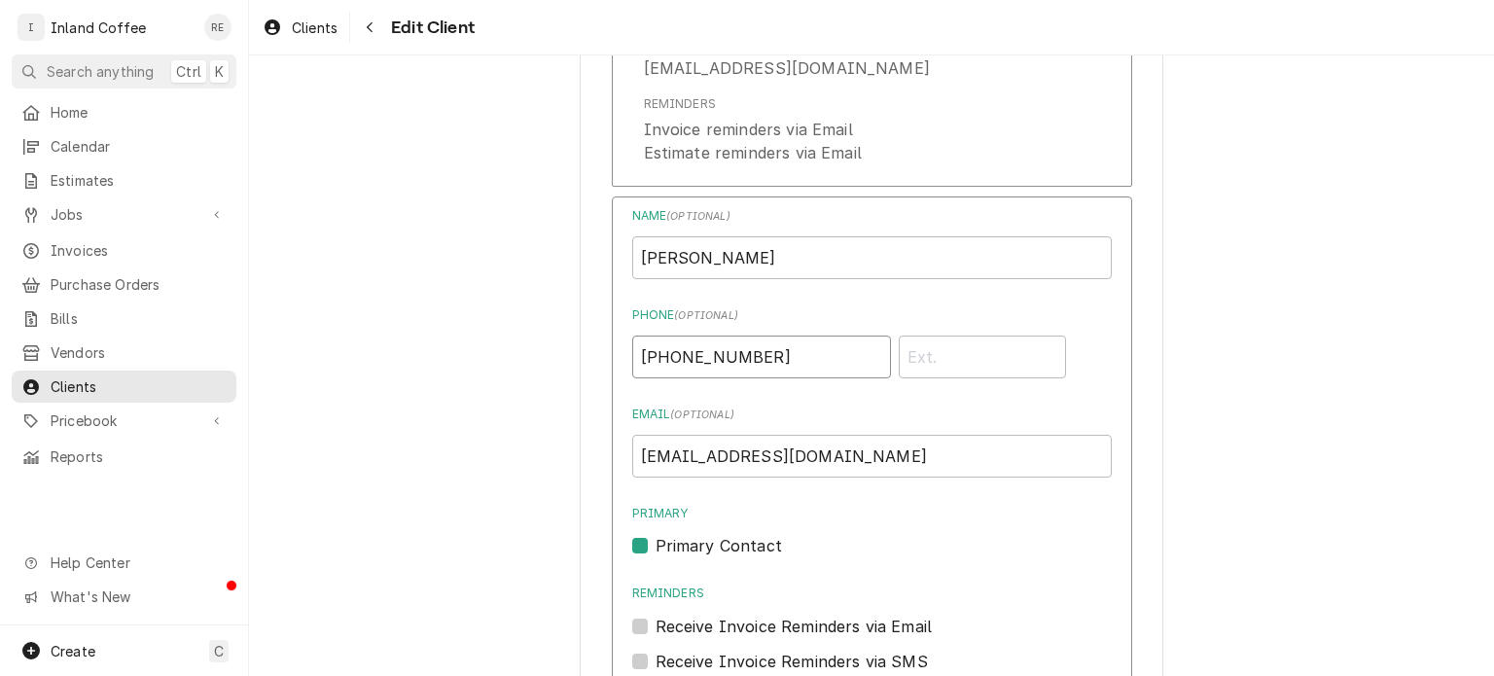
drag, startPoint x: 775, startPoint y: 347, endPoint x: 586, endPoint y: 355, distance: 189.8
click at [586, 355] on div "Please provide the following information about your client: Client Type Industr…" at bounding box center [872, 366] width 584 height 3569
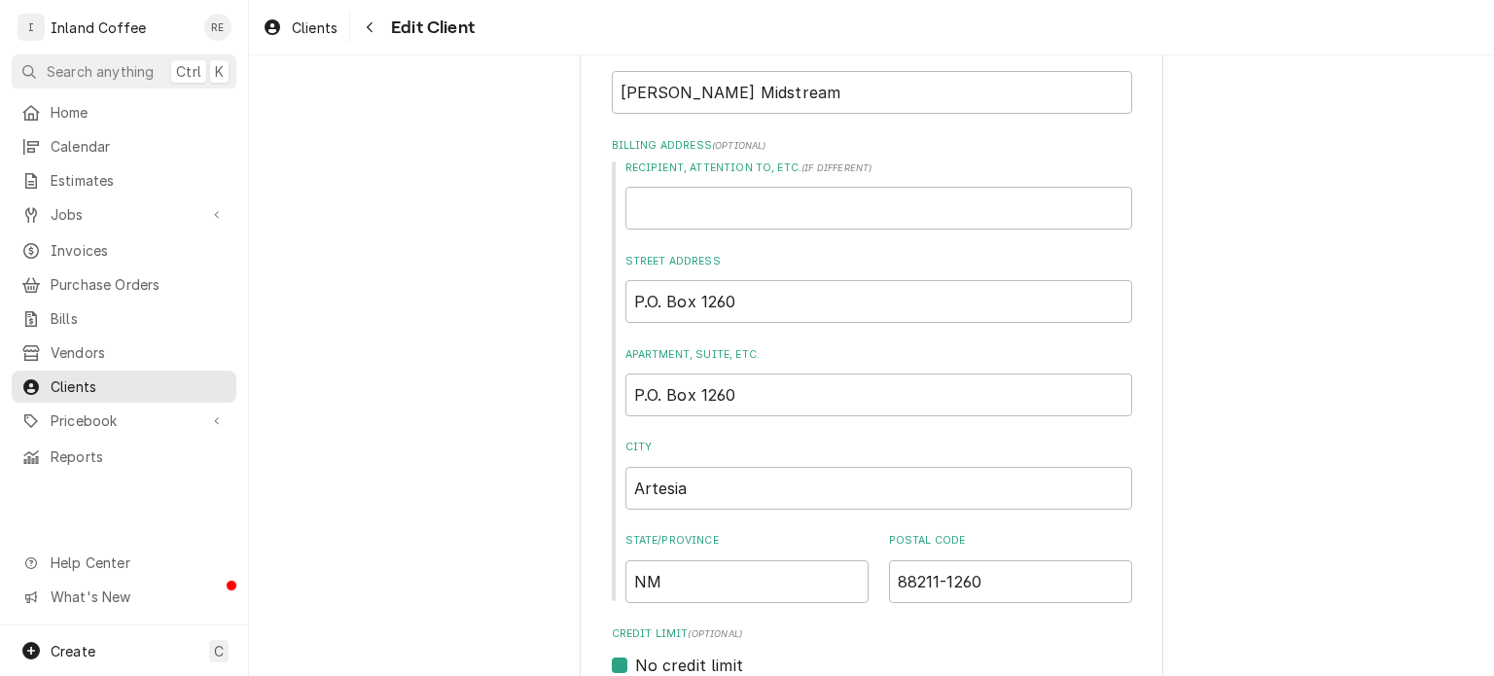
scroll to position [307, 0]
drag, startPoint x: 694, startPoint y: 484, endPoint x: 533, endPoint y: 486, distance: 160.5
drag, startPoint x: 769, startPoint y: 287, endPoint x: 458, endPoint y: 303, distance: 311.7
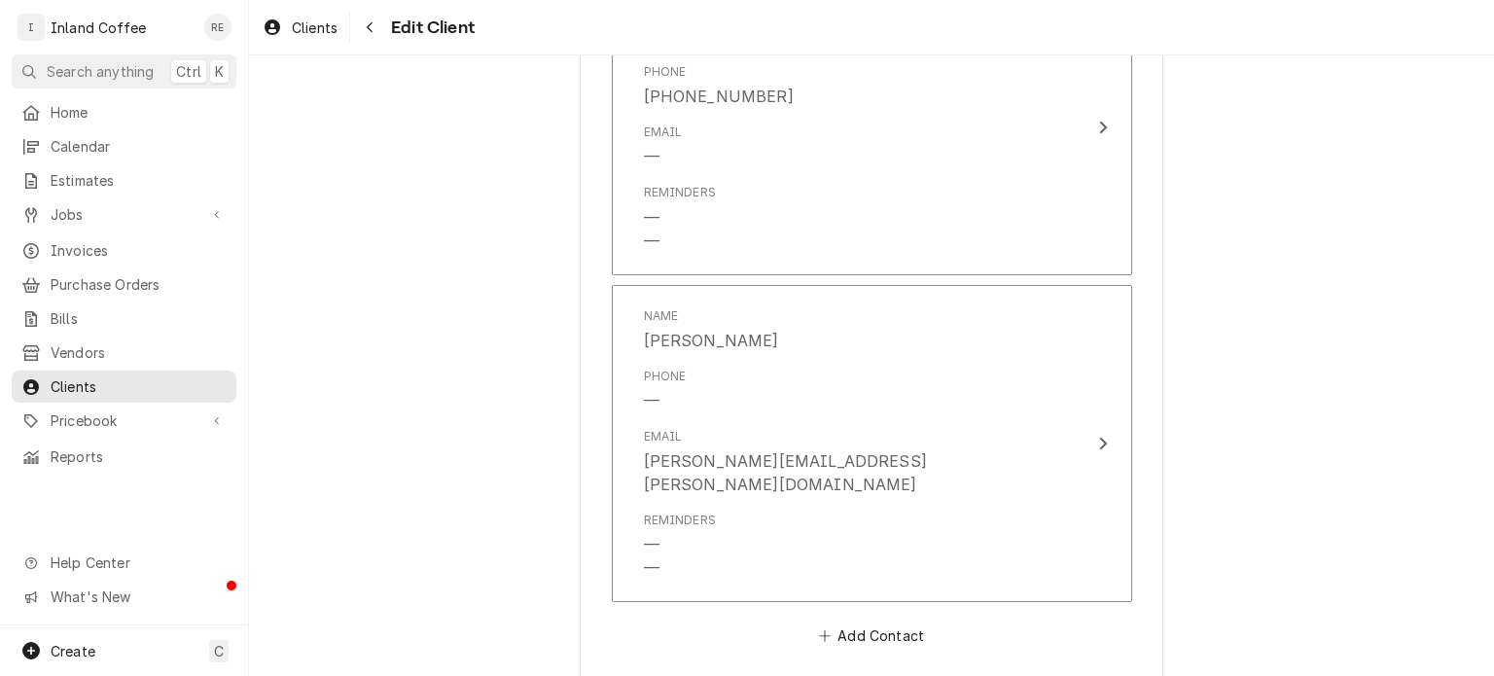
scroll to position [2973, 0]
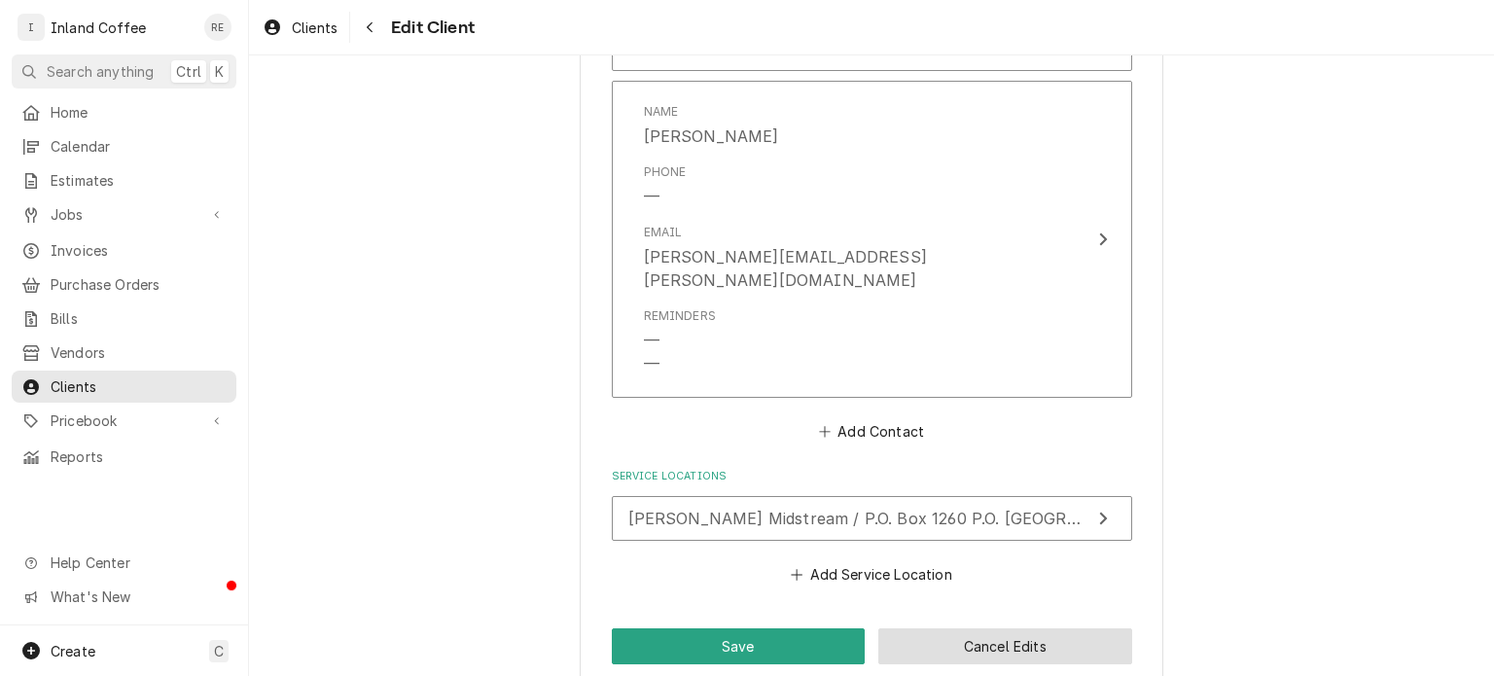
click at [1021, 628] on button "Cancel Edits" at bounding box center [1005, 646] width 254 height 36
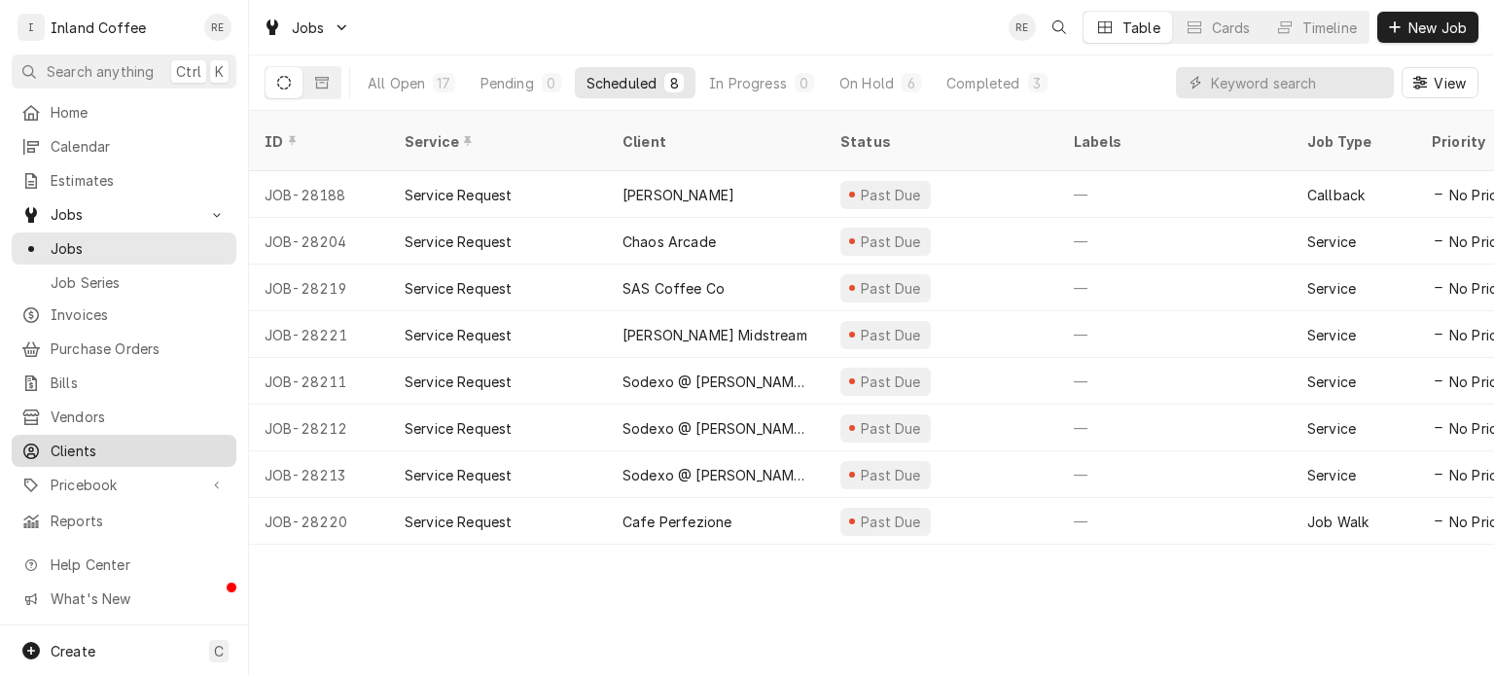
click at [82, 445] on span "Clients" at bounding box center [139, 451] width 176 height 20
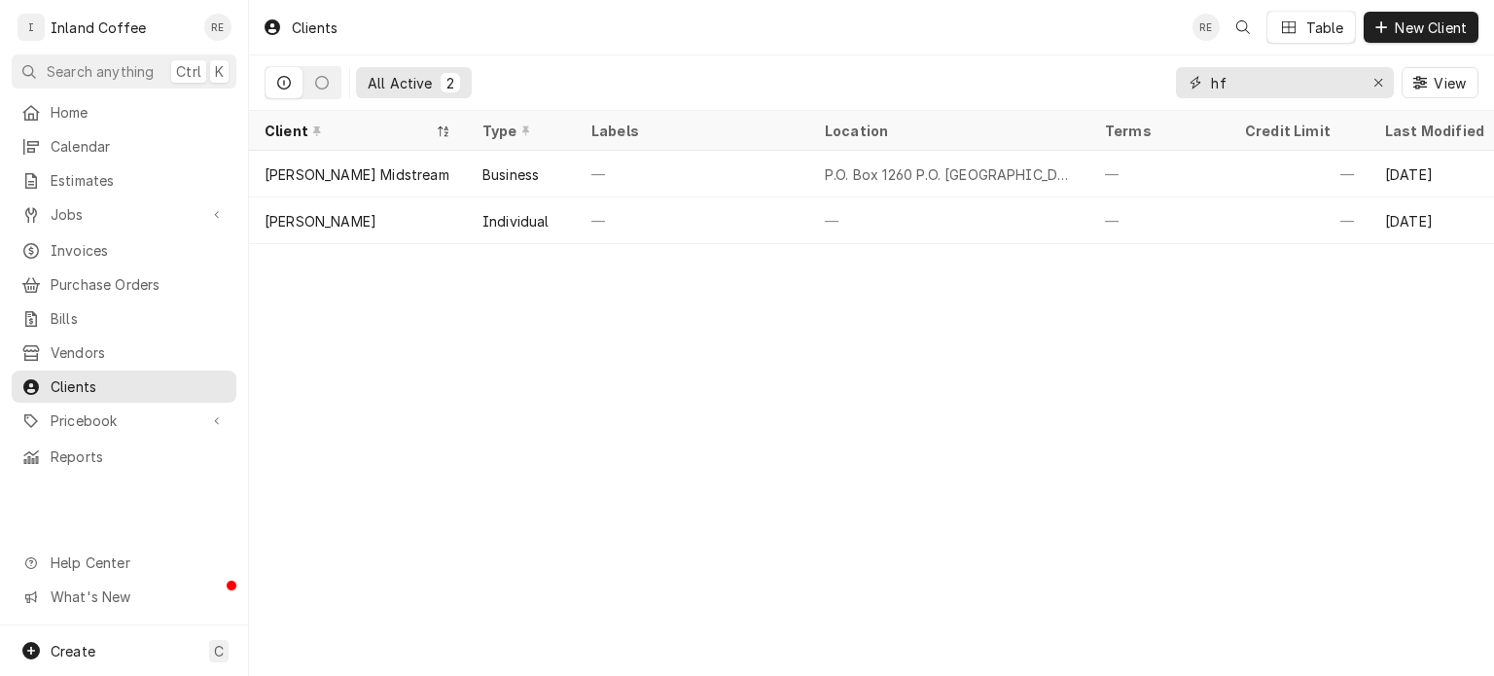
click at [1320, 87] on input "hf" at bounding box center [1284, 82] width 146 height 31
type input "h"
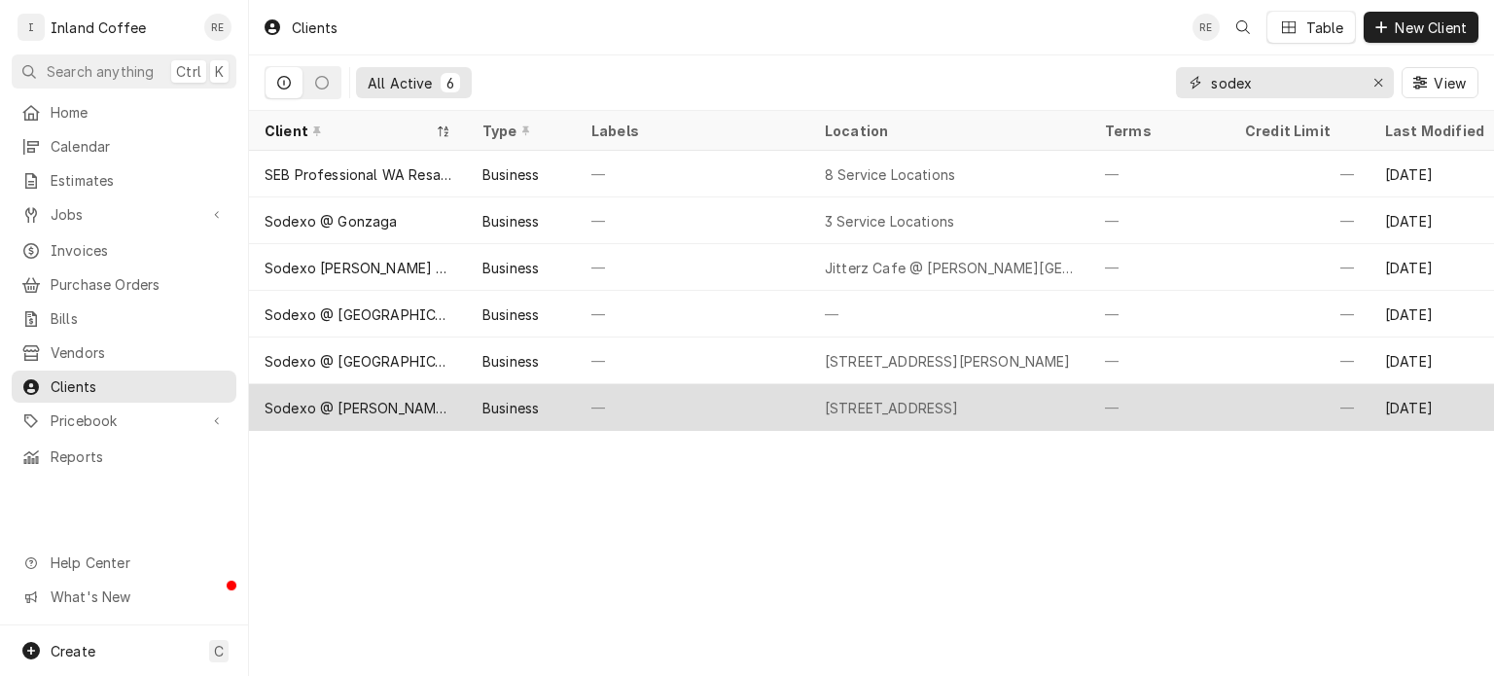
type input "sodex"
click at [384, 386] on div "Sodexo @ [PERSON_NAME][GEOGRAPHIC_DATA]" at bounding box center [358, 407] width 218 height 47
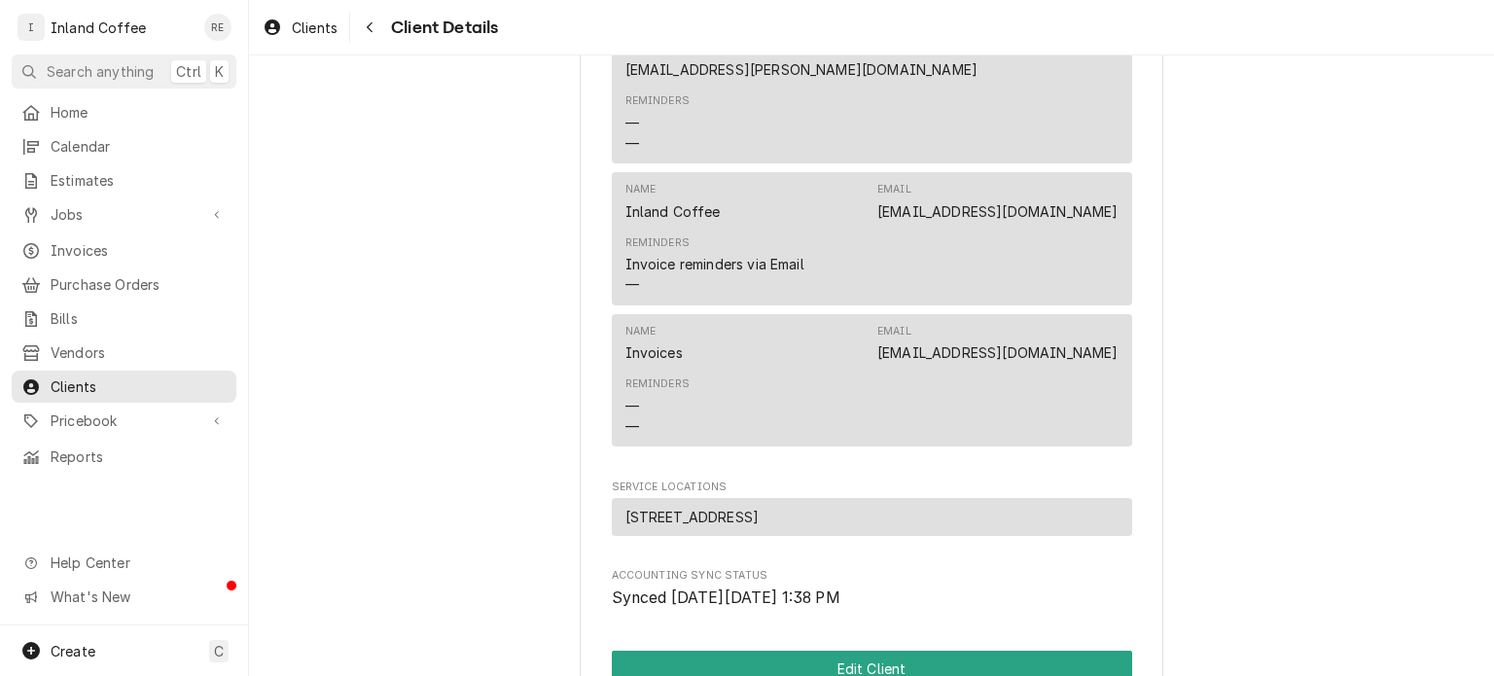
scroll to position [1431, 0]
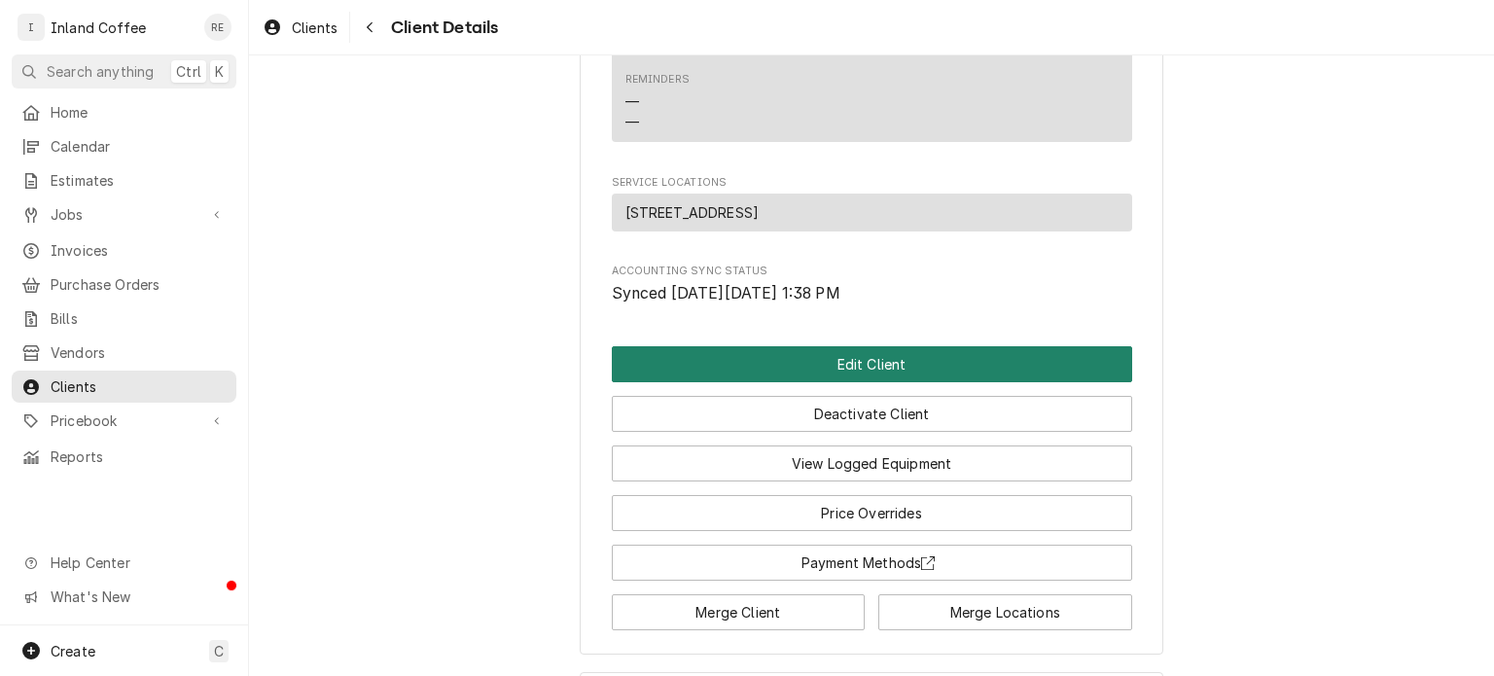
click at [881, 346] on button "Edit Client" at bounding box center [872, 364] width 520 height 36
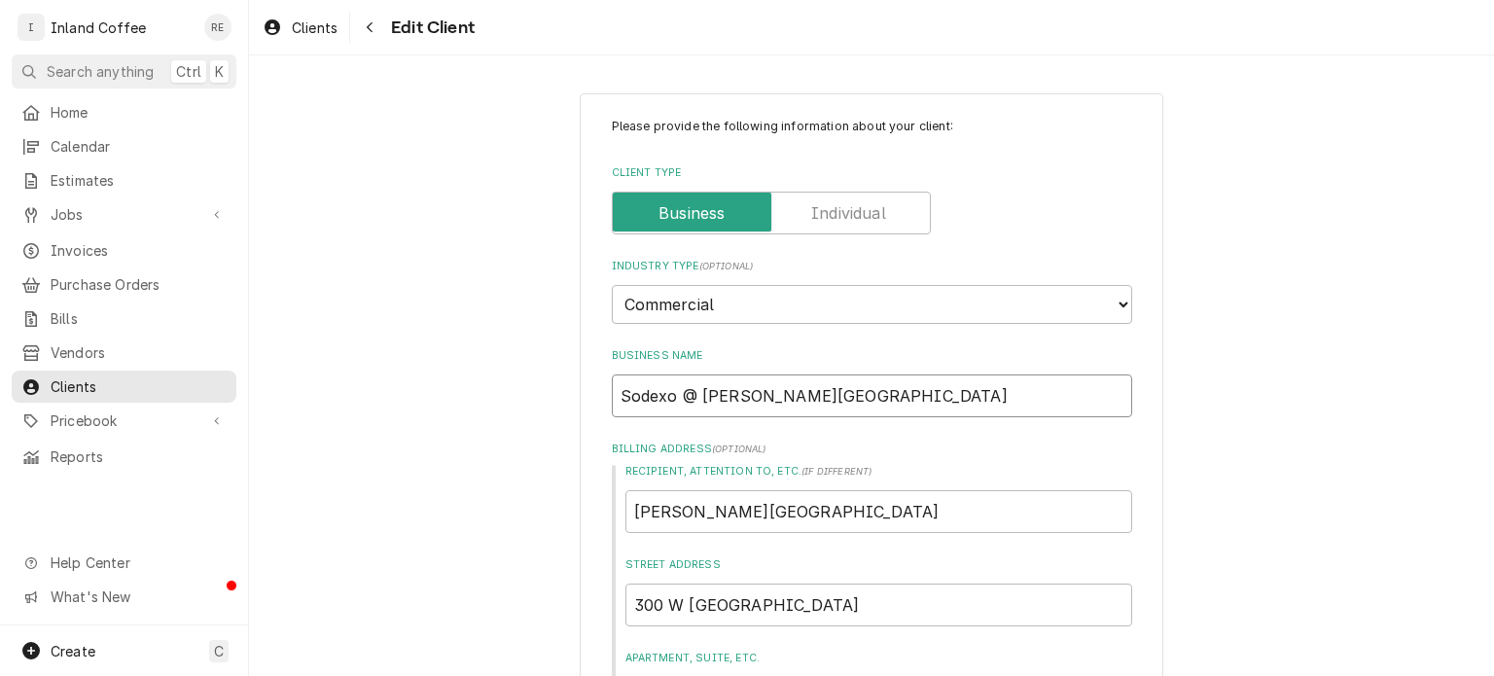
drag, startPoint x: 888, startPoint y: 393, endPoint x: 488, endPoint y: 429, distance: 401.4
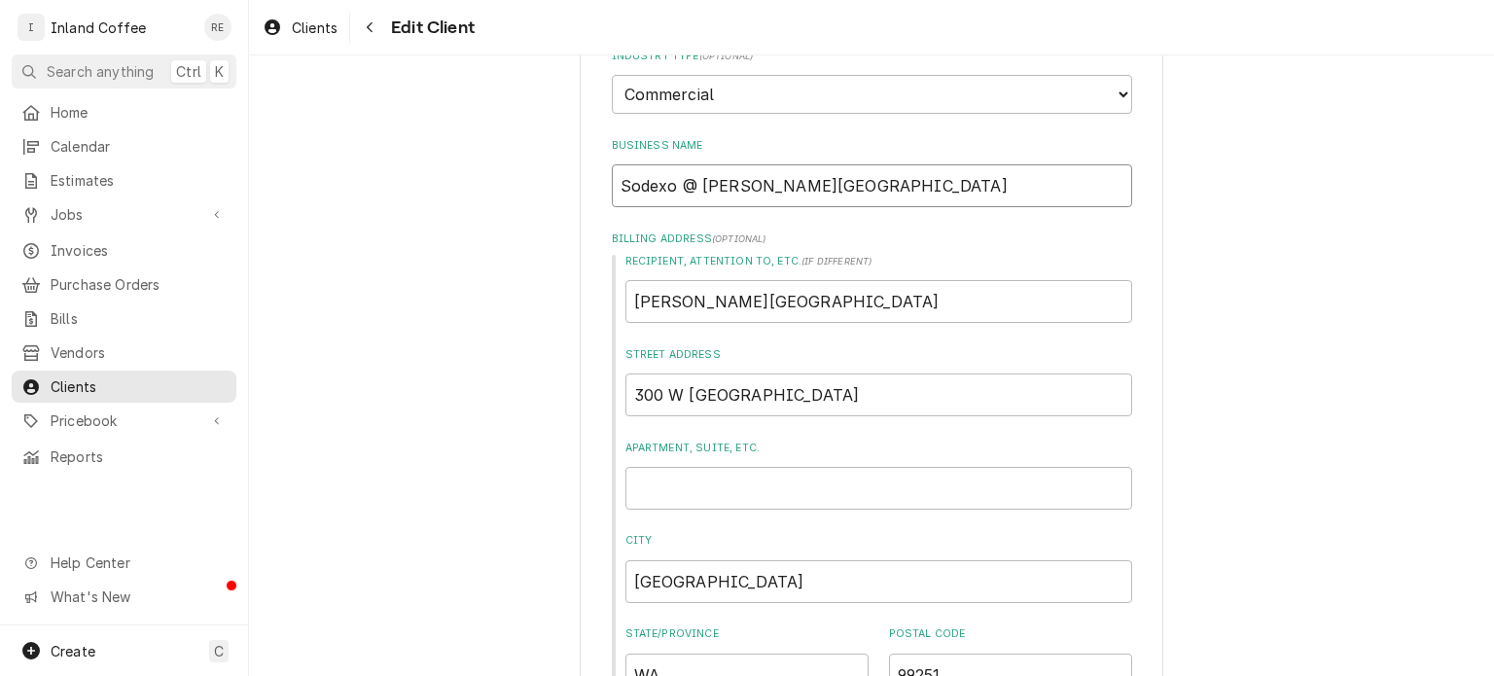
scroll to position [218, 0]
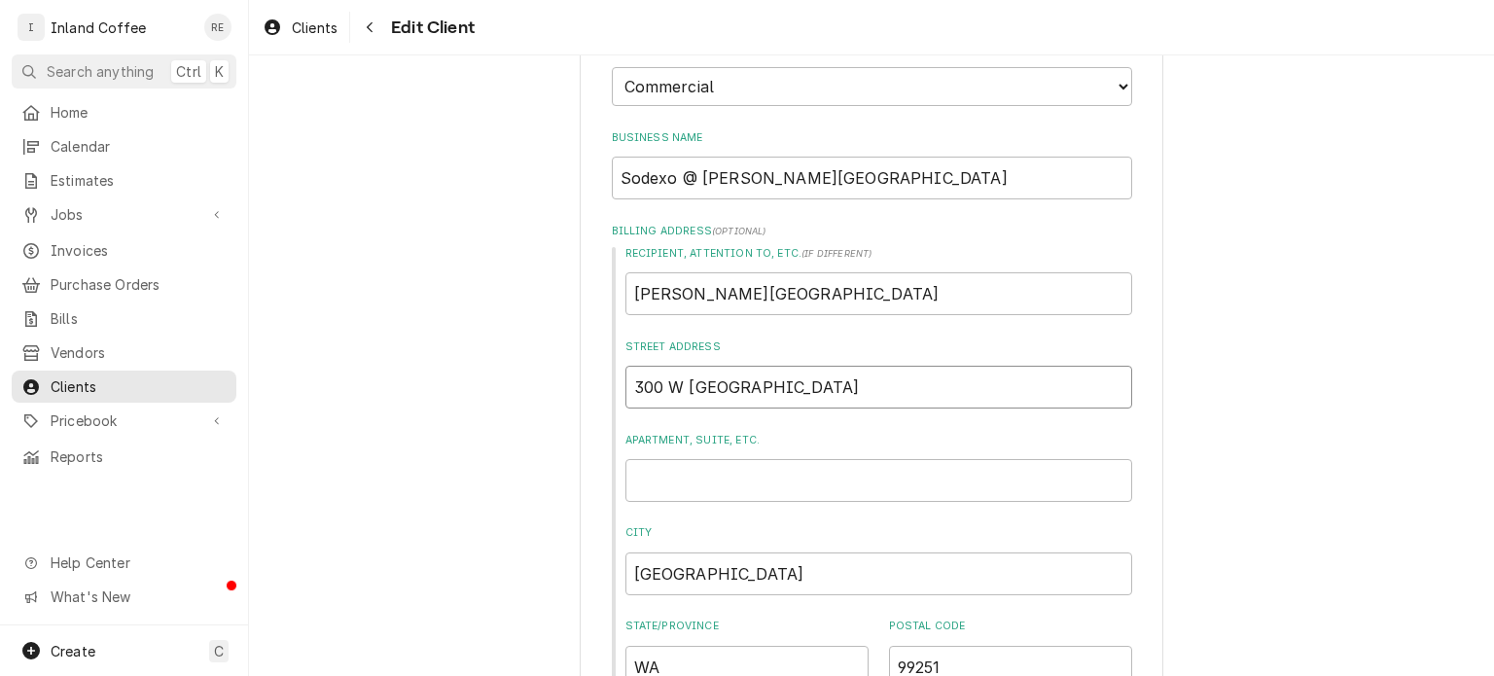
drag, startPoint x: 786, startPoint y: 396, endPoint x: 486, endPoint y: 428, distance: 301.3
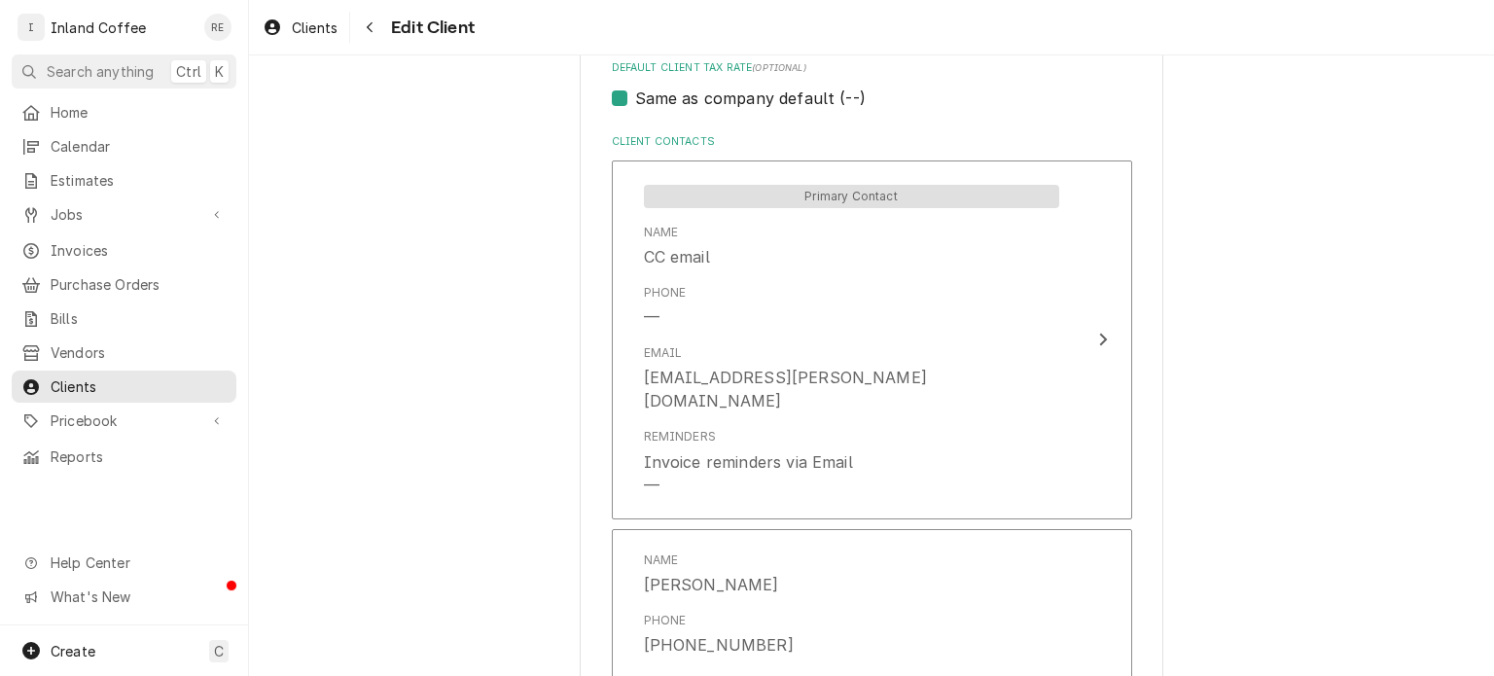
scroll to position [1259, 0]
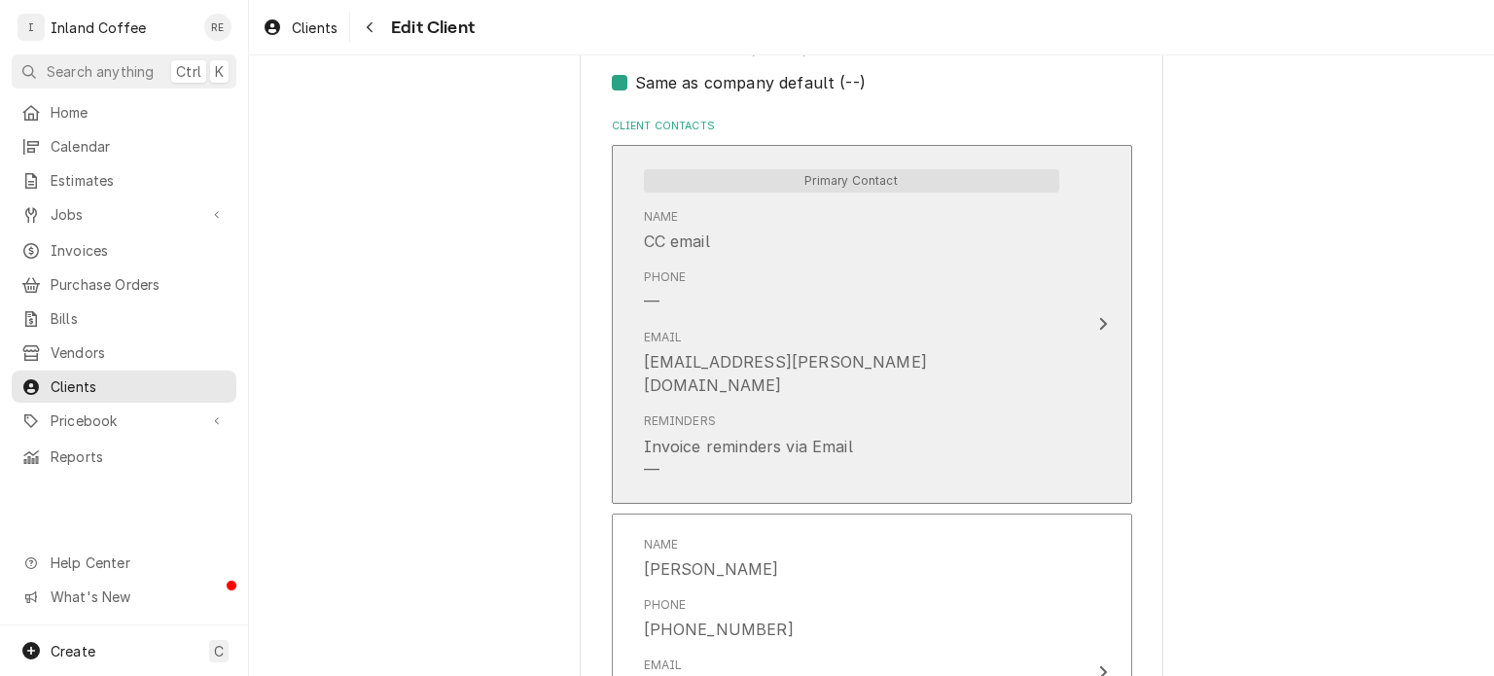
click at [901, 333] on div "Email [EMAIL_ADDRESS][PERSON_NAME][DOMAIN_NAME]" at bounding box center [851, 363] width 415 height 84
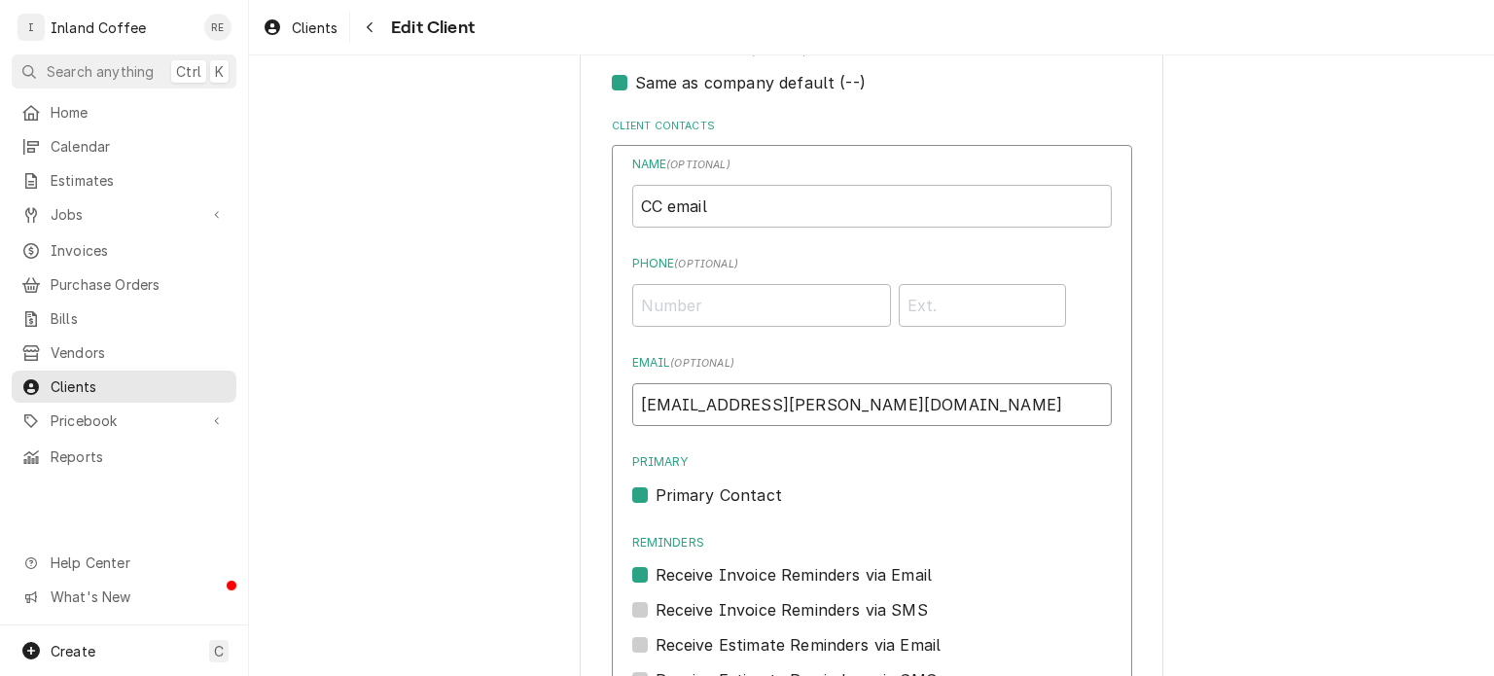
drag, startPoint x: 845, startPoint y: 410, endPoint x: 584, endPoint y: 437, distance: 263.1
click at [584, 437] on div "Please provide the following information about your client: Client Type Industr…" at bounding box center [872, 631] width 584 height 3592
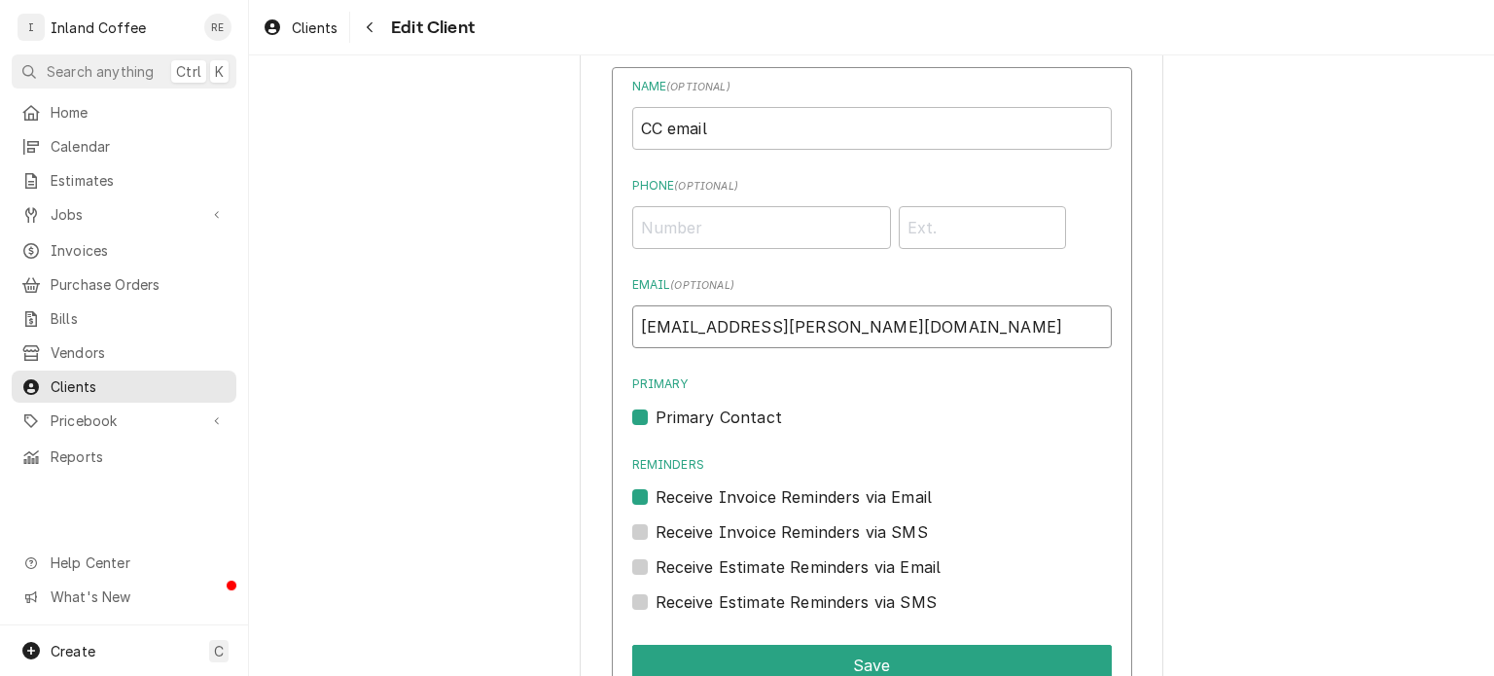
scroll to position [1342, 0]
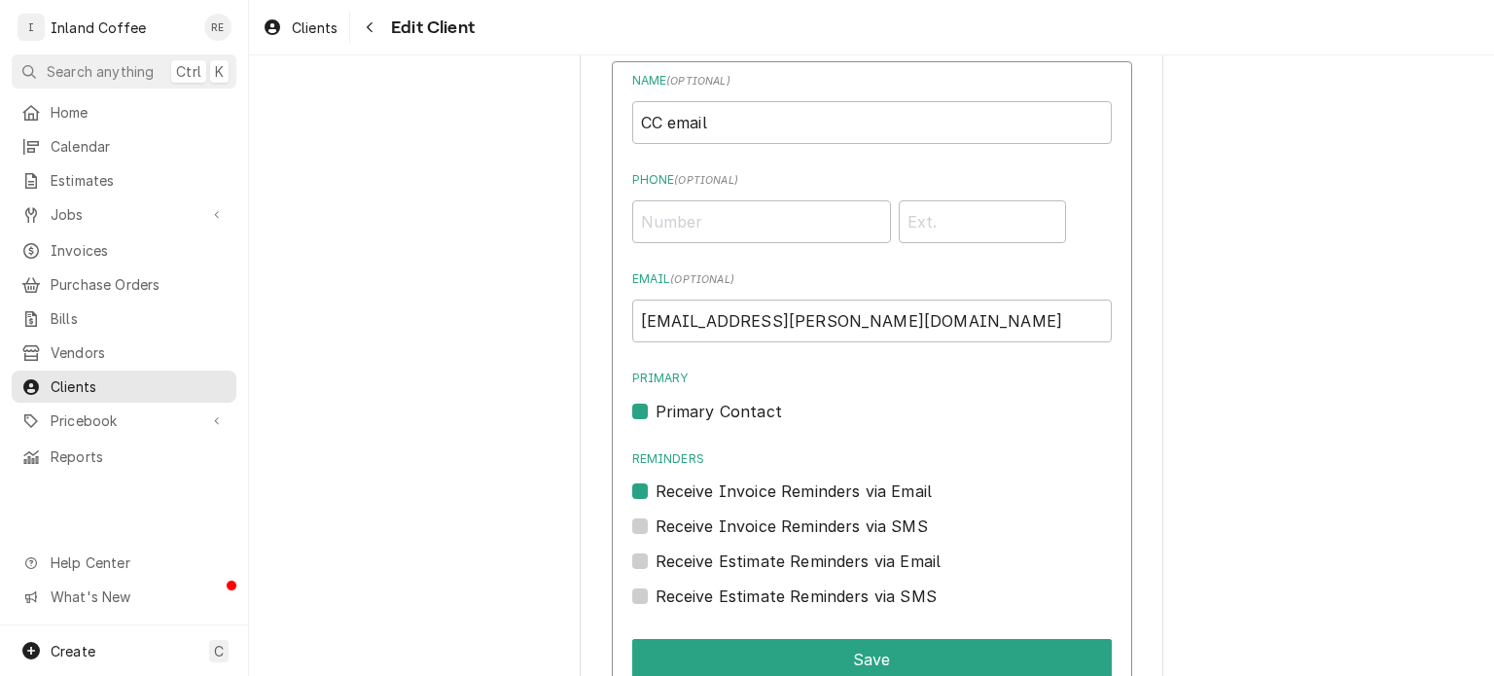
click at [934, 425] on div "Name ( optional ) CC email Phone ( optional ) Email ( optional ) [EMAIL_ADDRESS…" at bounding box center [872, 340] width 480 height 537
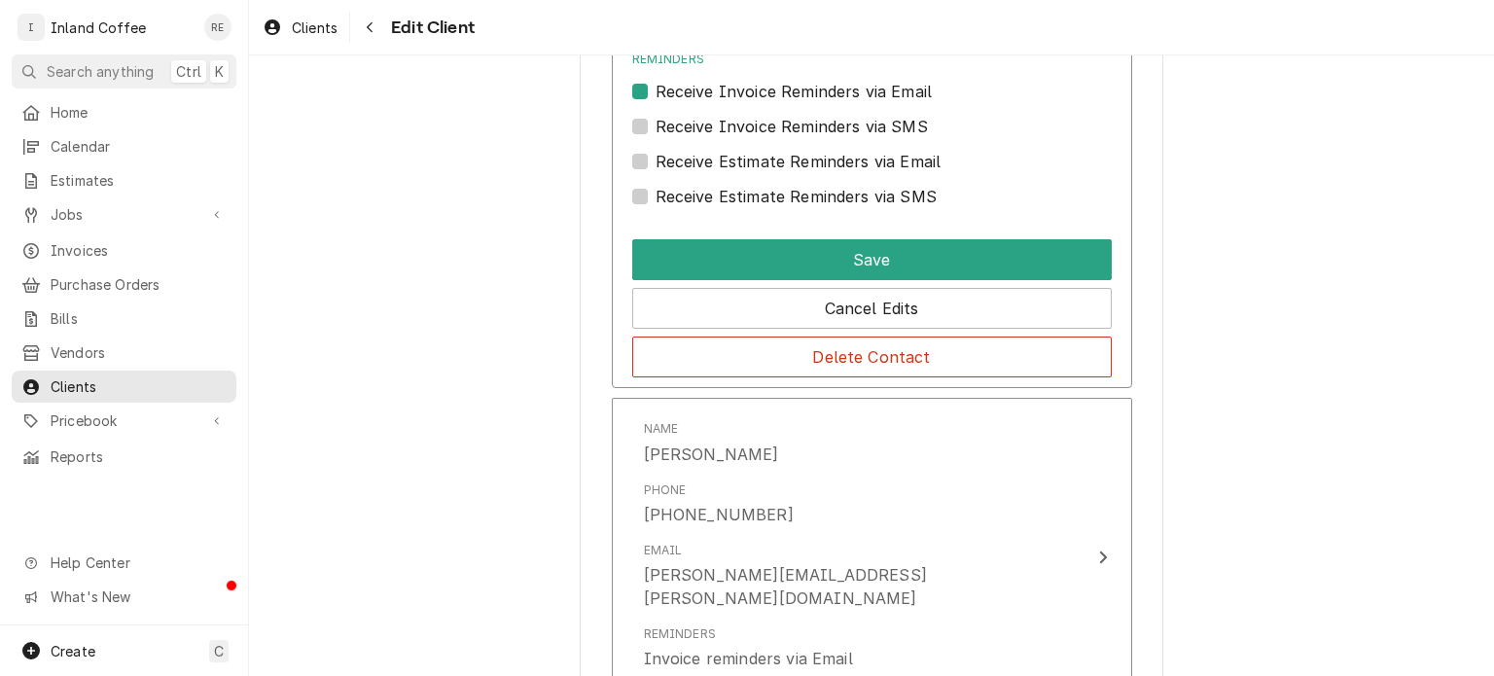
scroll to position [1743, 0]
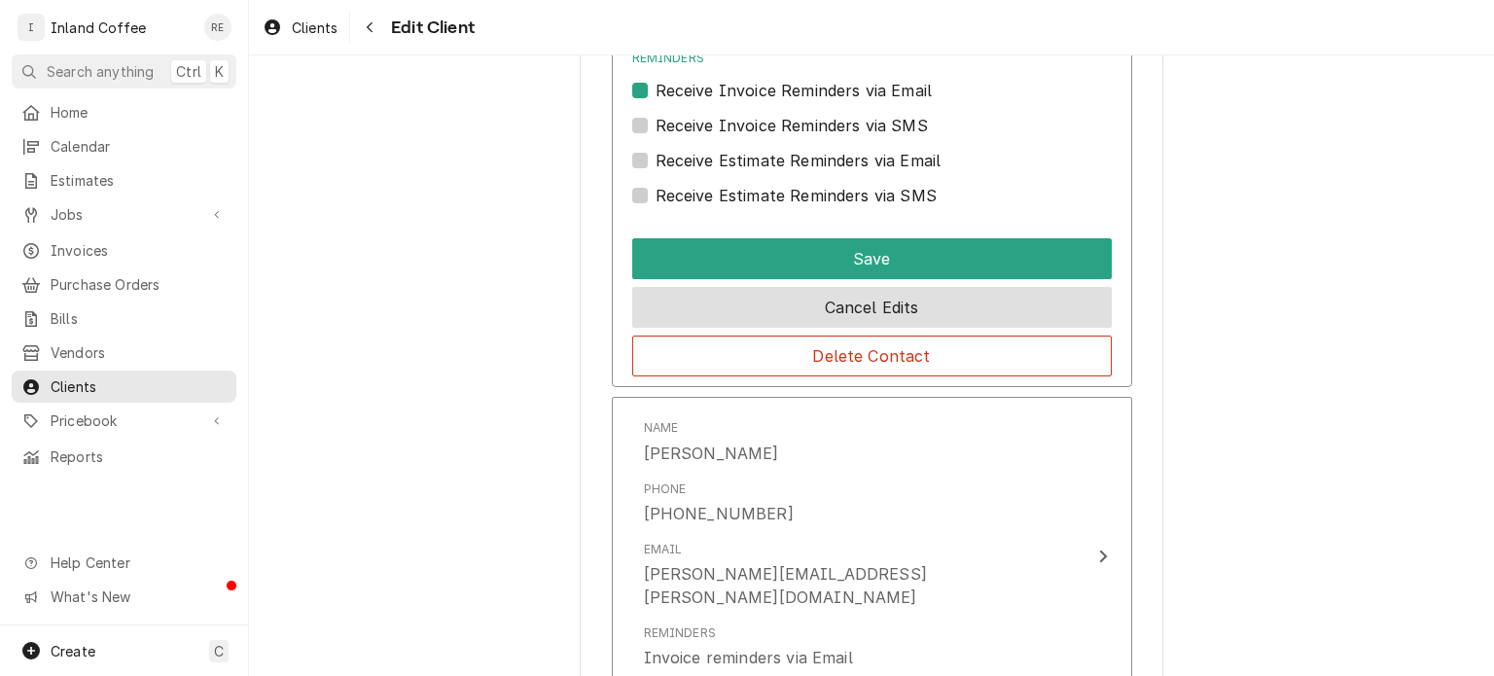
click at [868, 307] on button "Cancel Edits" at bounding box center [872, 307] width 480 height 41
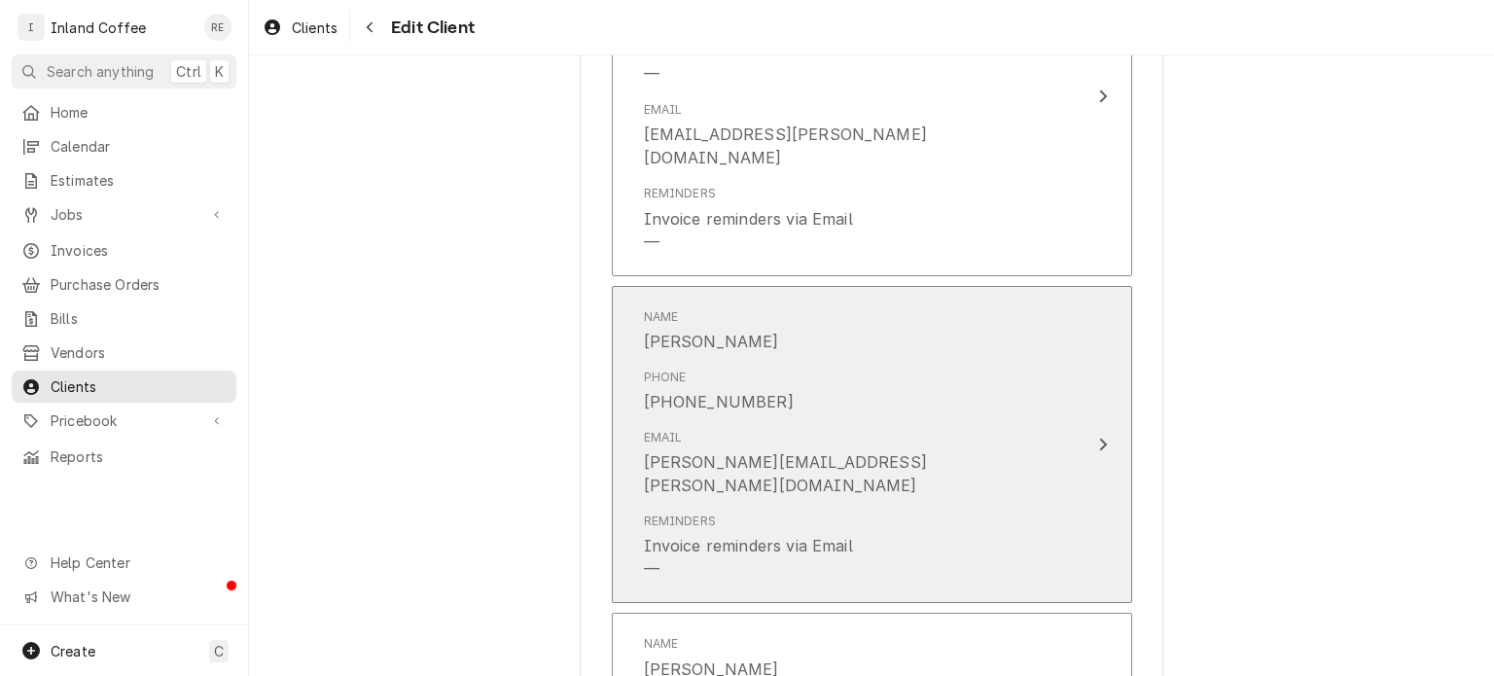
scroll to position [1486, 0]
click at [887, 421] on div "Email [PERSON_NAME][EMAIL_ADDRESS][PERSON_NAME][DOMAIN_NAME]" at bounding box center [851, 463] width 415 height 84
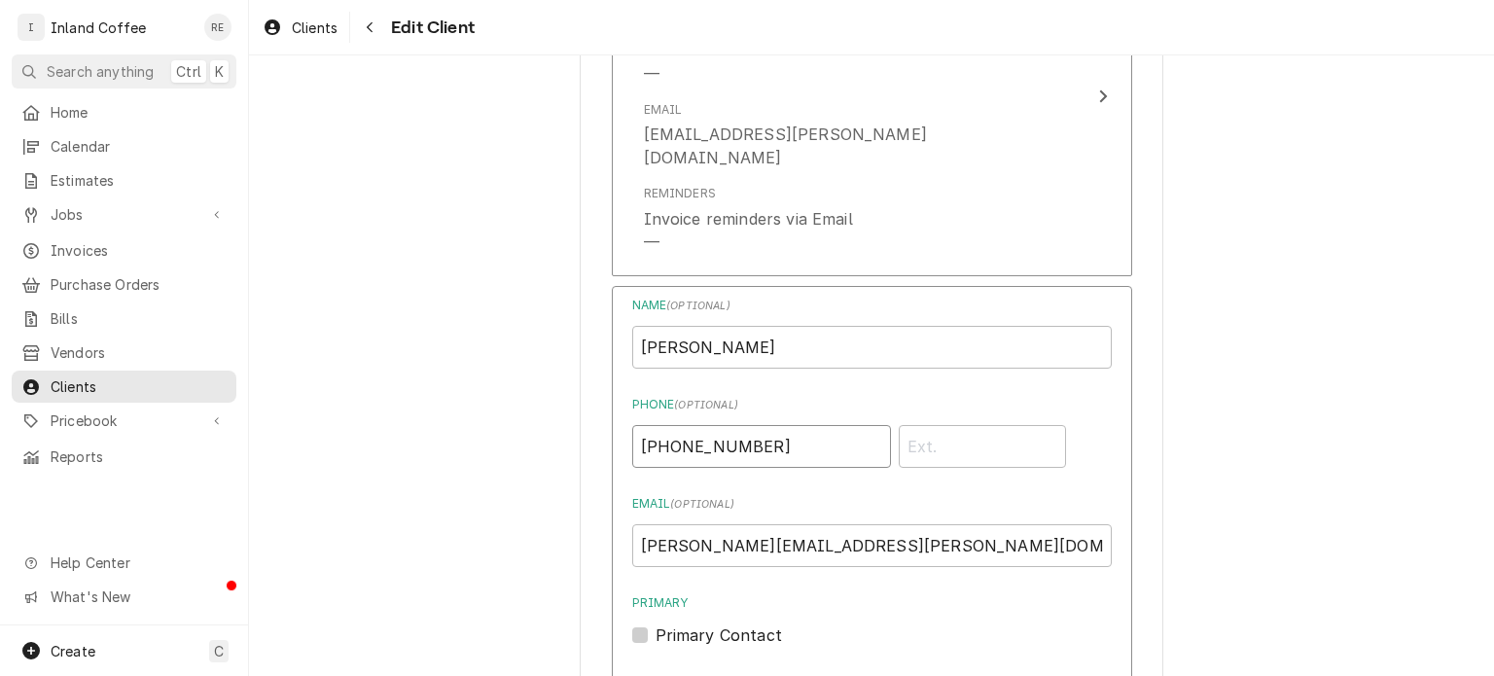
drag, startPoint x: 755, startPoint y: 415, endPoint x: 567, endPoint y: 429, distance: 188.2
click at [567, 429] on div "Please provide the following information about your client: Client Type Industr…" at bounding box center [871, 422] width 1245 height 3667
drag, startPoint x: 839, startPoint y: 520, endPoint x: 585, endPoint y: 554, distance: 257.0
click at [585, 554] on div "Please provide the following information about your client: Client Type Industr…" at bounding box center [872, 423] width 584 height 3633
click at [100, 211] on span "Jobs" at bounding box center [124, 214] width 147 height 20
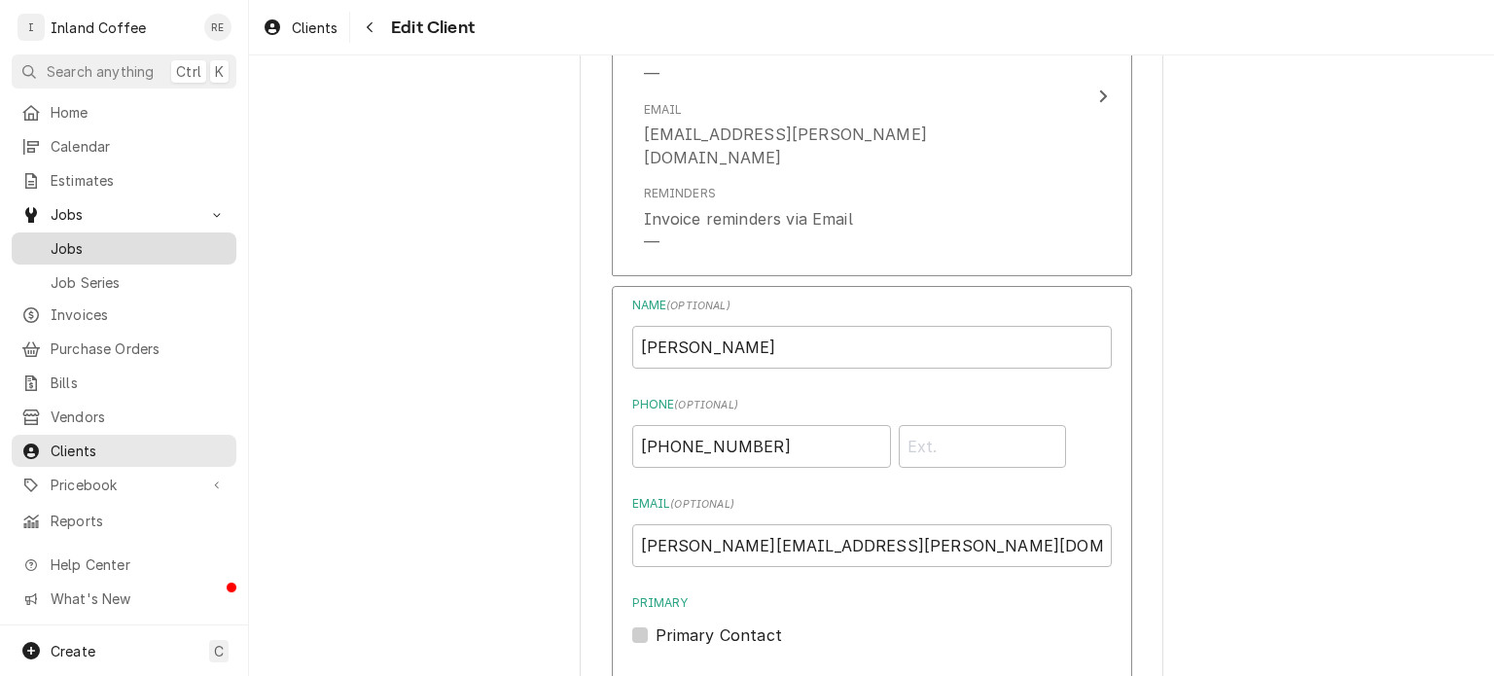
click at [85, 240] on span "Jobs" at bounding box center [139, 248] width 176 height 20
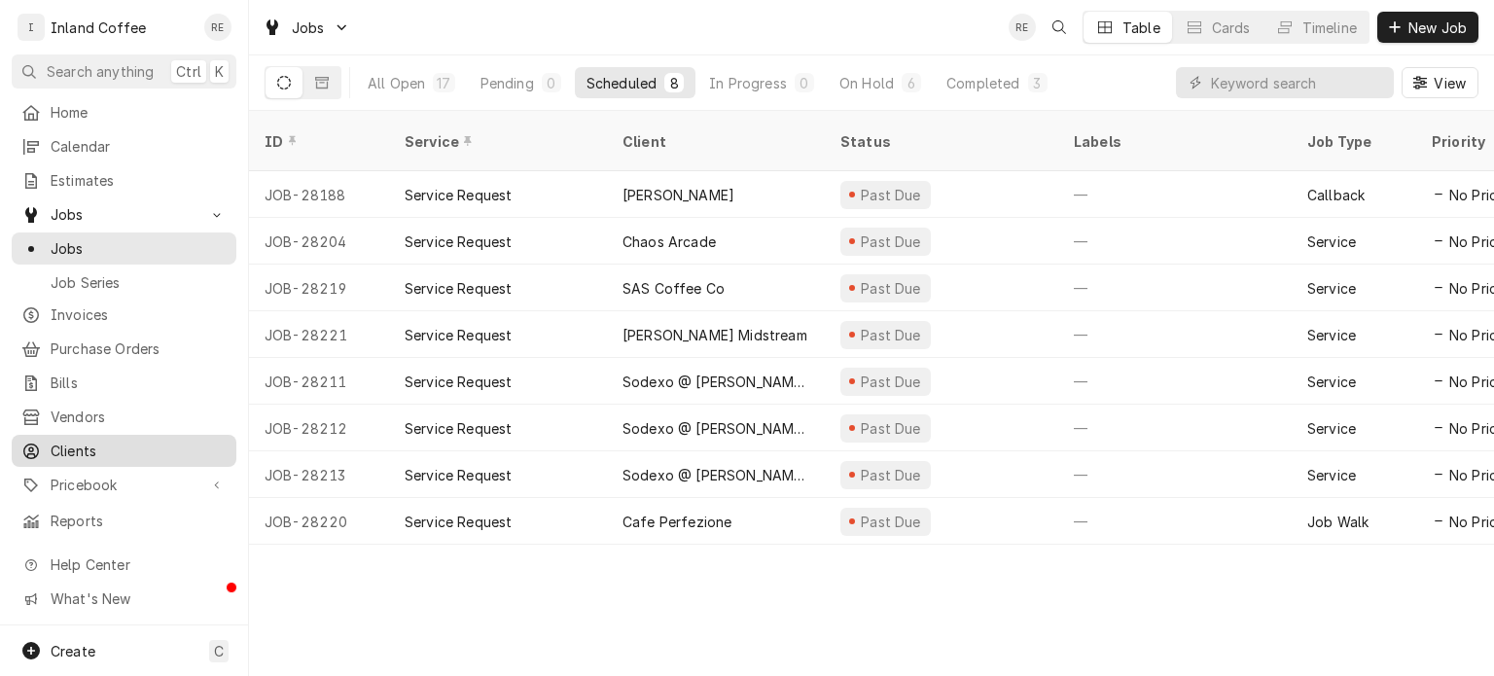
click at [78, 441] on span "Clients" at bounding box center [139, 451] width 176 height 20
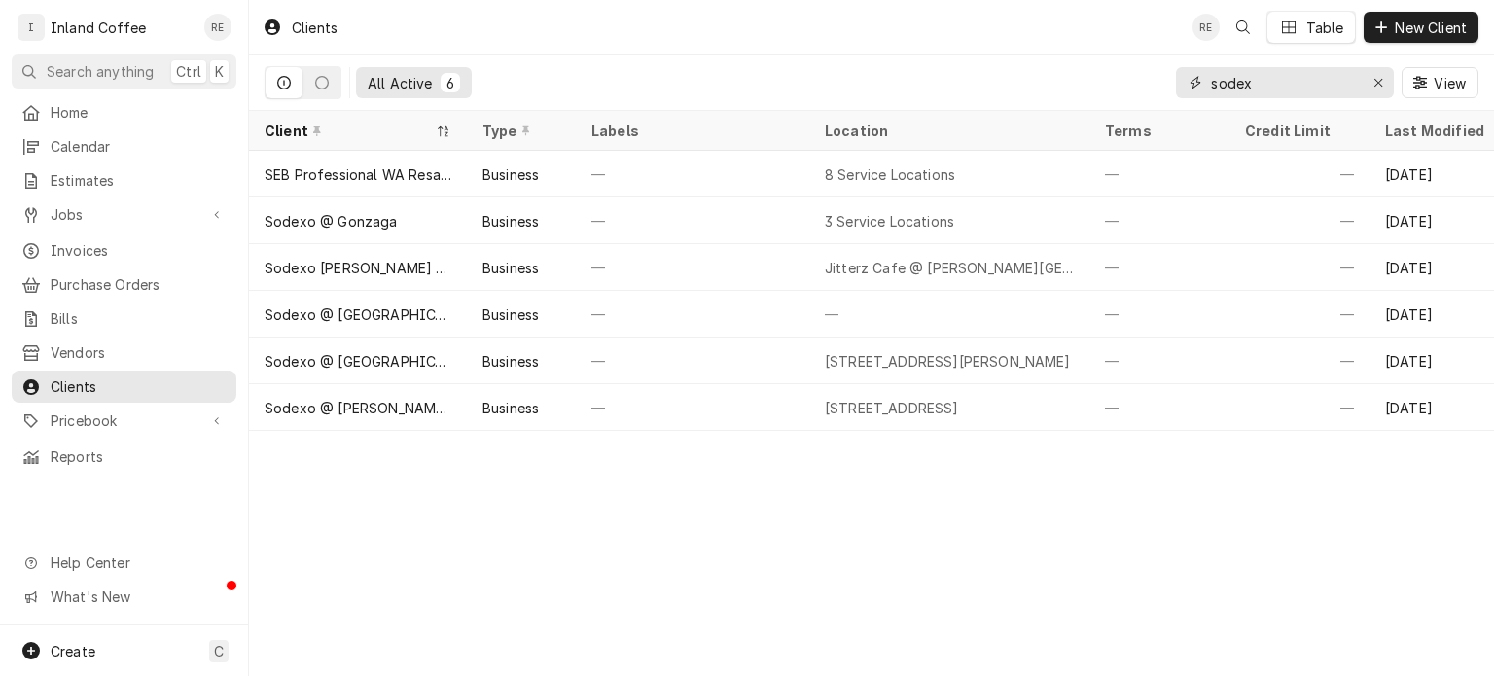
click at [1314, 95] on input "sodex" at bounding box center [1284, 82] width 146 height 31
type input "s"
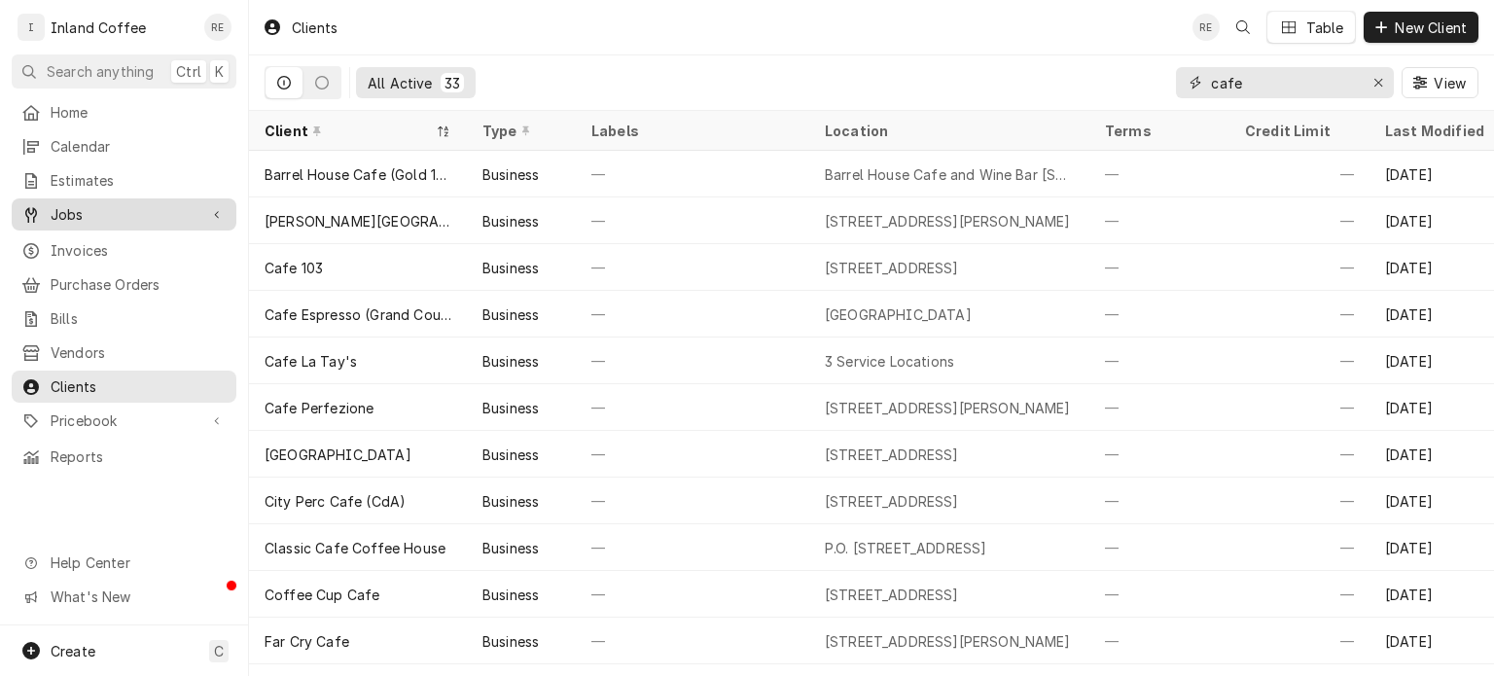
type input "cafe"
click at [115, 204] on span "Jobs" at bounding box center [124, 214] width 147 height 20
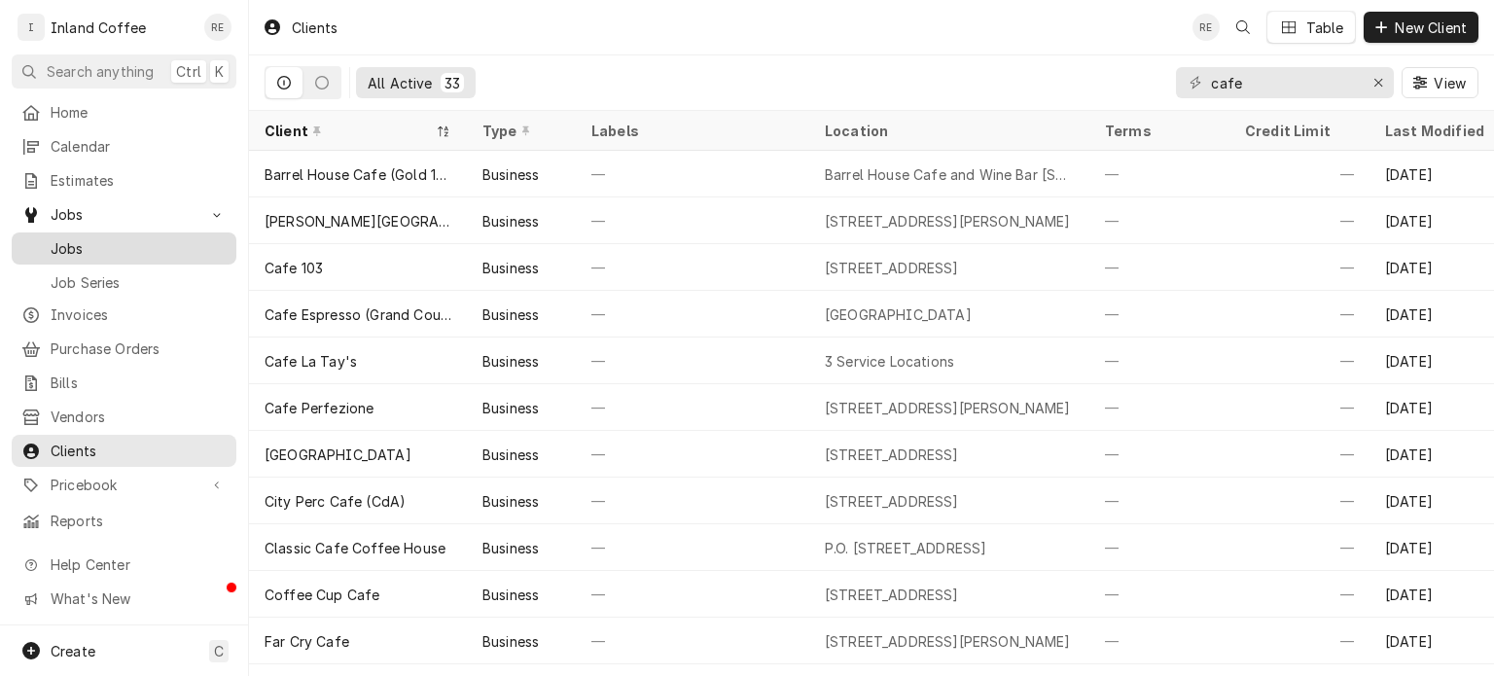
click at [97, 247] on span "Jobs" at bounding box center [139, 248] width 176 height 20
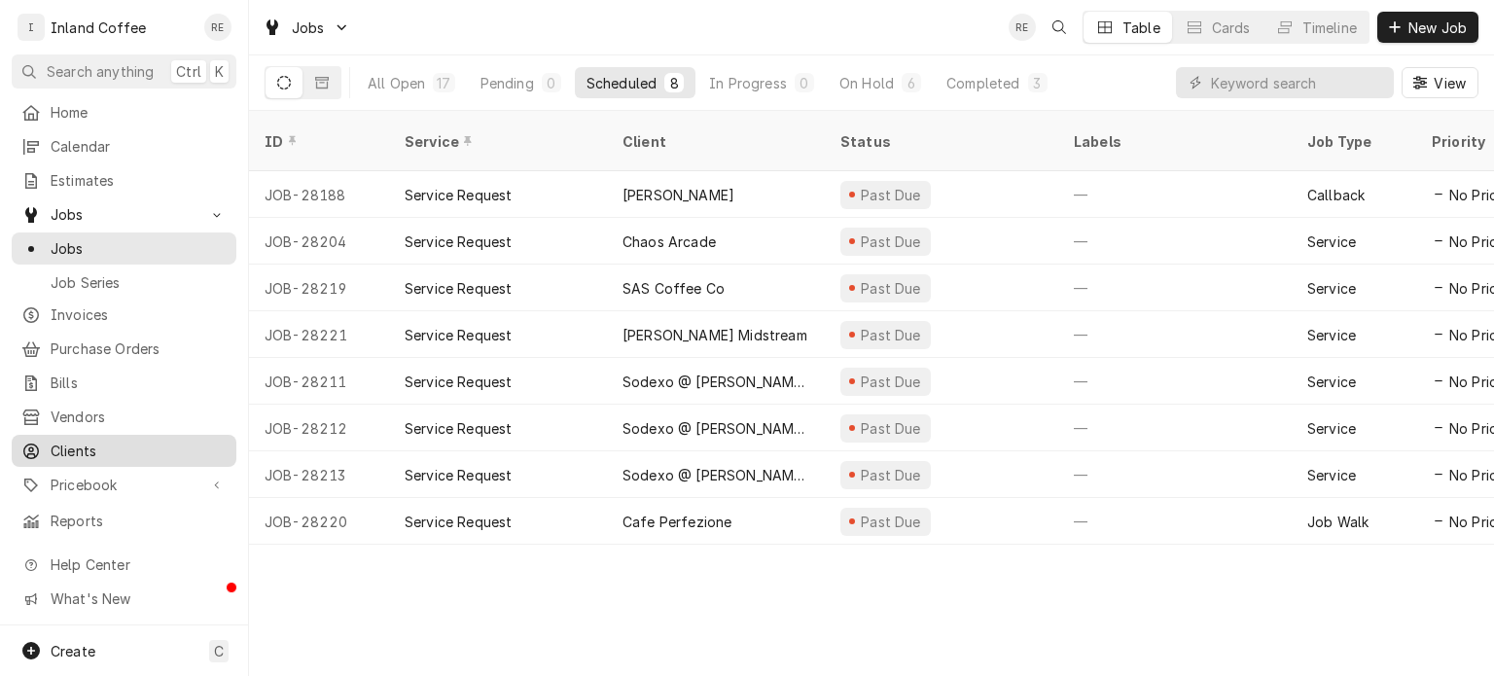
click at [83, 441] on span "Clients" at bounding box center [139, 451] width 176 height 20
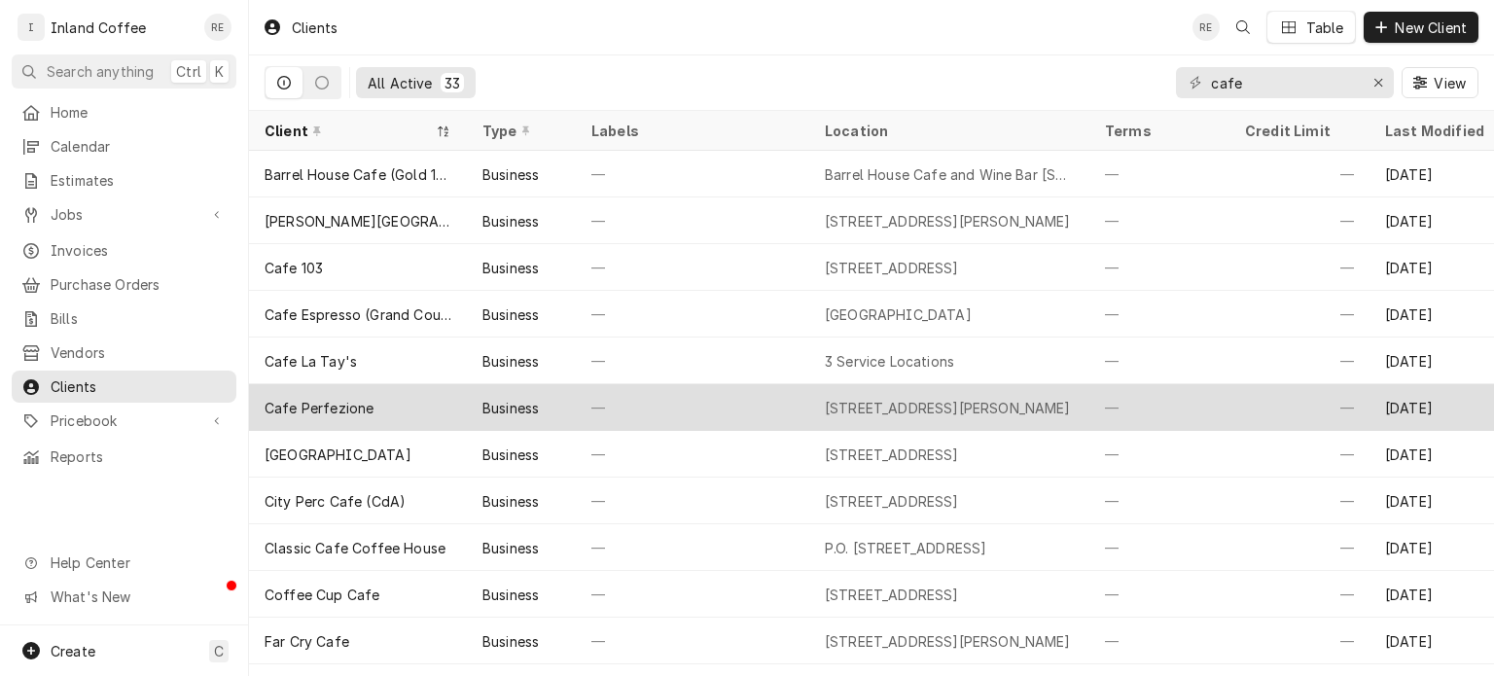
click at [385, 411] on div "Cafe Perfezione" at bounding box center [358, 407] width 218 height 47
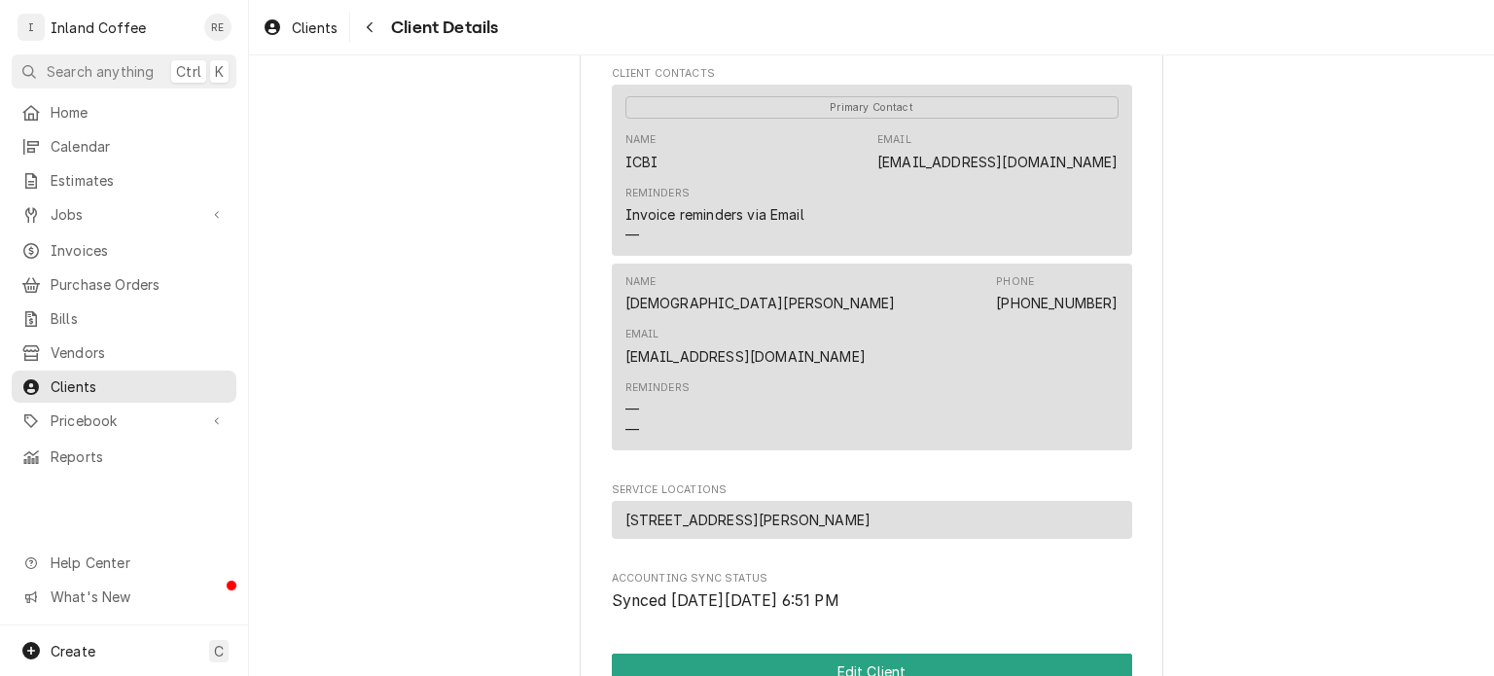
scroll to position [983, 0]
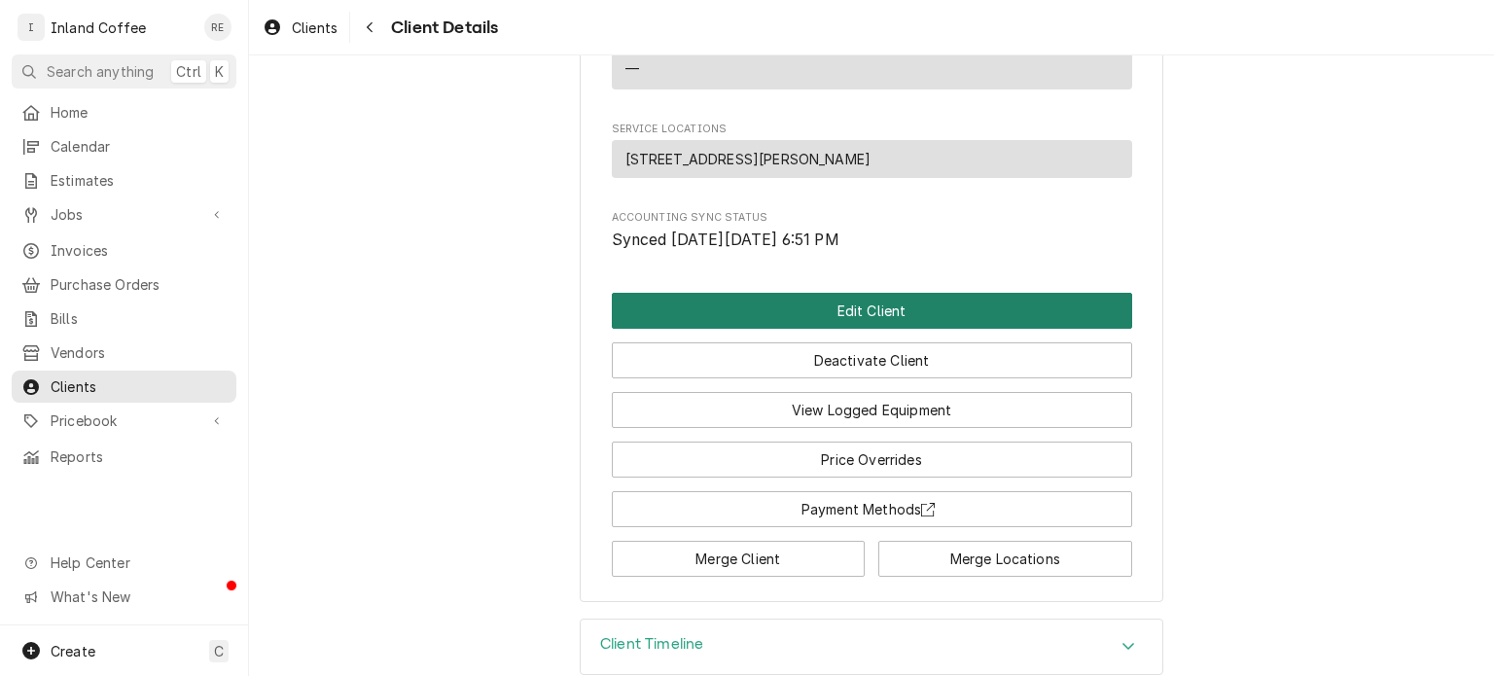
click at [879, 293] on button "Edit Client" at bounding box center [872, 311] width 520 height 36
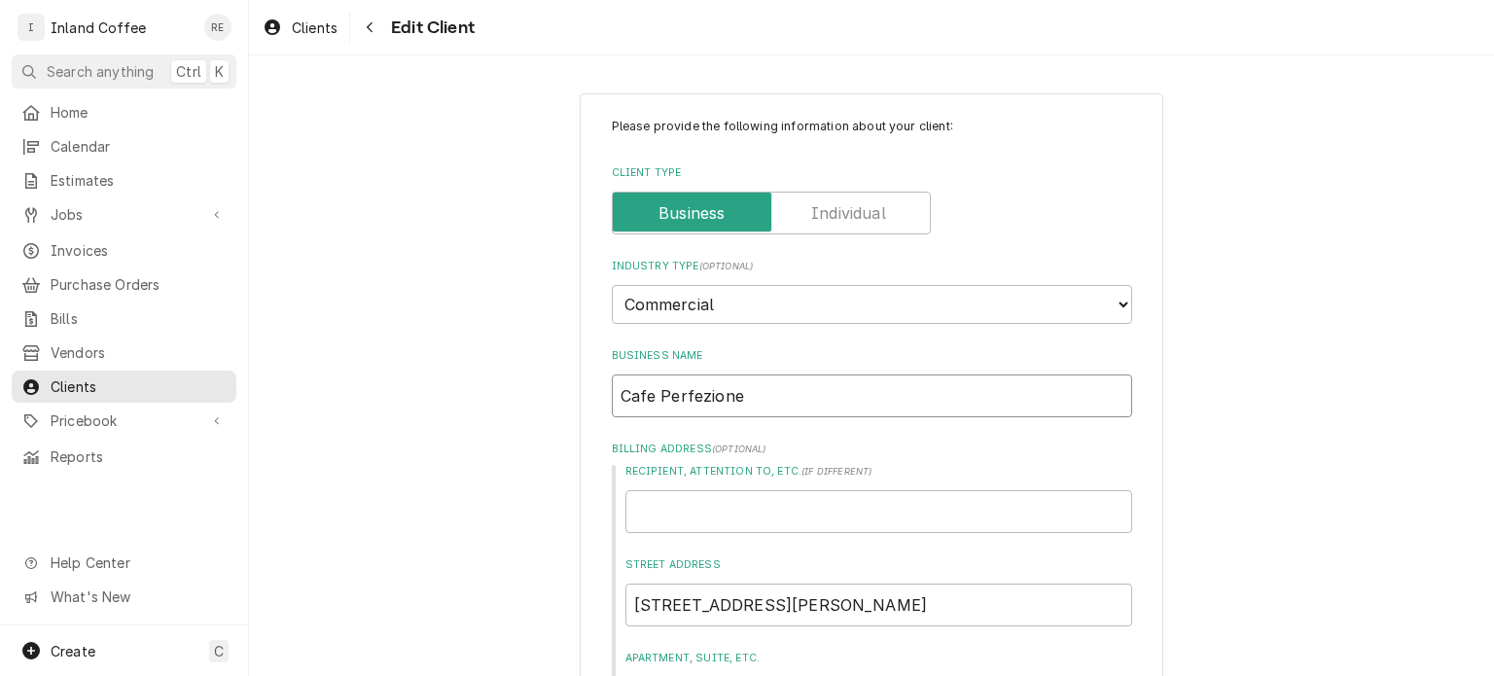
drag, startPoint x: 743, startPoint y: 392, endPoint x: 514, endPoint y: 396, distance: 229.6
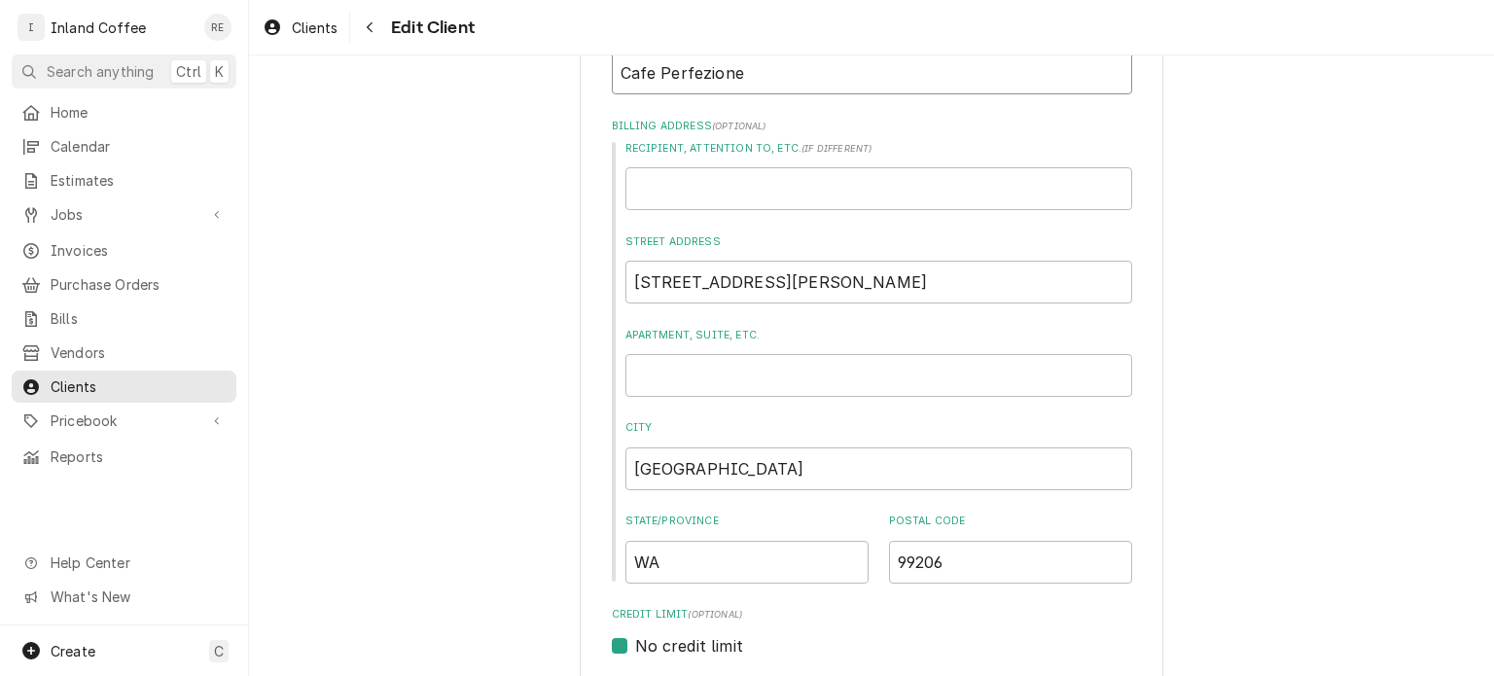
scroll to position [329, 0]
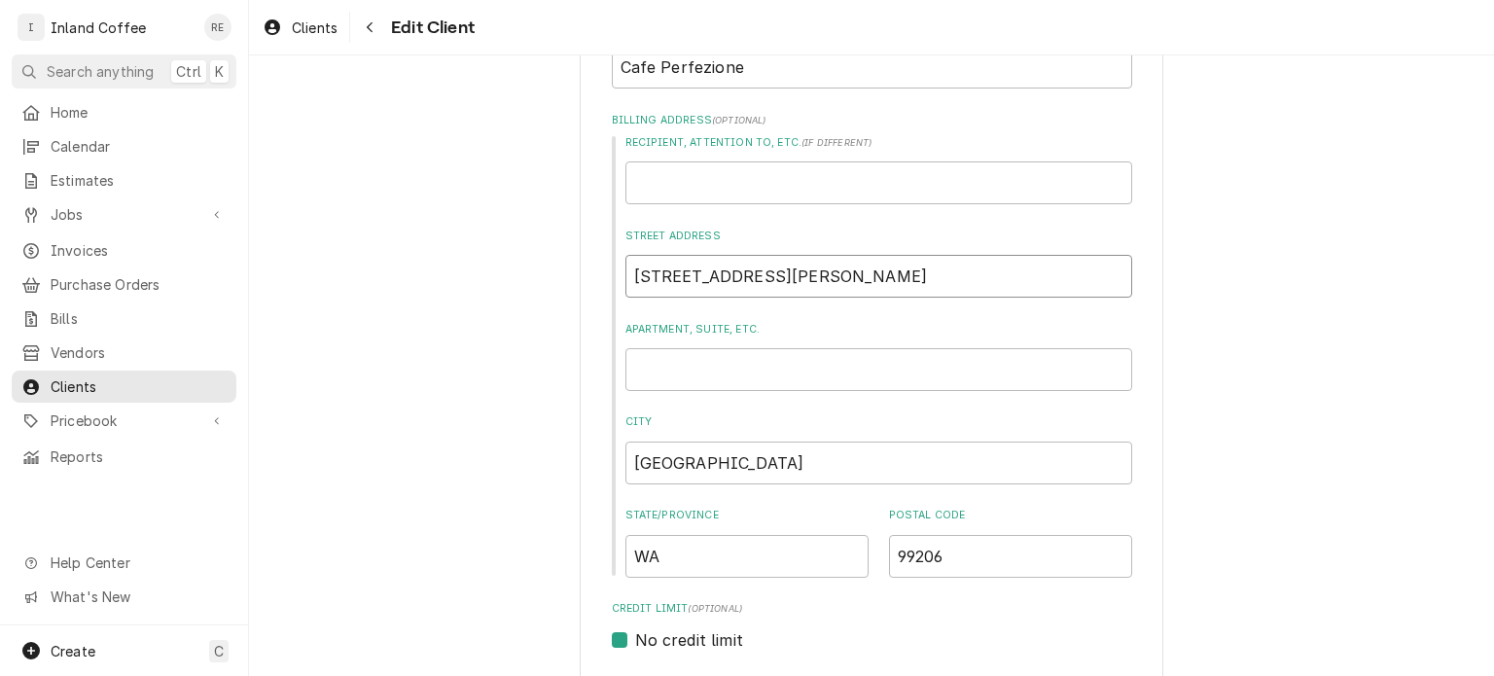
drag, startPoint x: 797, startPoint y: 270, endPoint x: 493, endPoint y: 296, distance: 304.6
drag, startPoint x: 948, startPoint y: 546, endPoint x: 805, endPoint y: 575, distance: 145.9
drag, startPoint x: 798, startPoint y: 256, endPoint x: 482, endPoint y: 270, distance: 315.5
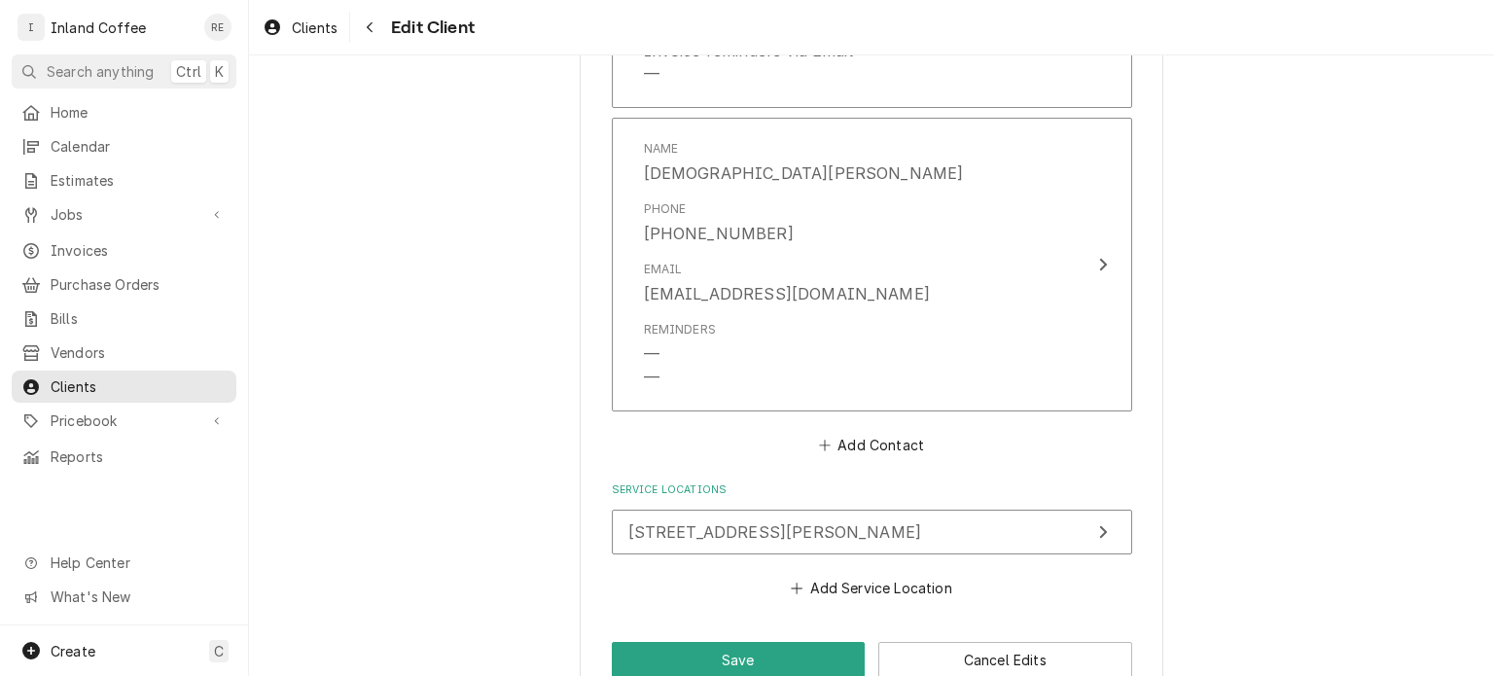
scroll to position [1670, 0]
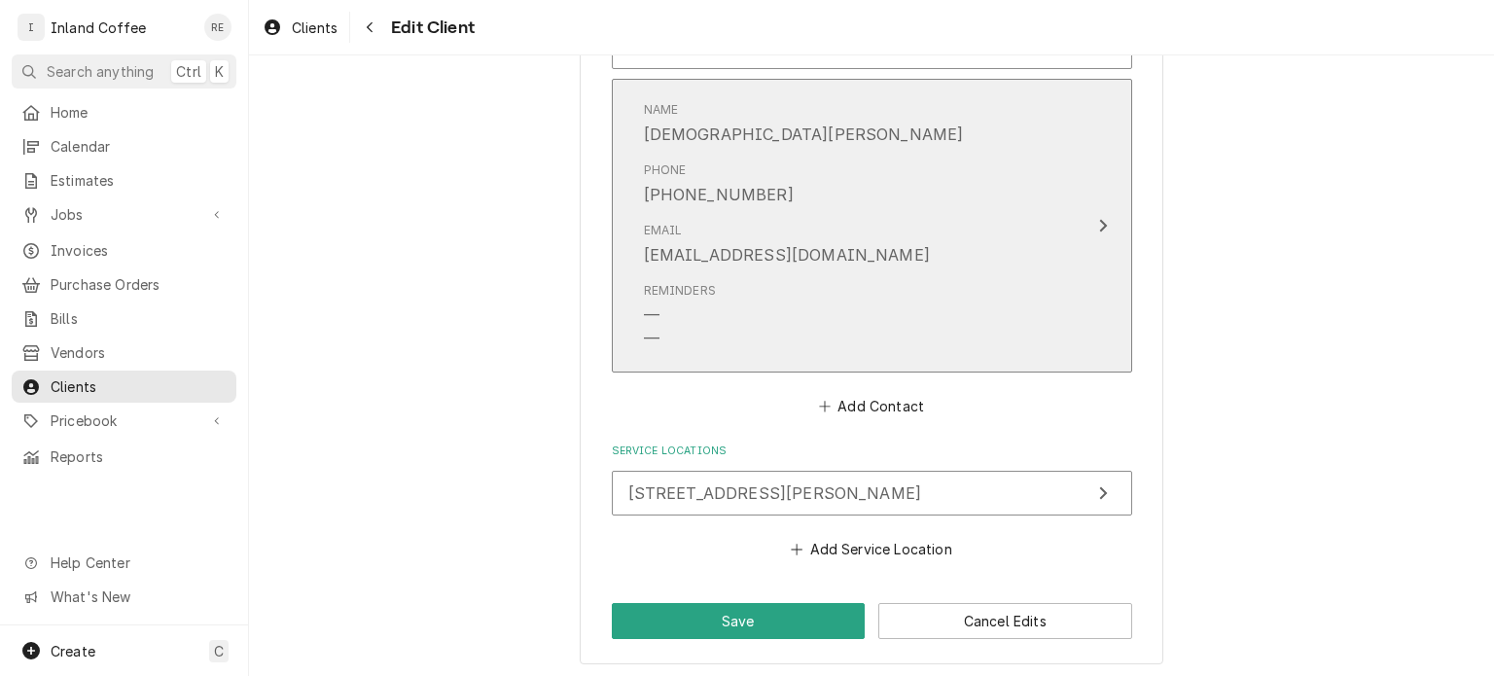
click at [785, 253] on div "[EMAIL_ADDRESS][DOMAIN_NAME]" at bounding box center [787, 254] width 286 height 23
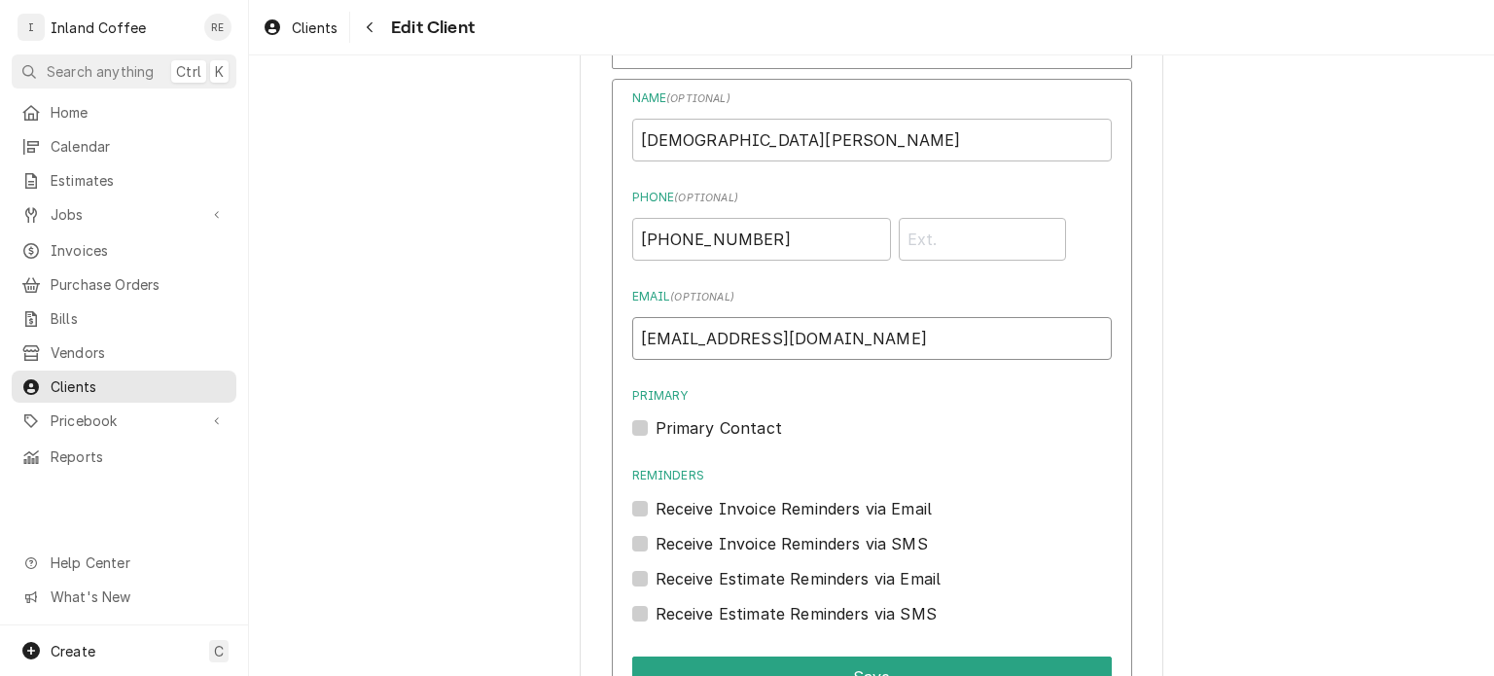
drag, startPoint x: 831, startPoint y: 333, endPoint x: 534, endPoint y: 378, distance: 300.2
drag, startPoint x: 765, startPoint y: 229, endPoint x: 583, endPoint y: 256, distance: 183.9
click at [776, 228] on input "[PHONE_NUMBER]" at bounding box center [761, 239] width 259 height 43
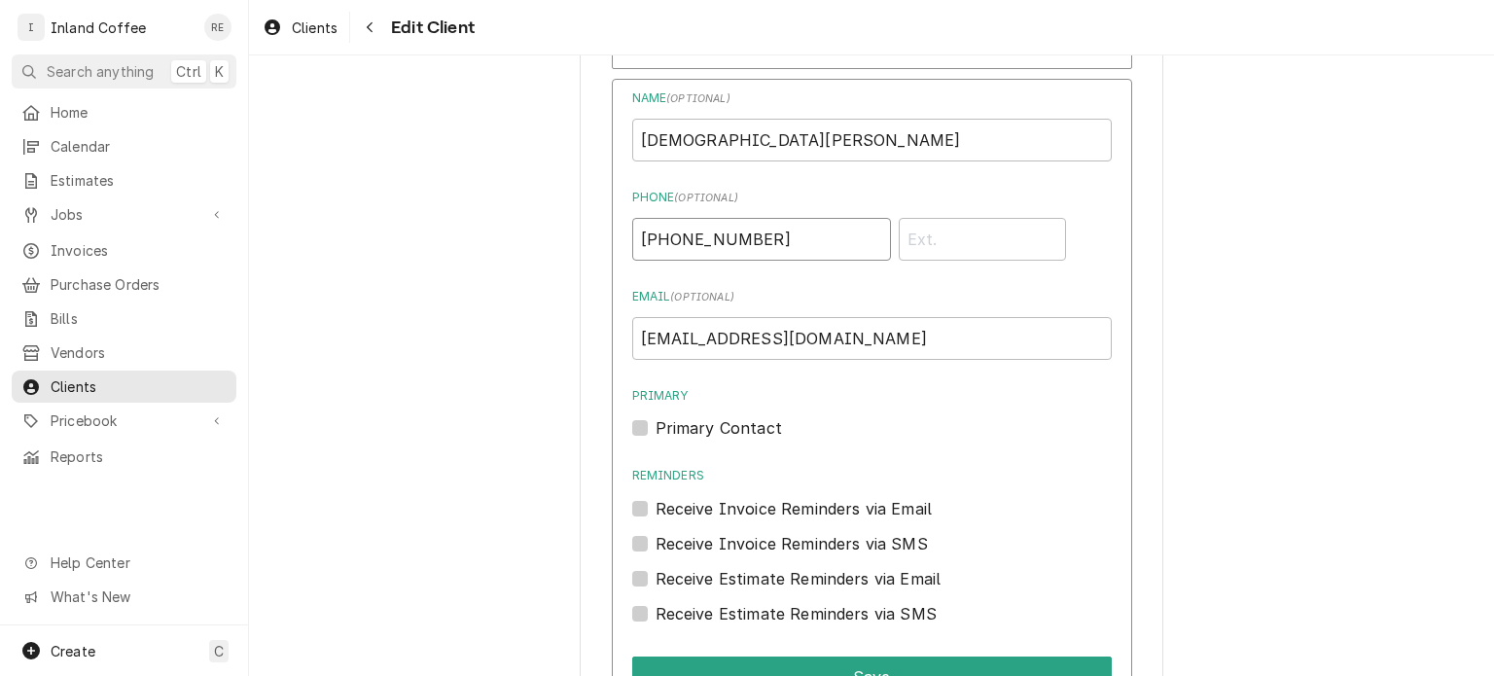
drag, startPoint x: 776, startPoint y: 228, endPoint x: 569, endPoint y: 266, distance: 210.6
click at [792, 233] on input "[PHONE_NUMBER]" at bounding box center [761, 239] width 259 height 43
